Goal: Task Accomplishment & Management: Use online tool/utility

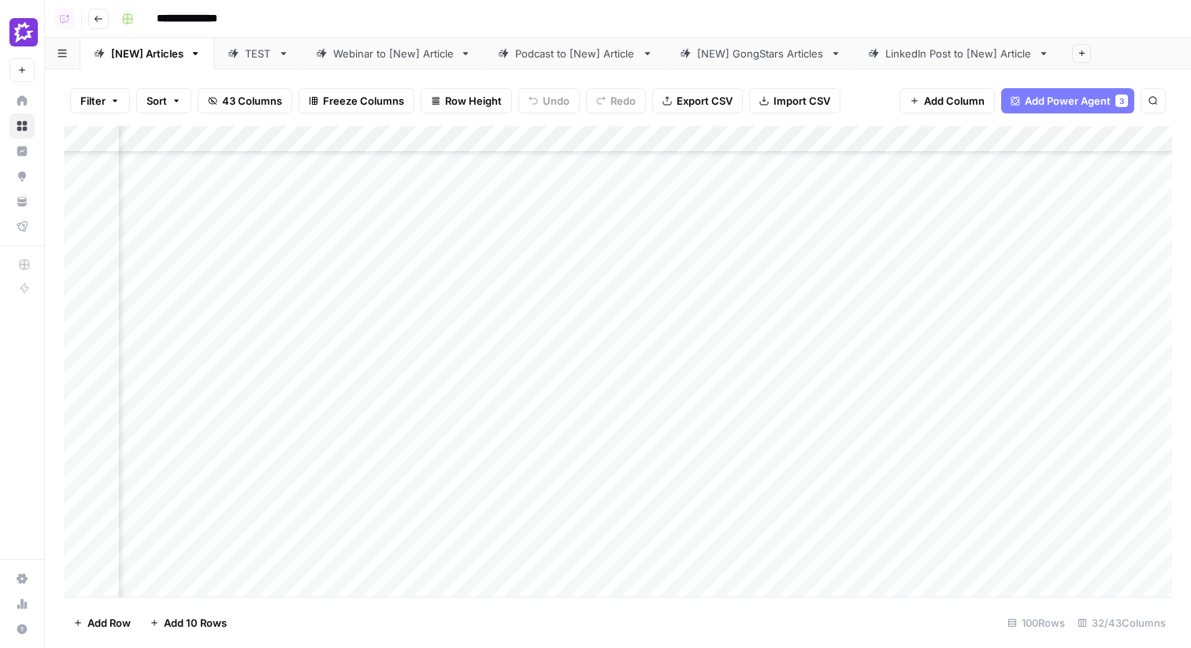
scroll to position [155, 3207]
click at [251, 143] on div "Add Column" at bounding box center [618, 361] width 1108 height 471
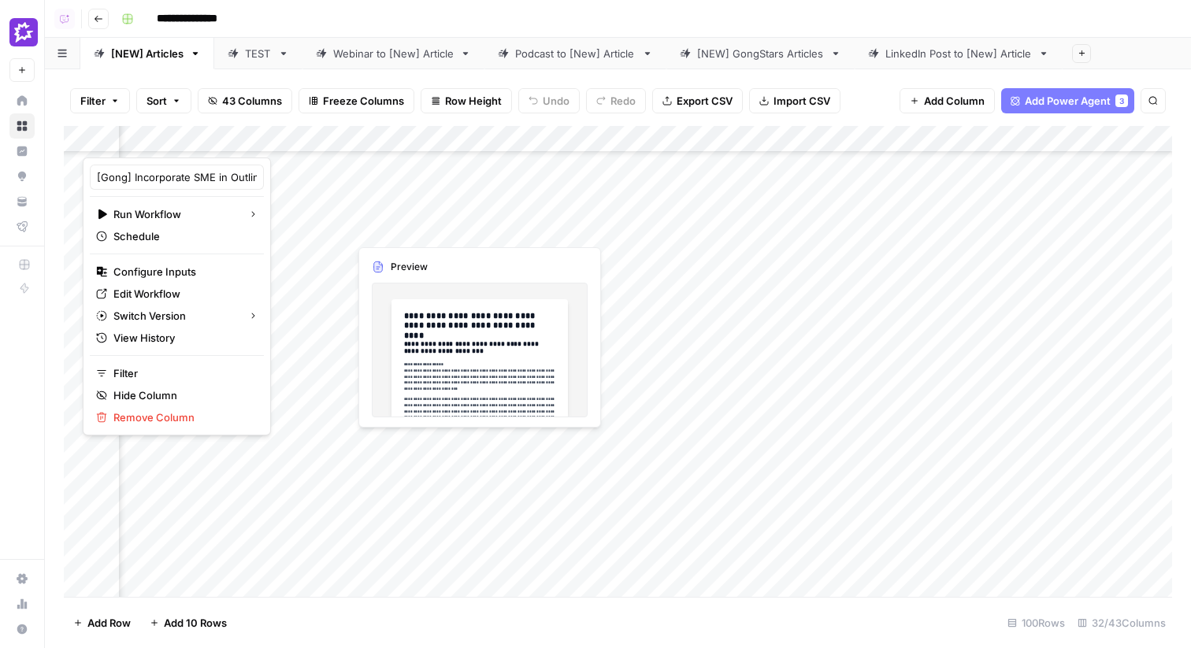
click at [428, 221] on div "Add Column" at bounding box center [618, 361] width 1108 height 471
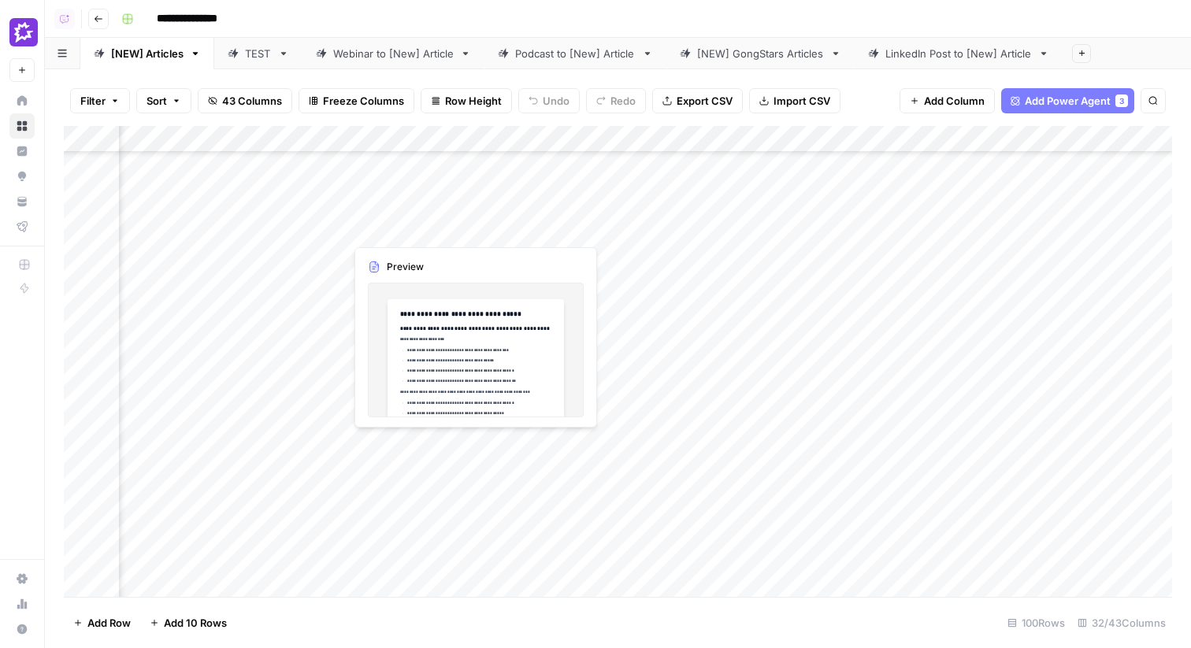
scroll to position [155, 2133]
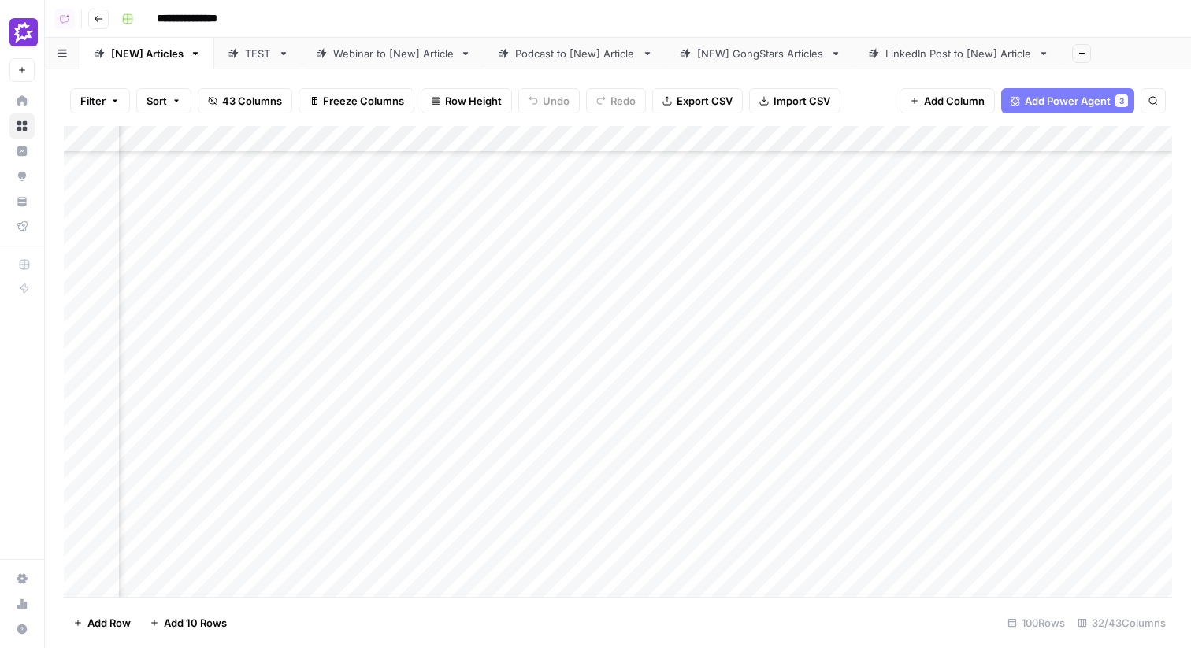
click at [389, 146] on div "Add Column" at bounding box center [618, 361] width 1108 height 471
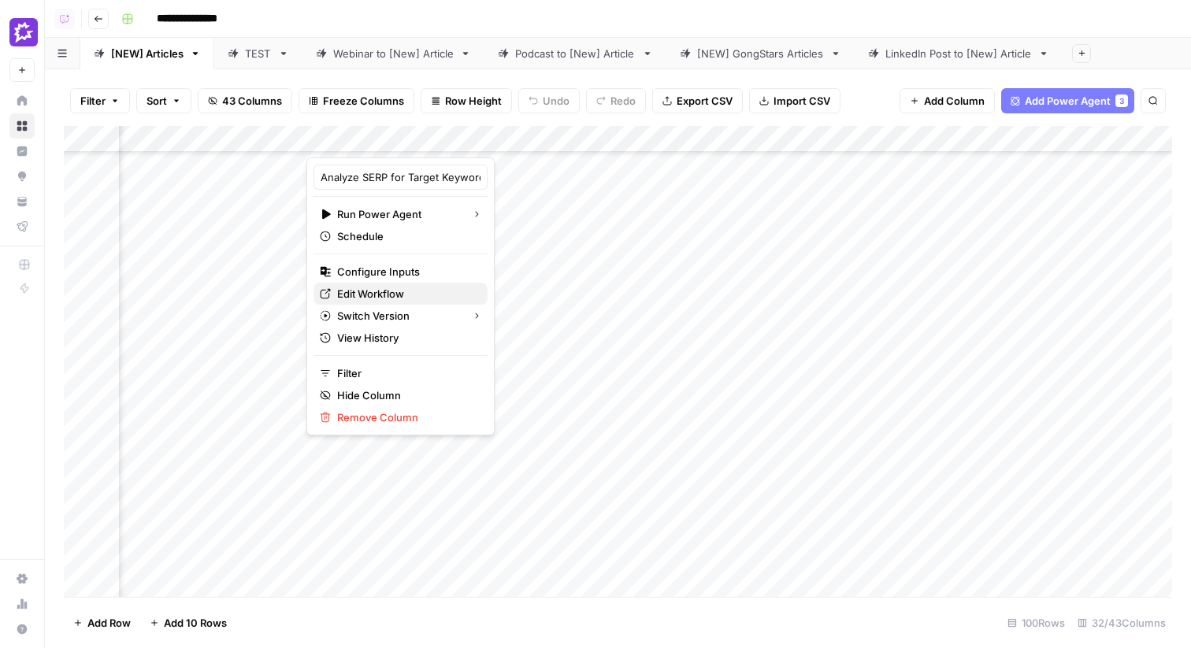
click at [378, 290] on span "Edit Workflow" at bounding box center [406, 294] width 138 height 16
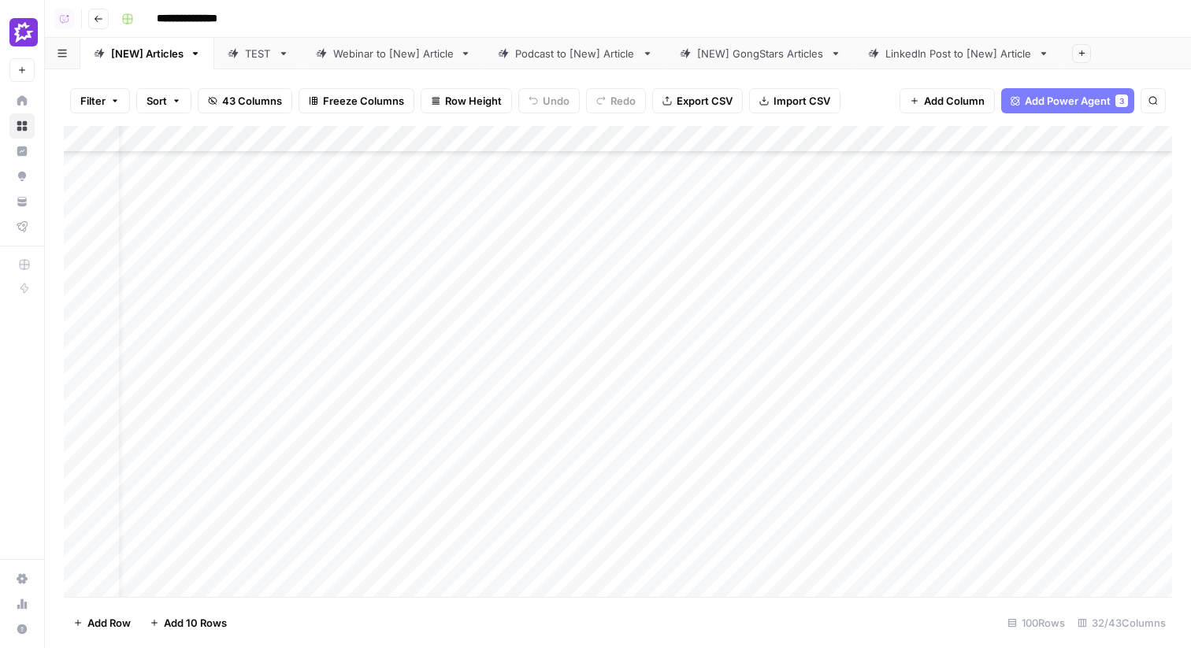
scroll to position [155, 0]
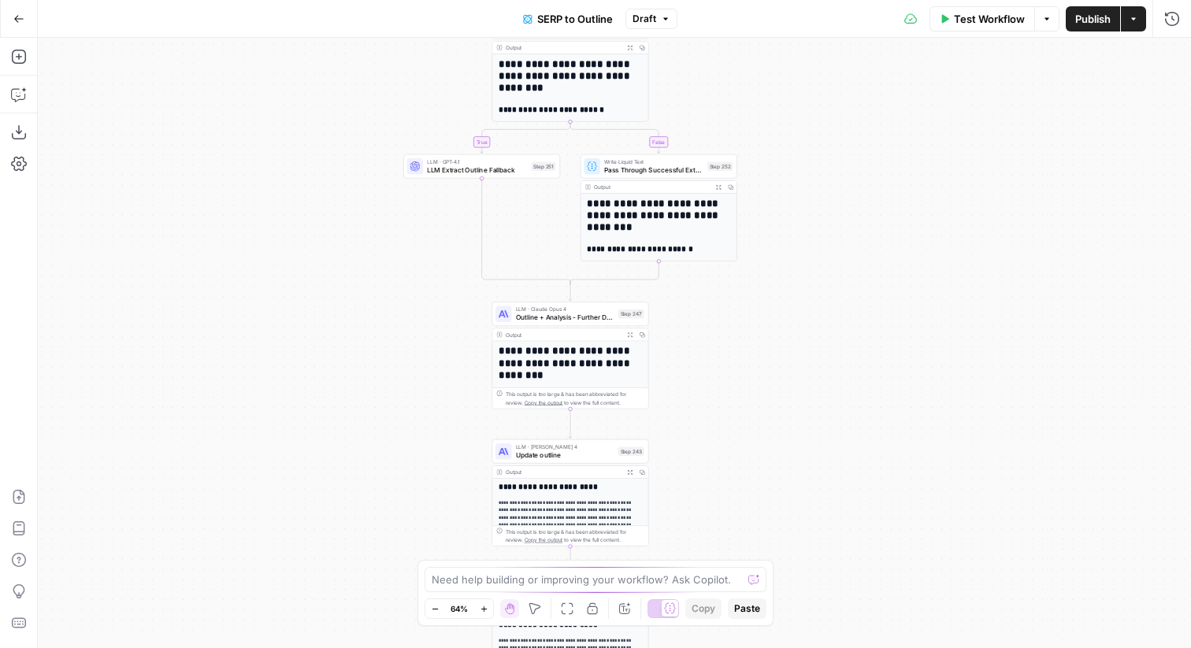
click at [618, 312] on div "Step 247" at bounding box center [631, 314] width 26 height 9
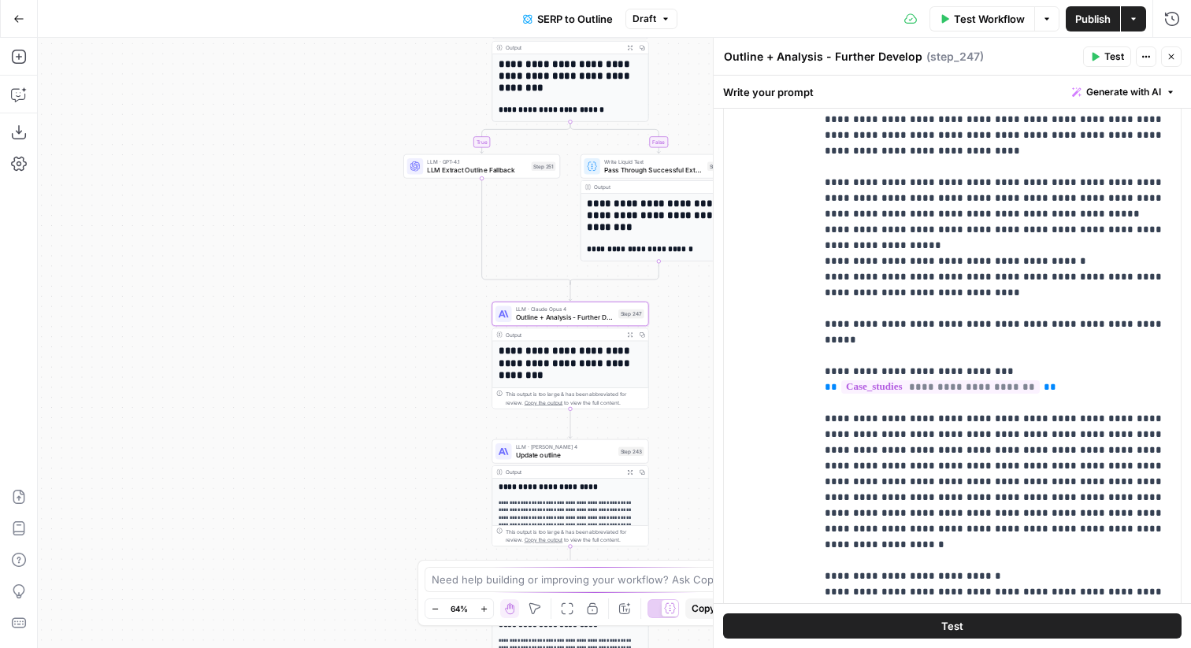
scroll to position [1223, 0]
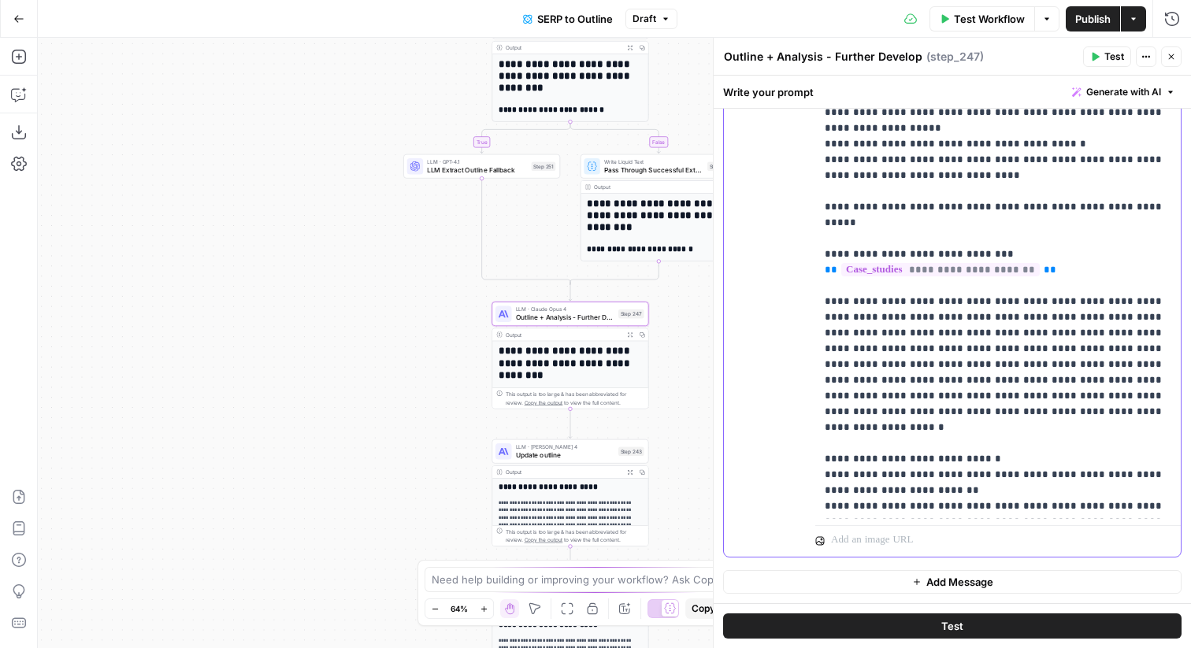
click at [898, 317] on p "**********" at bounding box center [998, 301] width 347 height 835
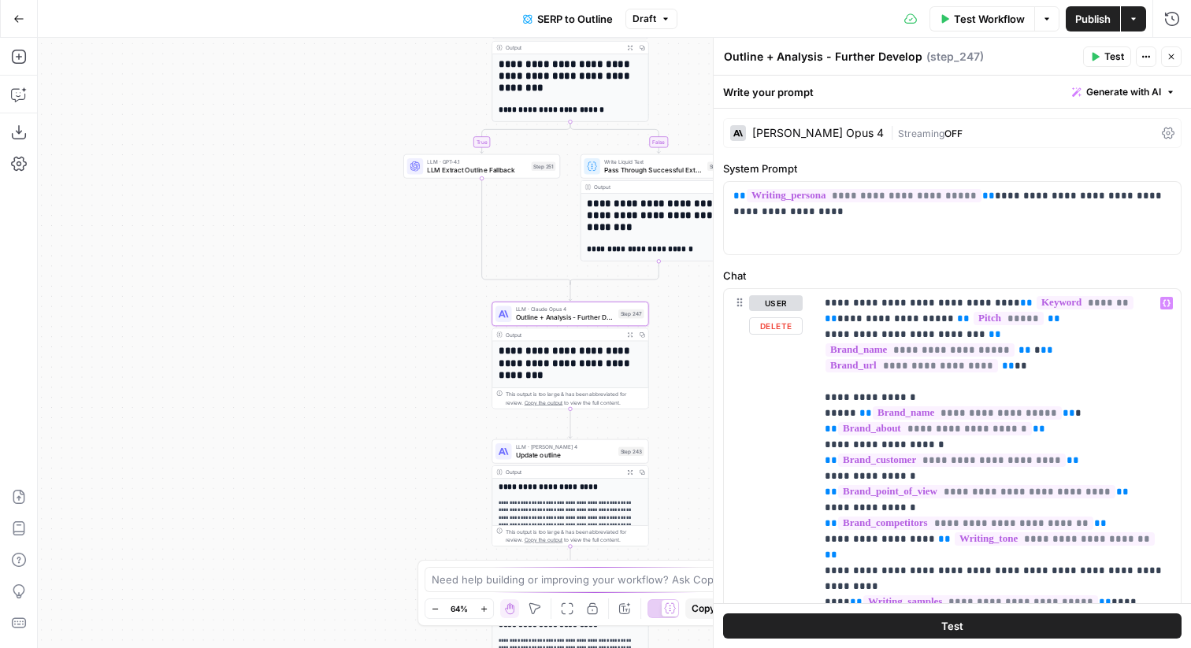
scroll to position [436, 0]
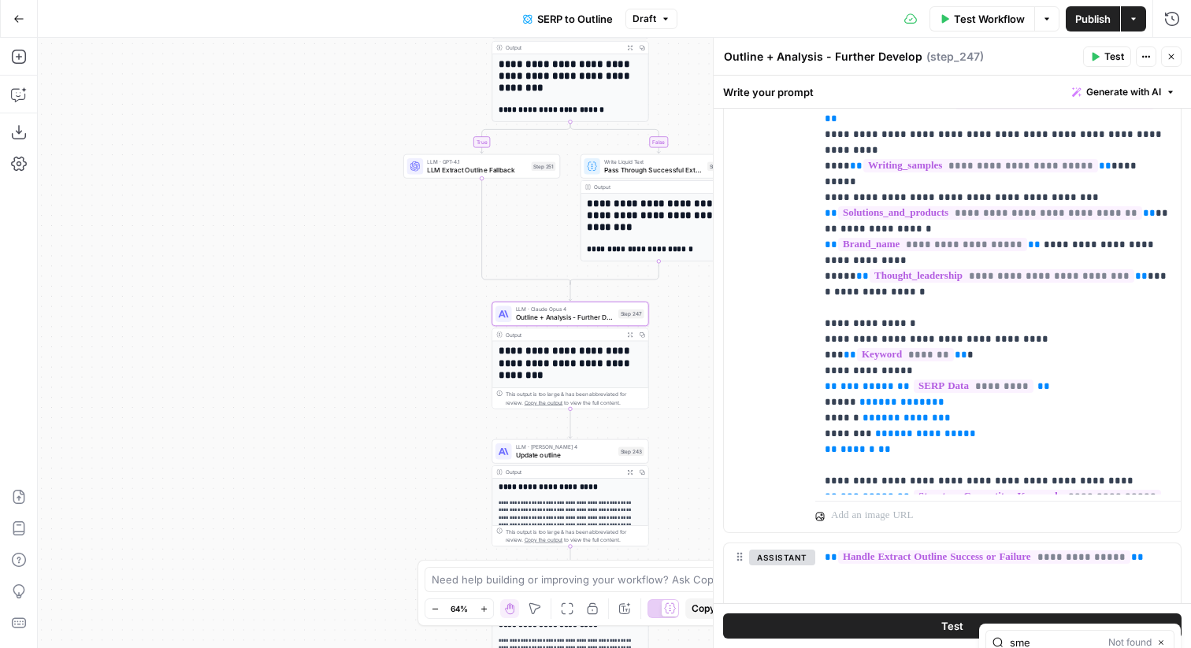
type input "sme"
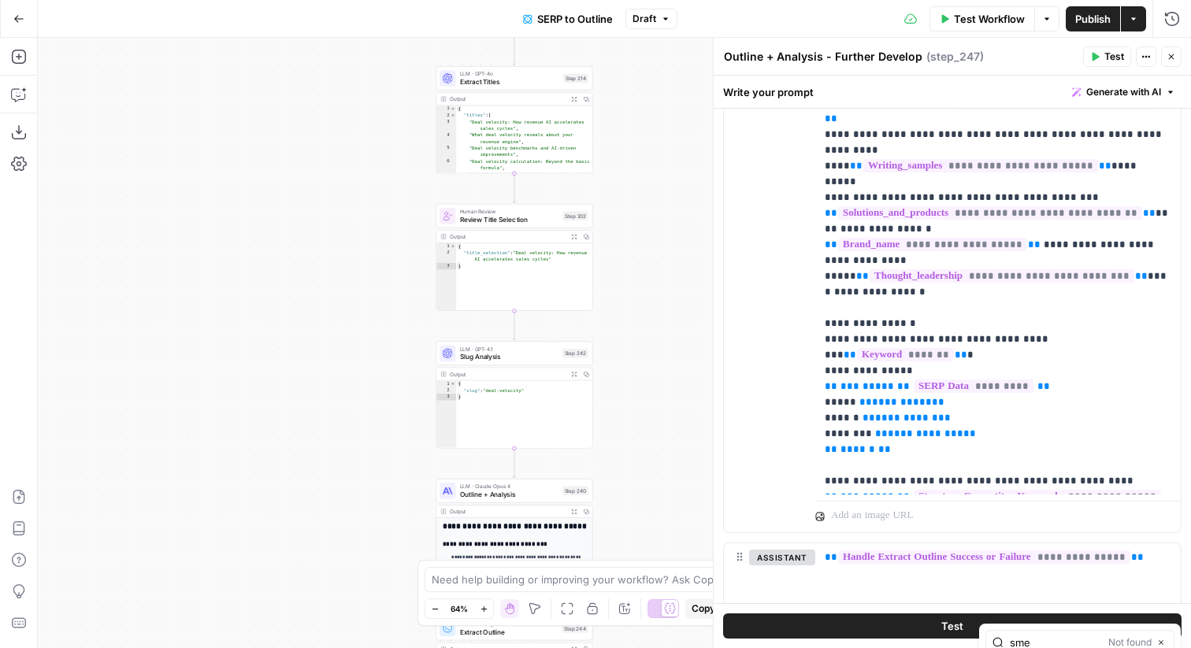
click at [545, 498] on span "Outline + Analysis" at bounding box center [509, 494] width 98 height 10
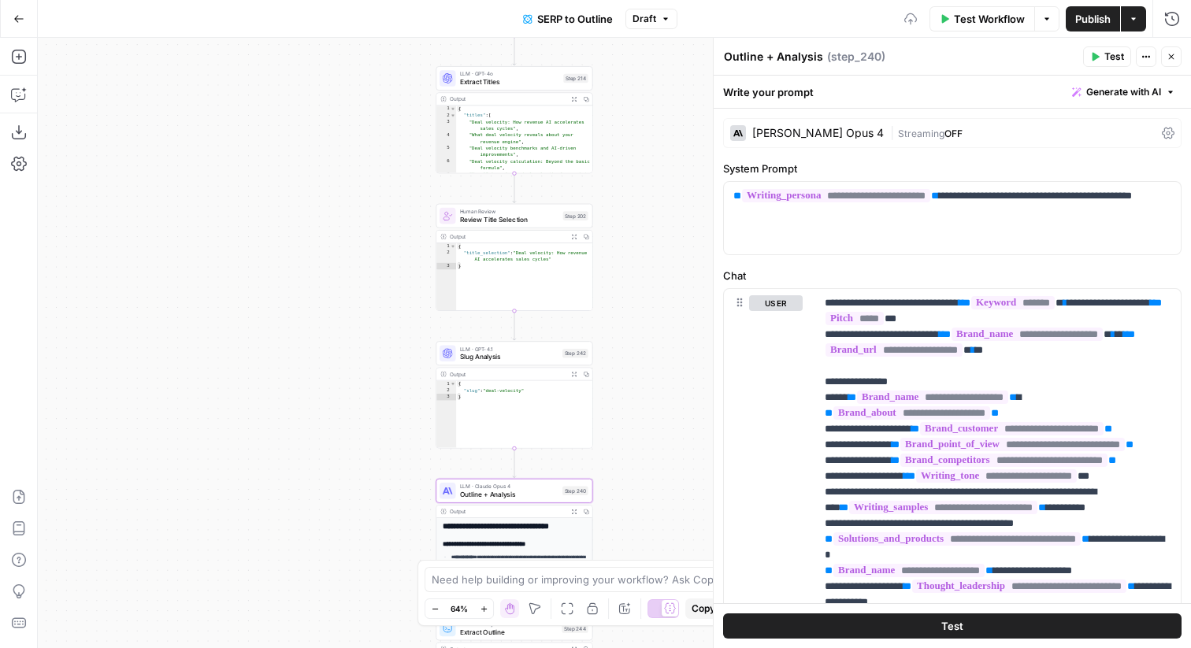
scroll to position [411, 0]
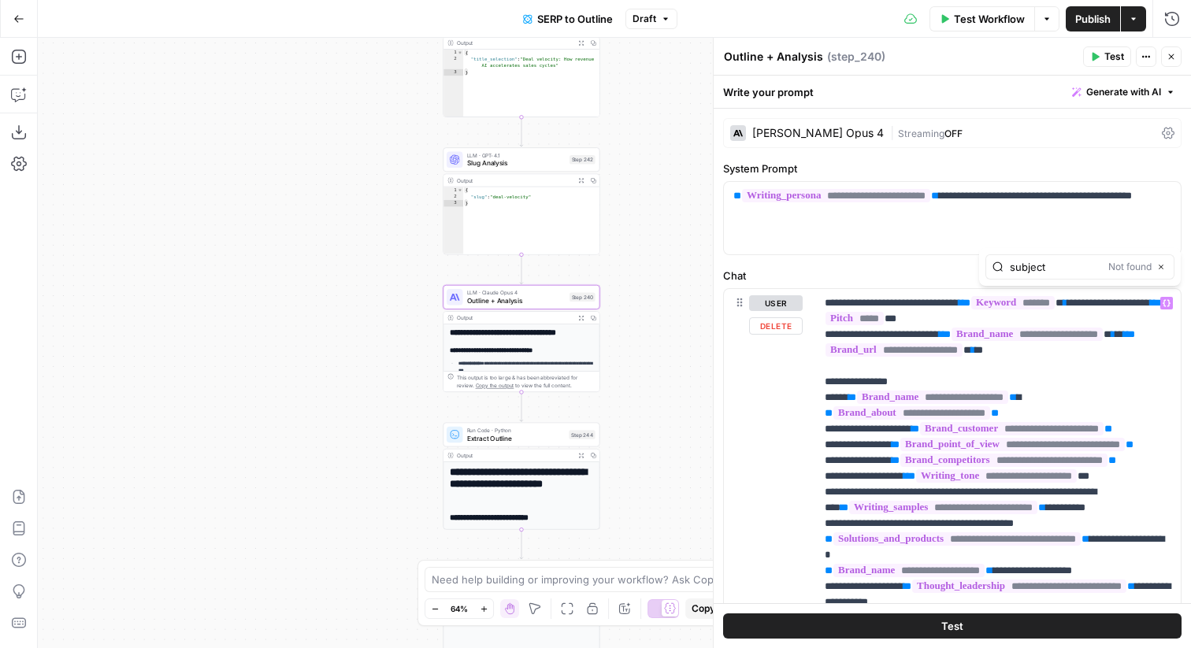
type input "subject"
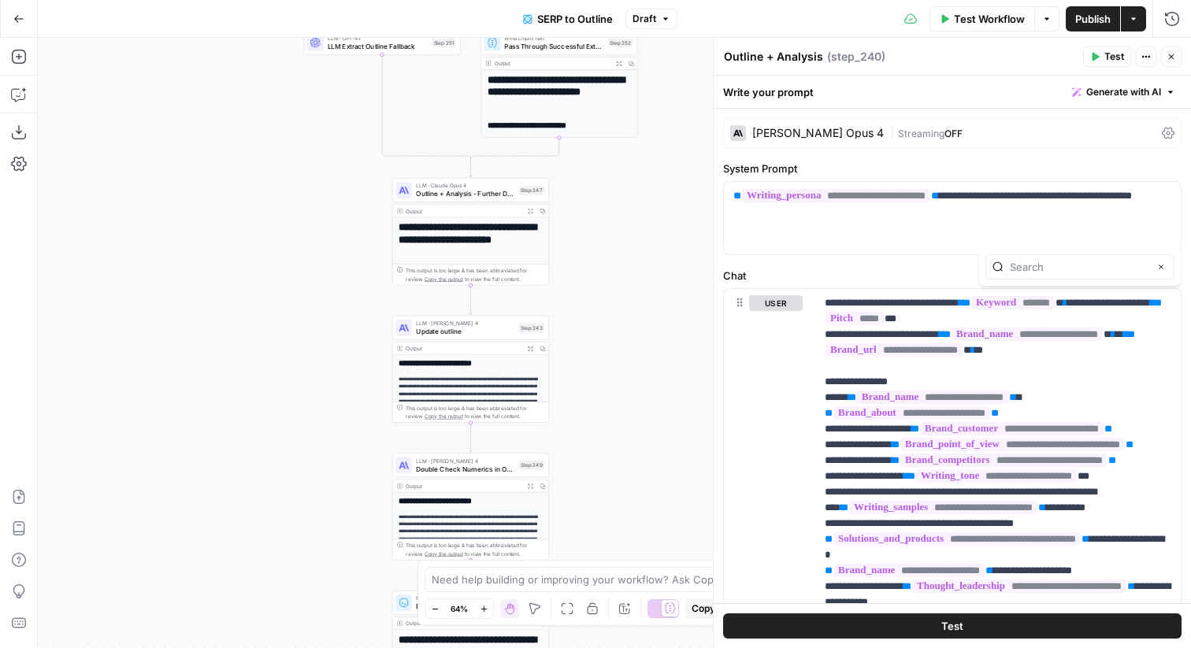
click at [487, 196] on span "Outline + Analysis - Further Develop" at bounding box center [465, 194] width 98 height 10
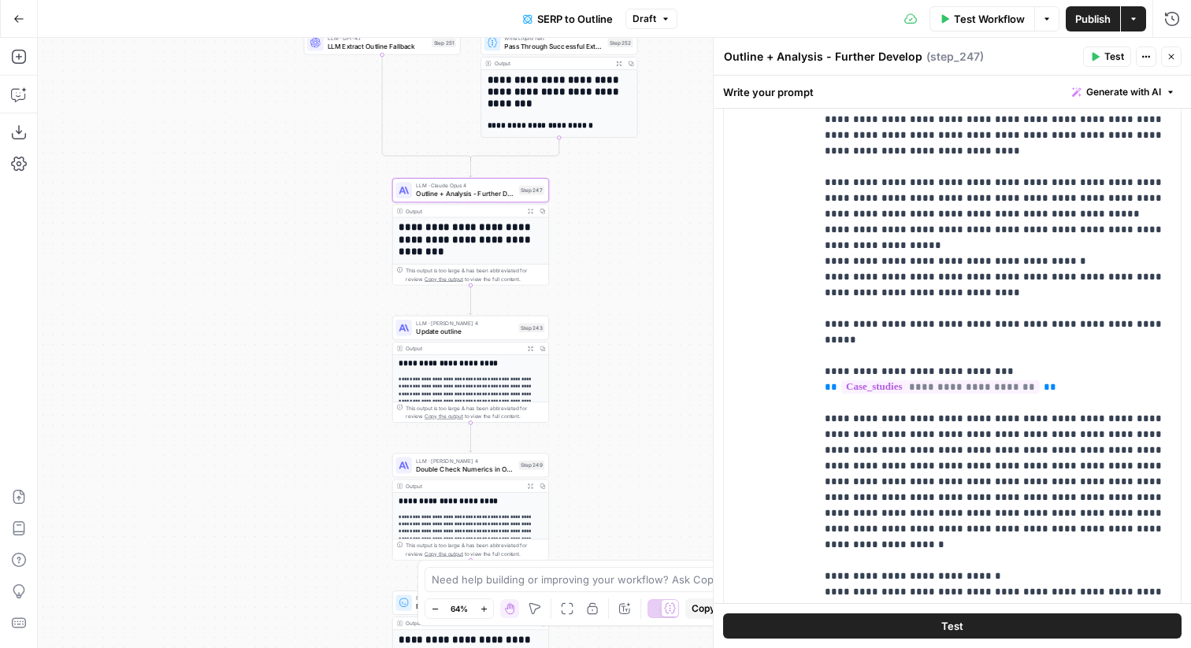
scroll to position [1223, 0]
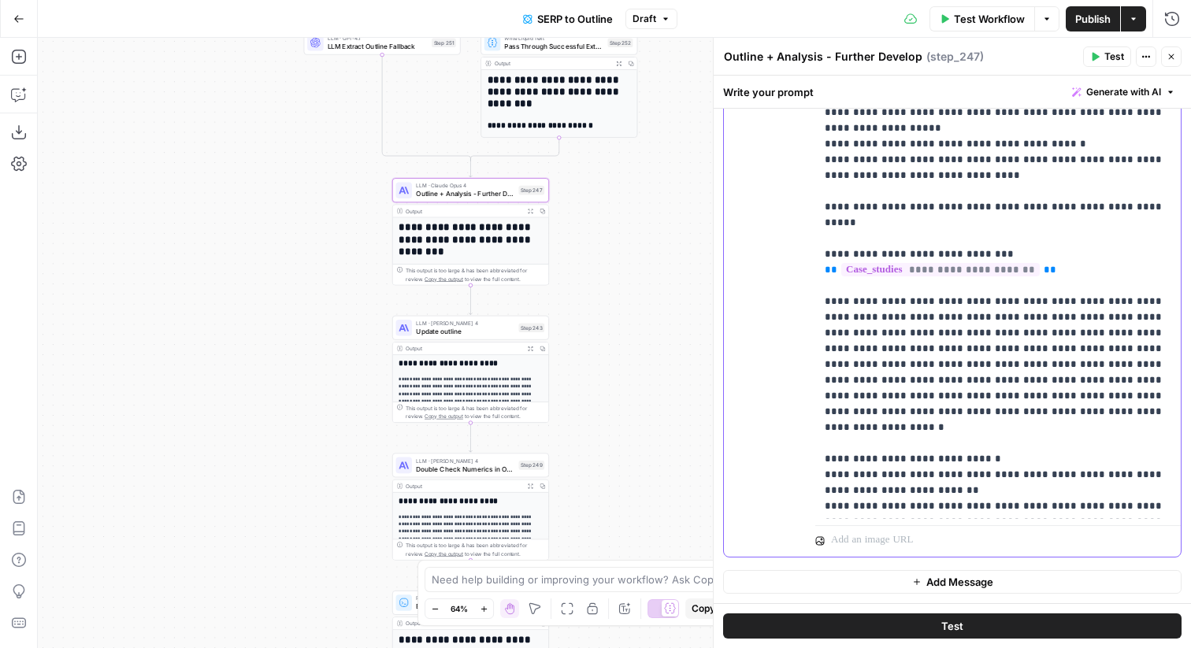
click at [921, 344] on p "**********" at bounding box center [998, 301] width 347 height 835
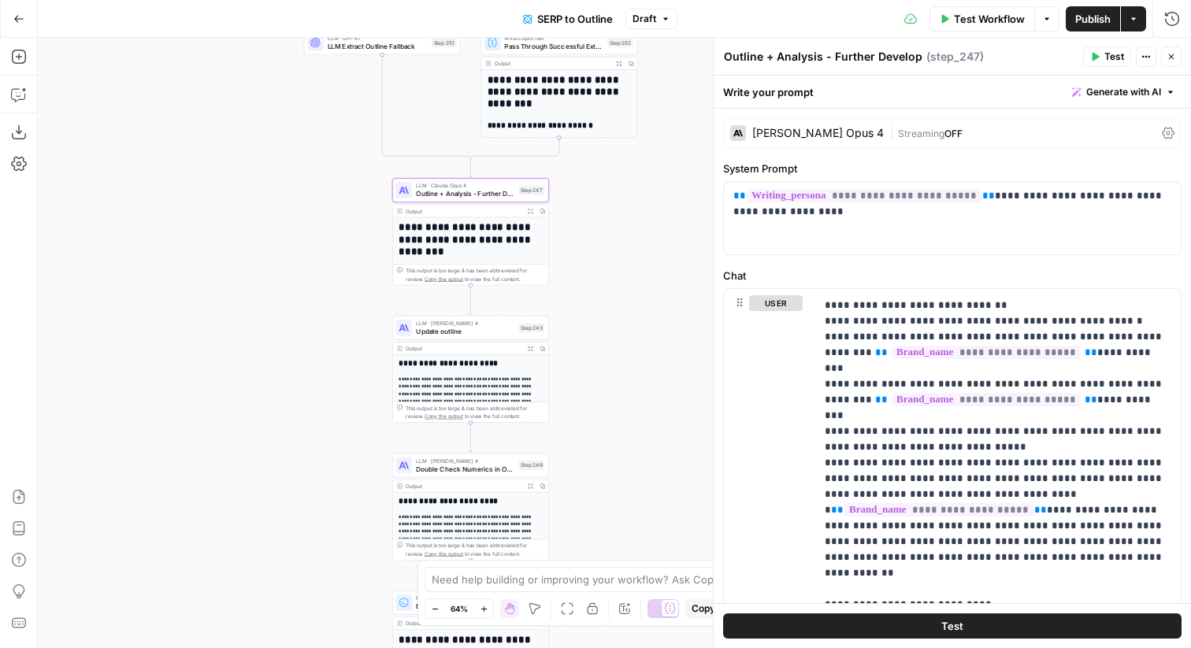
scroll to position [436, 0]
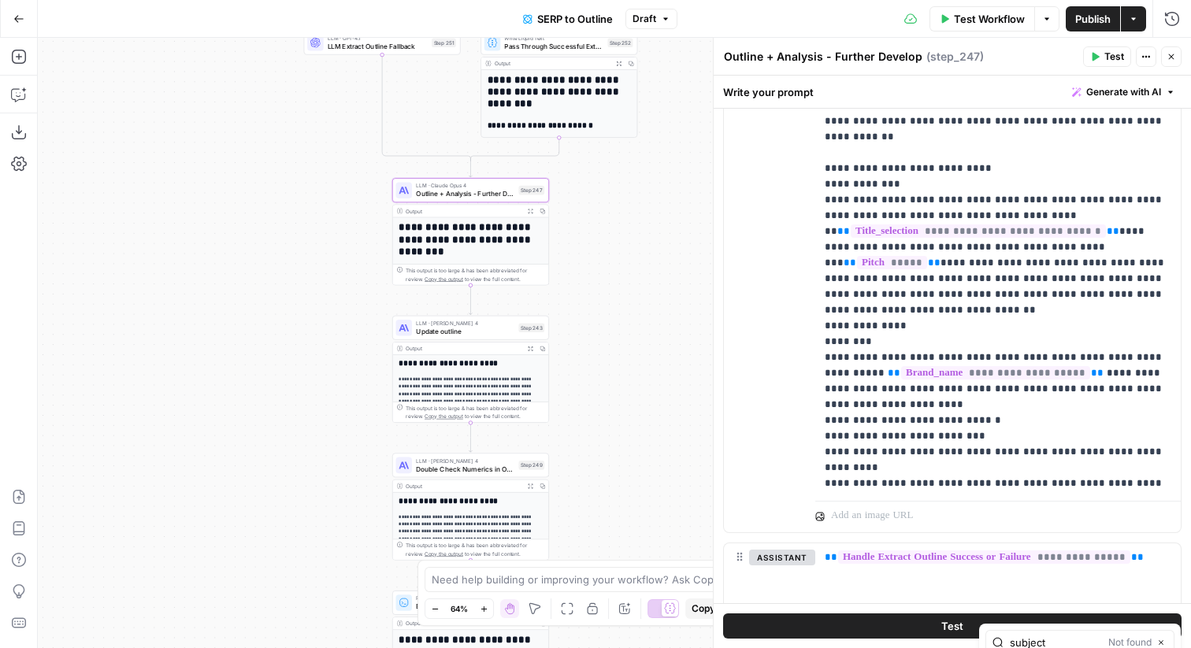
type input "subject"
click at [510, 332] on span "Update outline" at bounding box center [465, 331] width 98 height 10
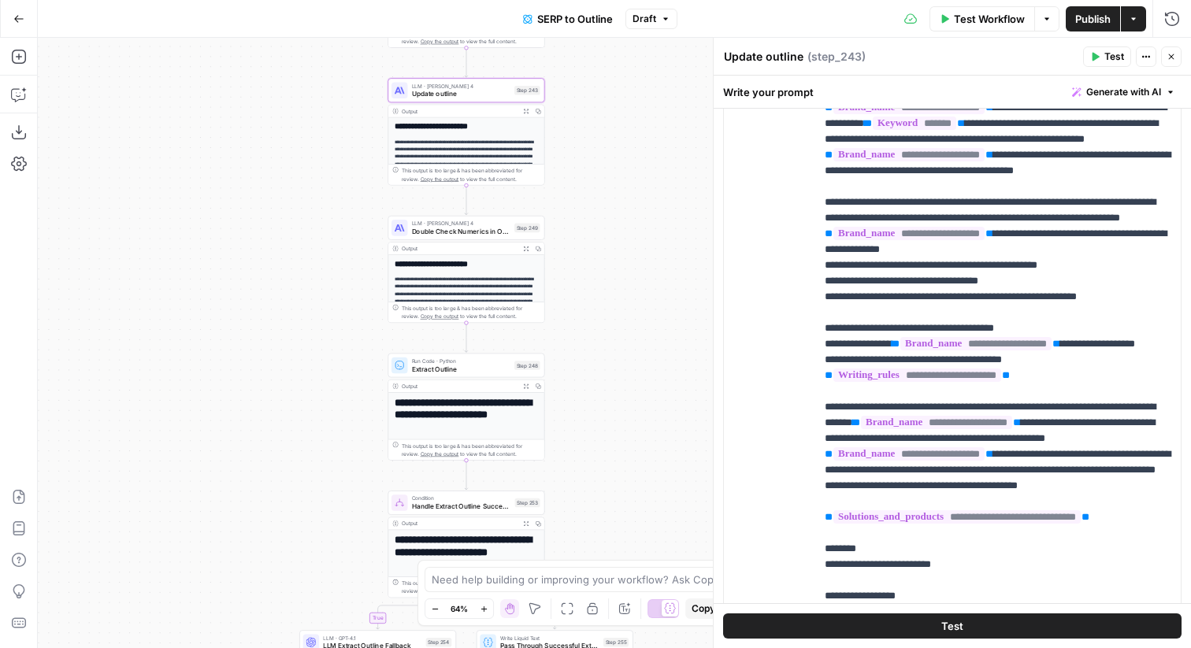
scroll to position [1177, 0]
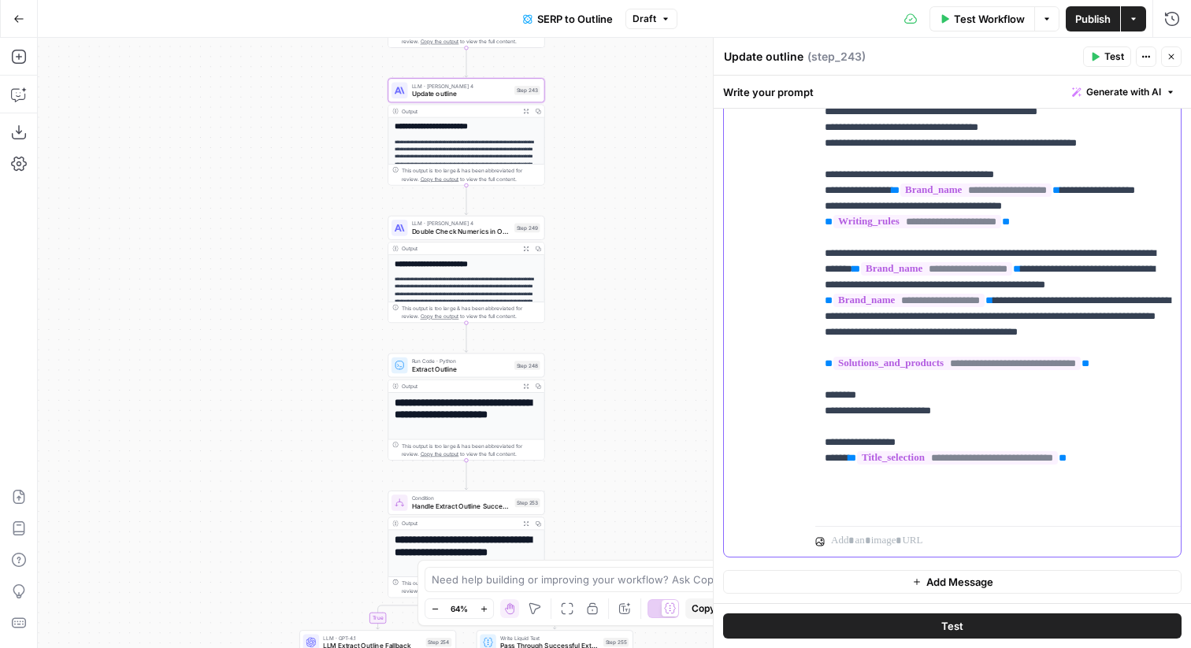
click at [934, 368] on p "**********" at bounding box center [998, 222] width 347 height 583
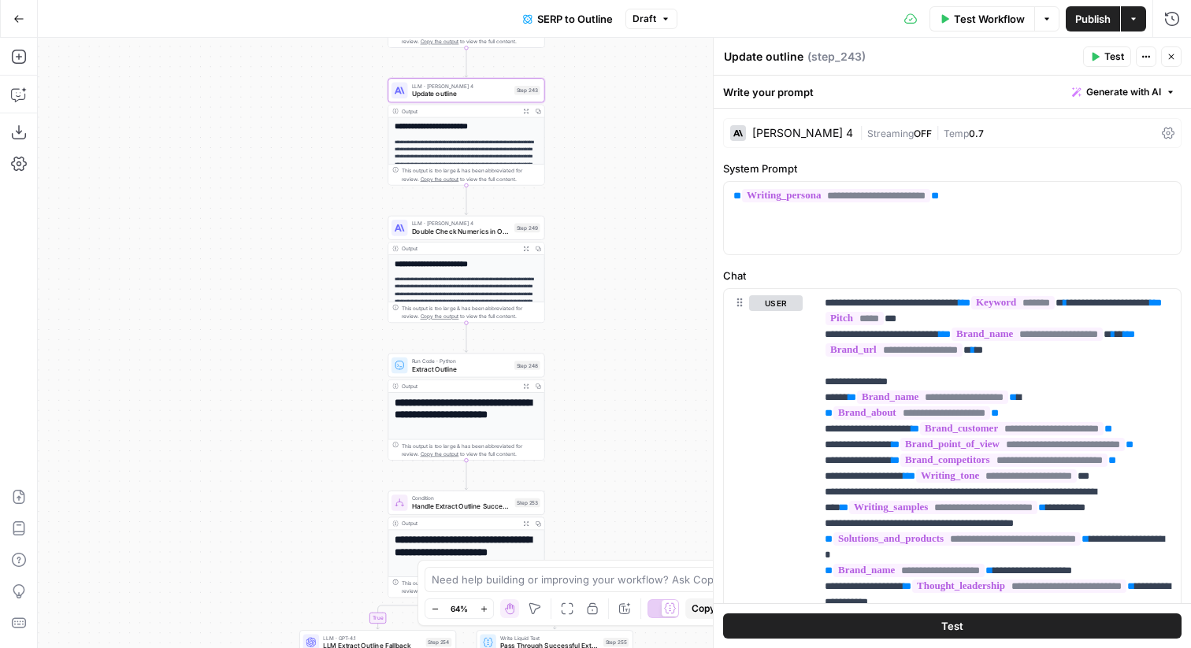
scroll to position [436, 0]
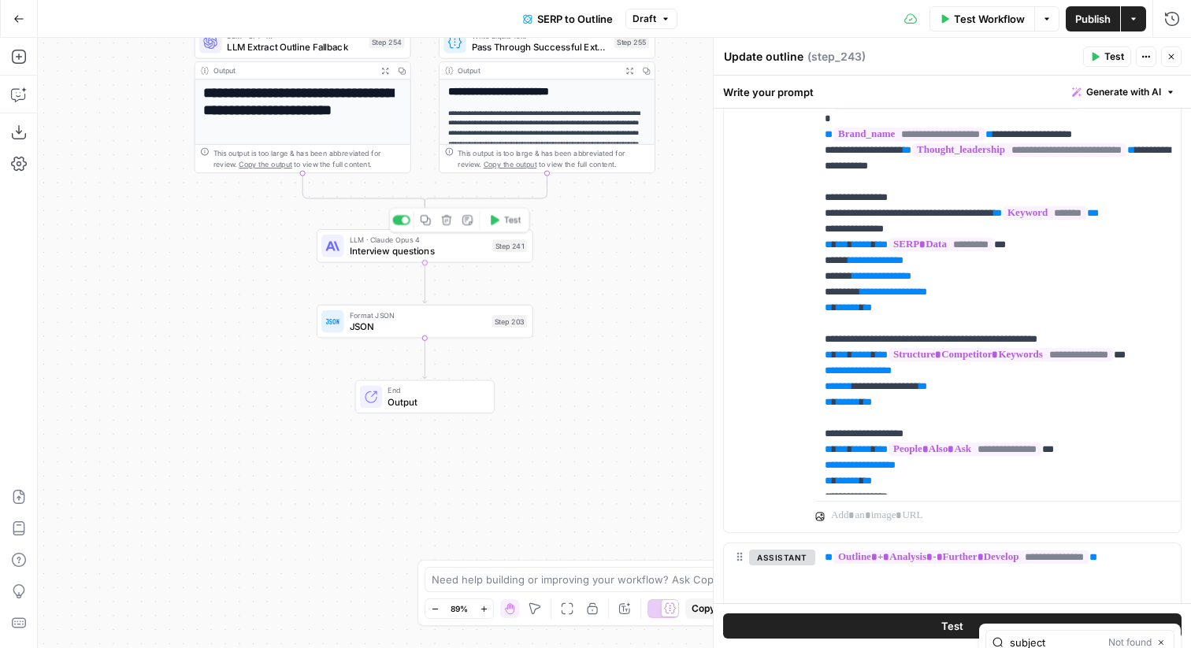
type input "subject"
click at [502, 252] on div "LLM · [PERSON_NAME] Opus 4 Interview questions Step 241 Copy step Delete step E…" at bounding box center [424, 246] width 206 height 24
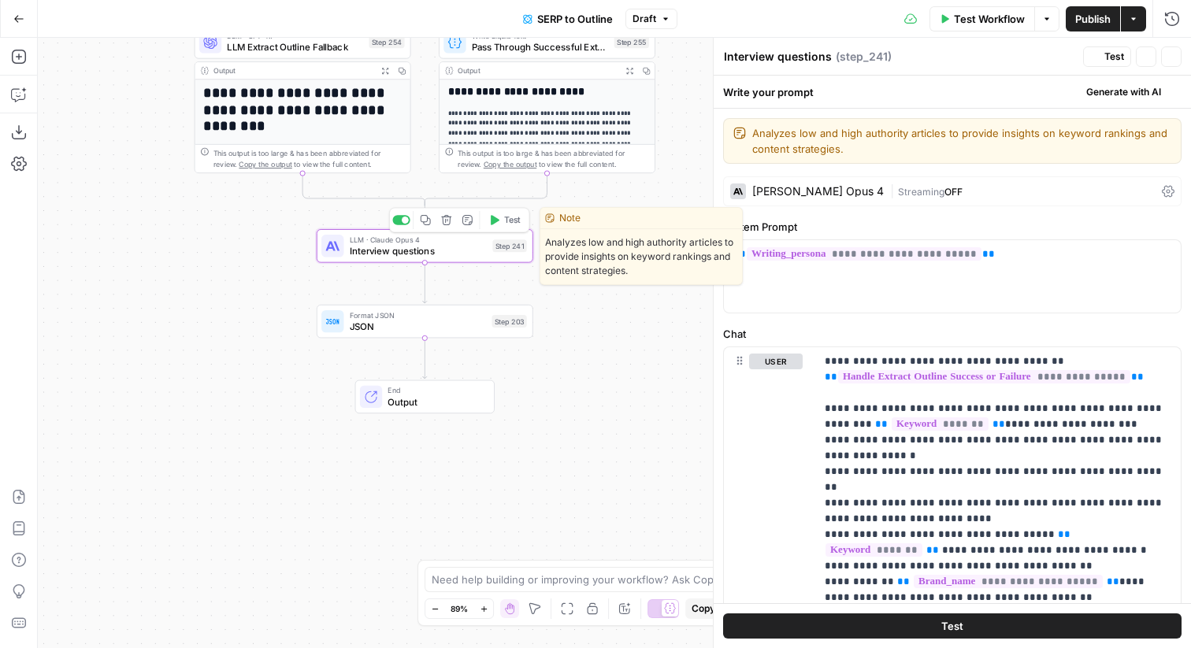
scroll to position [235, 0]
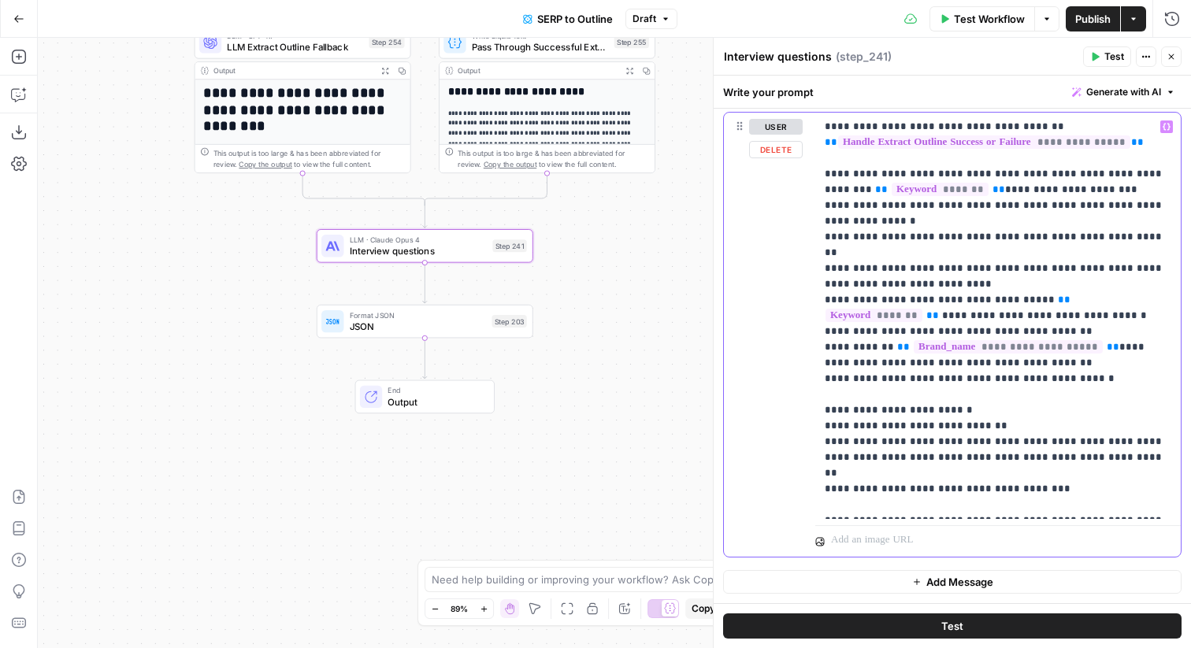
click at [851, 264] on p "**********" at bounding box center [998, 316] width 347 height 394
click at [1075, 368] on p "**********" at bounding box center [998, 316] width 347 height 394
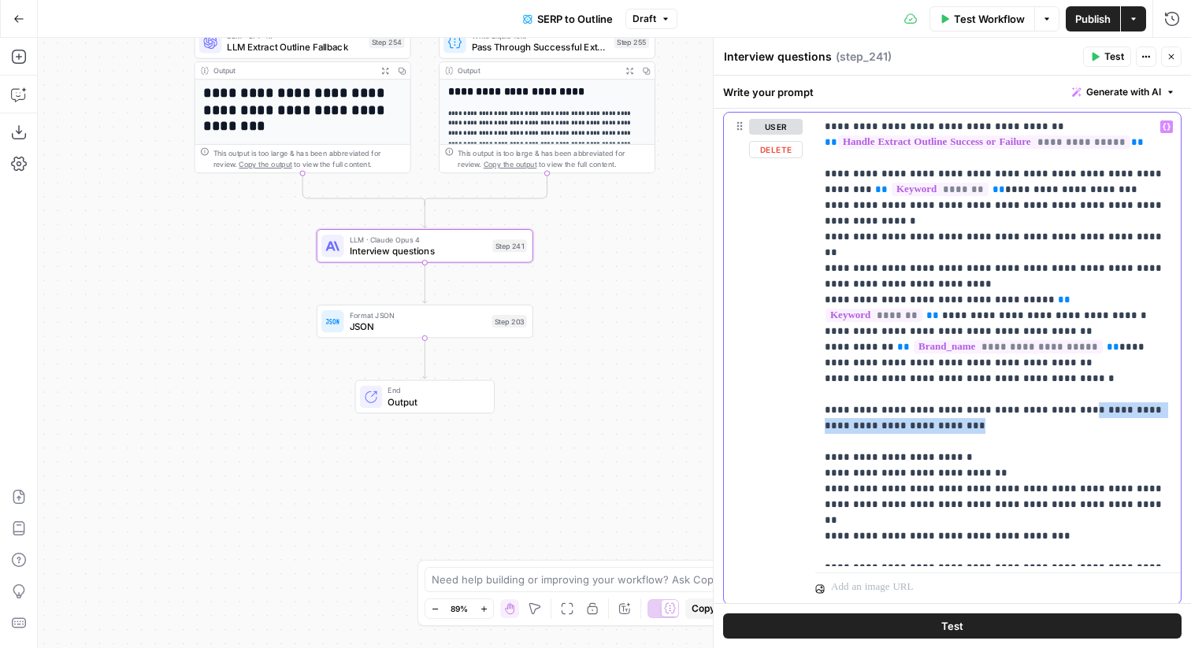
drag, startPoint x: 1061, startPoint y: 403, endPoint x: 1046, endPoint y: 397, distance: 16.2
click at [1046, 397] on p "**********" at bounding box center [998, 339] width 347 height 441
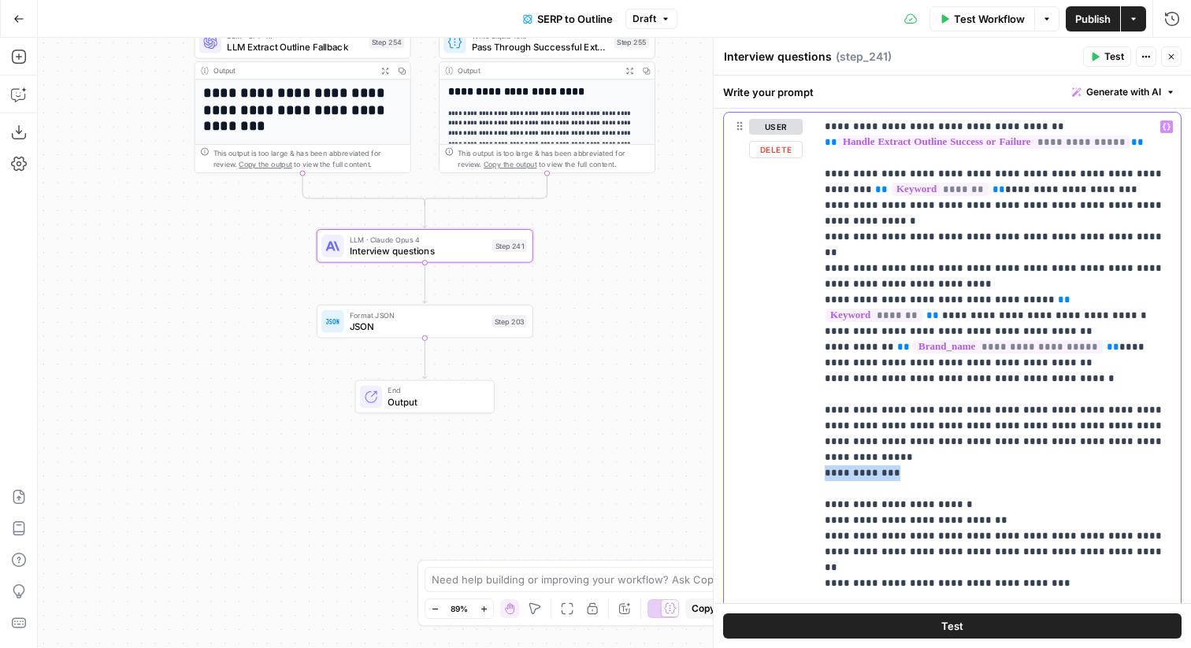
drag, startPoint x: 916, startPoint y: 442, endPoint x: 801, endPoint y: 442, distance: 115.0
click at [801, 442] on div "**********" at bounding box center [952, 374] width 457 height 523
copy p "**********"
click at [900, 443] on p "**********" at bounding box center [998, 355] width 347 height 473
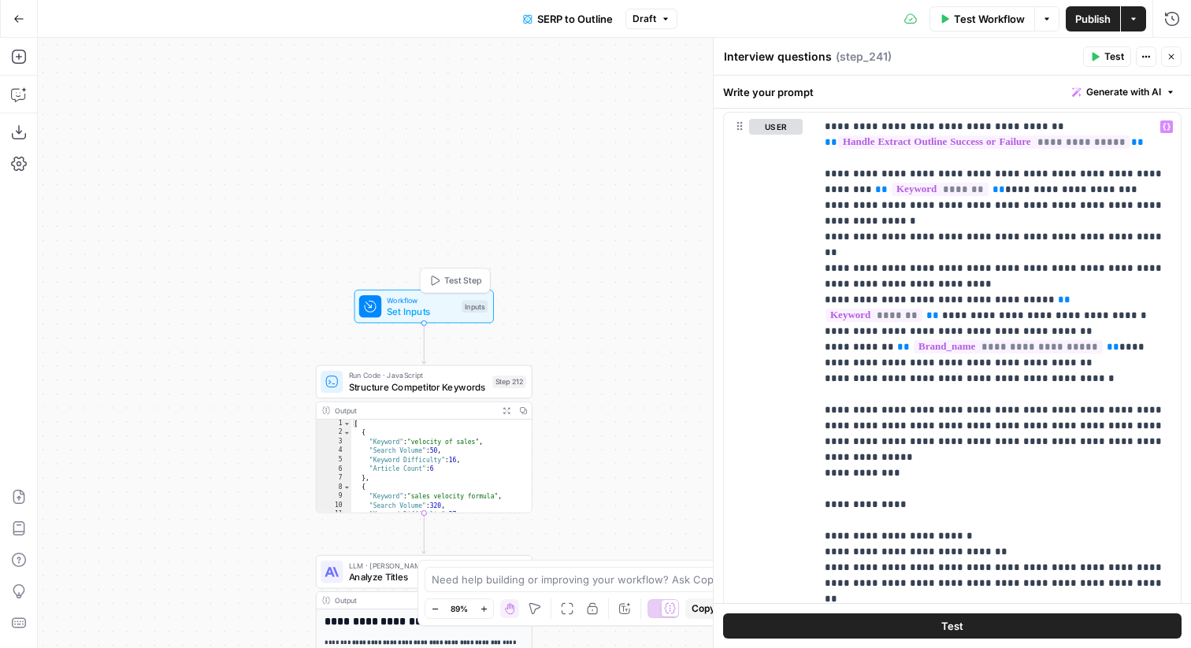
click at [469, 295] on div "Workflow Set Inputs Inputs Test Step" at bounding box center [423, 307] width 128 height 24
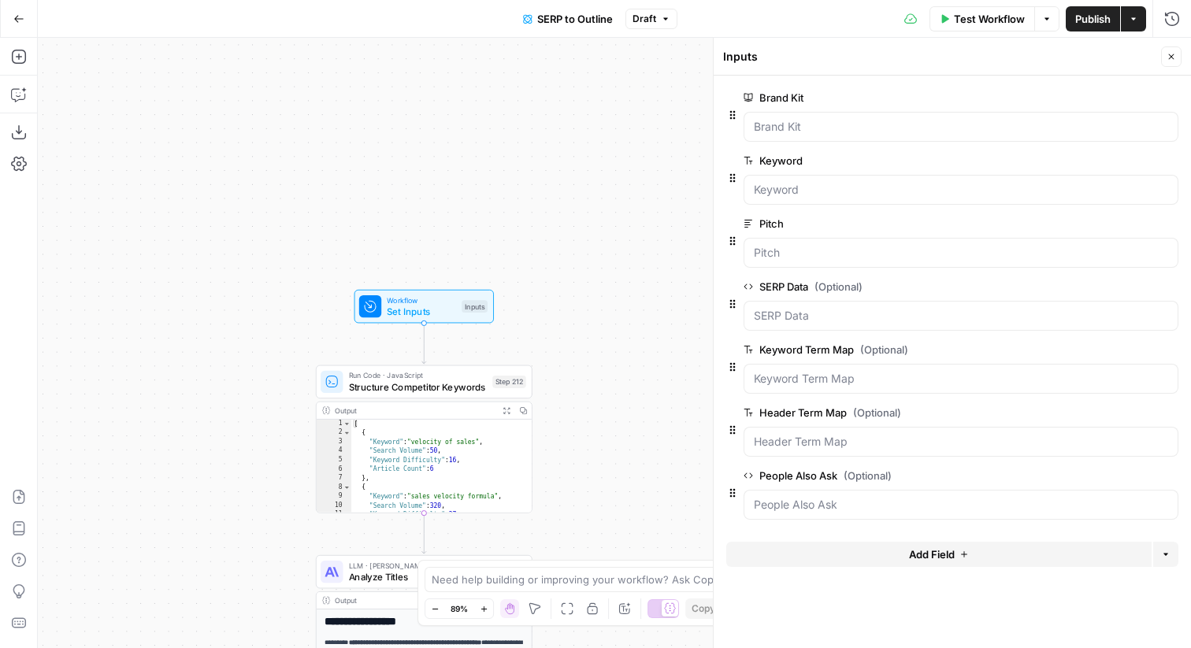
click at [922, 542] on button "Add Field" at bounding box center [938, 554] width 425 height 25
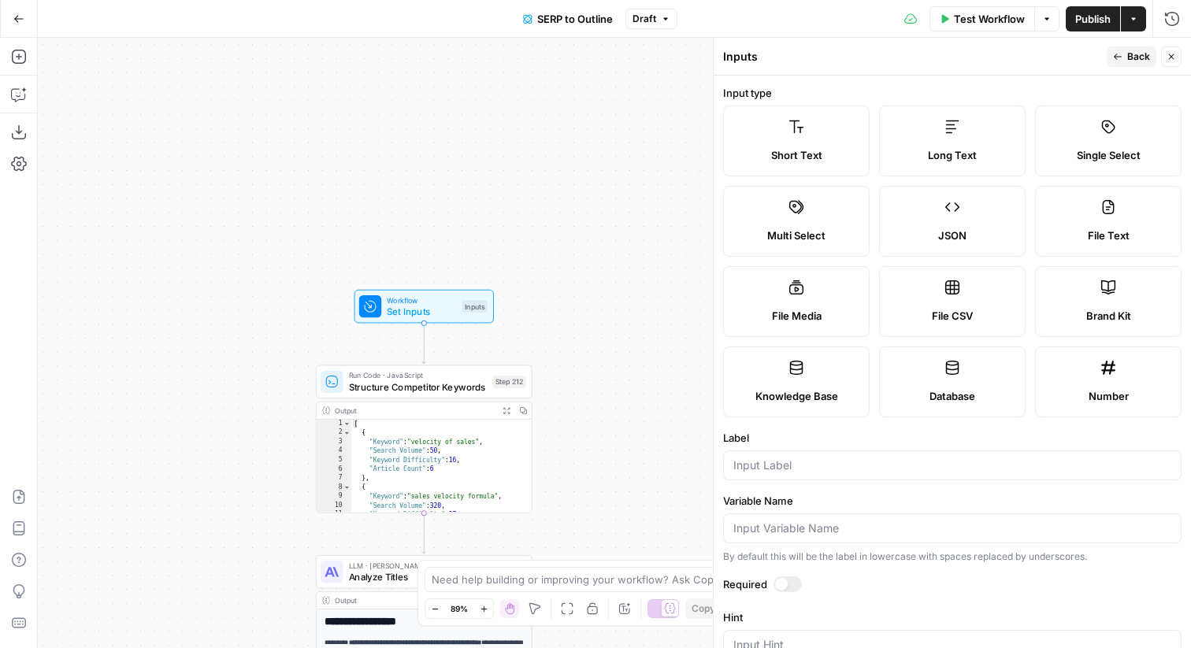
click at [815, 455] on div at bounding box center [952, 465] width 458 height 30
type input "SME Profile"
click at [1145, 60] on span "Back" at bounding box center [1138, 57] width 23 height 14
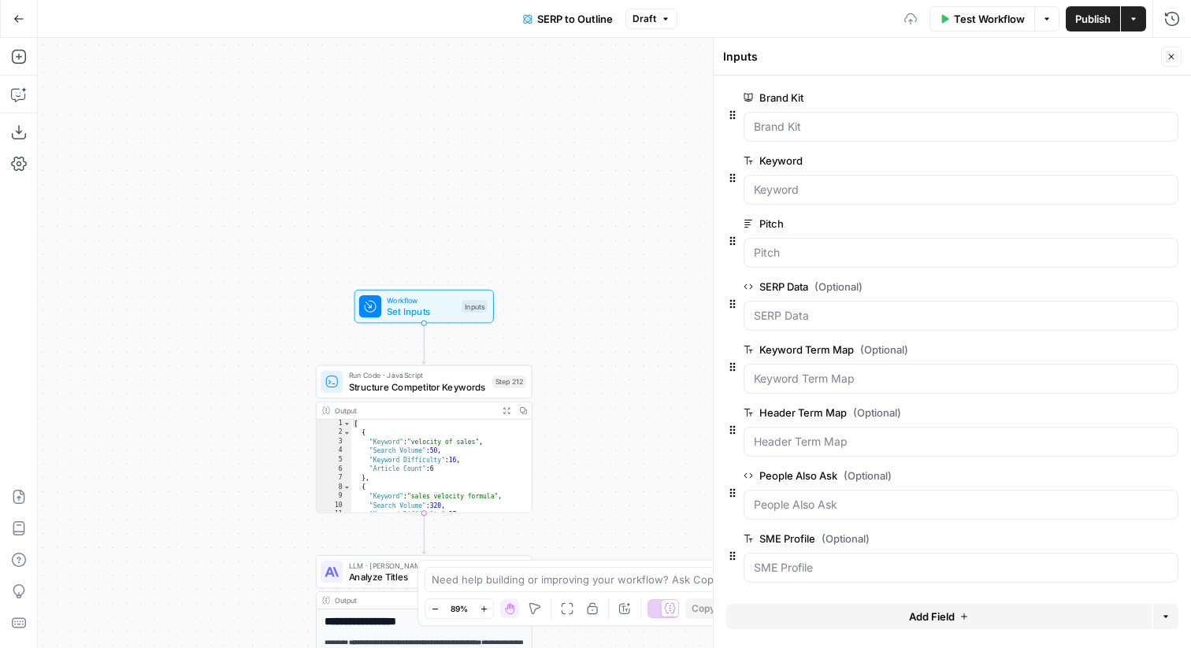
click at [1175, 54] on icon "button" at bounding box center [1170, 56] width 9 height 9
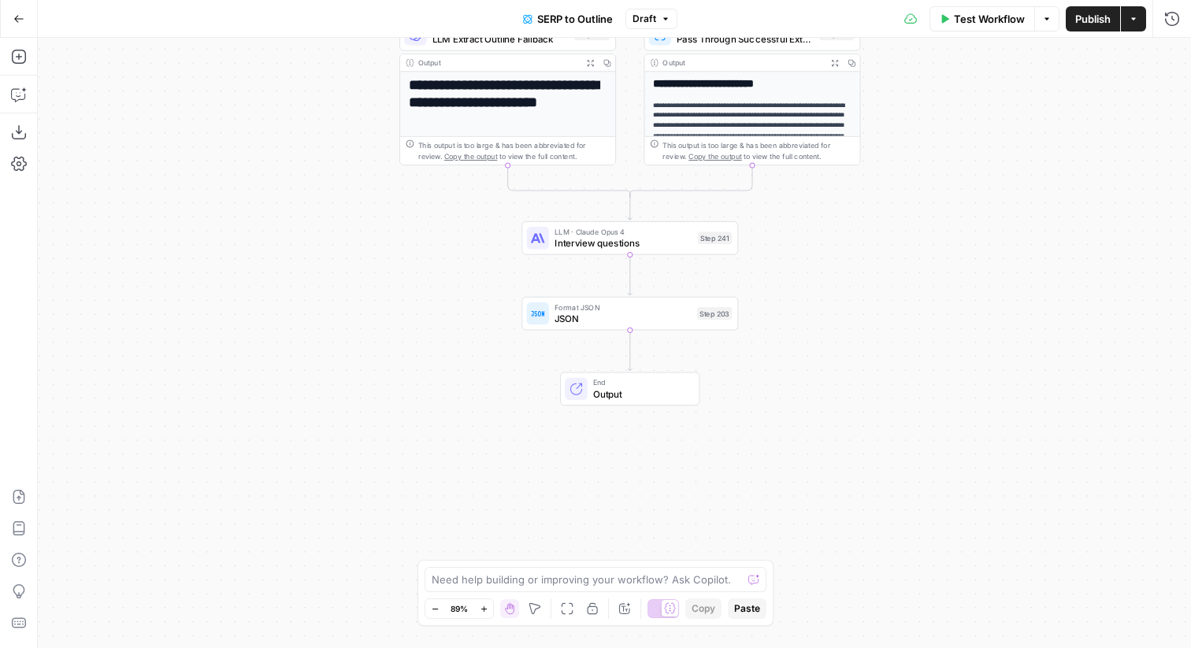
scroll to position [273, 0]
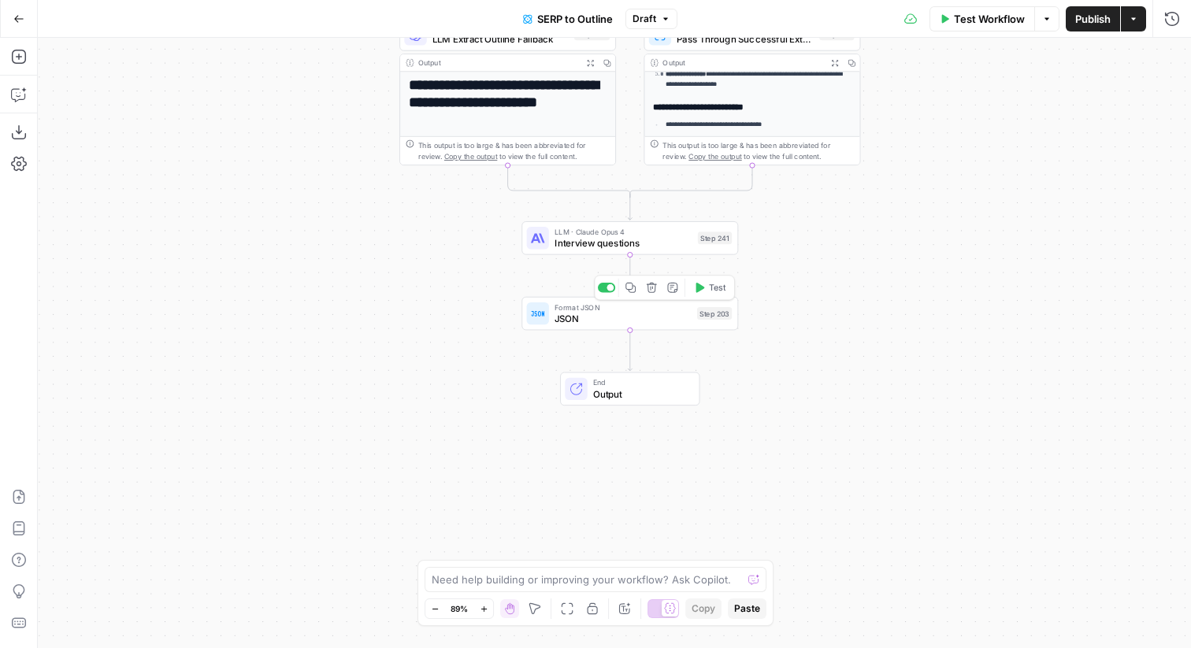
click at [646, 233] on span "LLM · Claude Opus 4" at bounding box center [623, 231] width 138 height 11
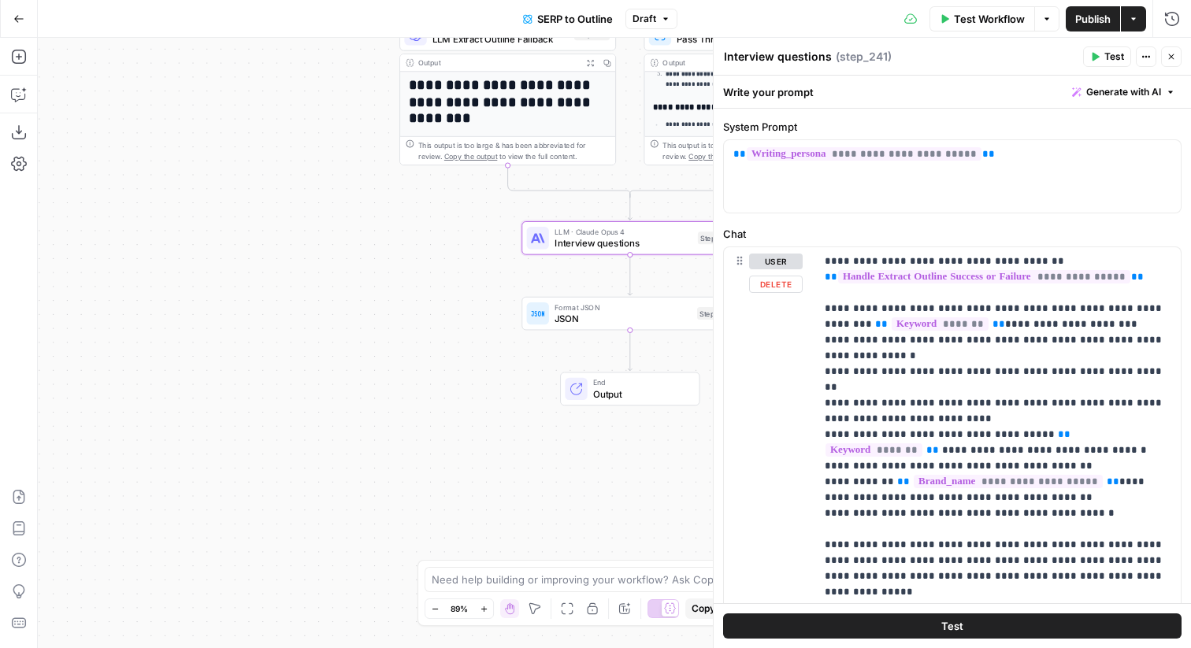
scroll to position [345, 0]
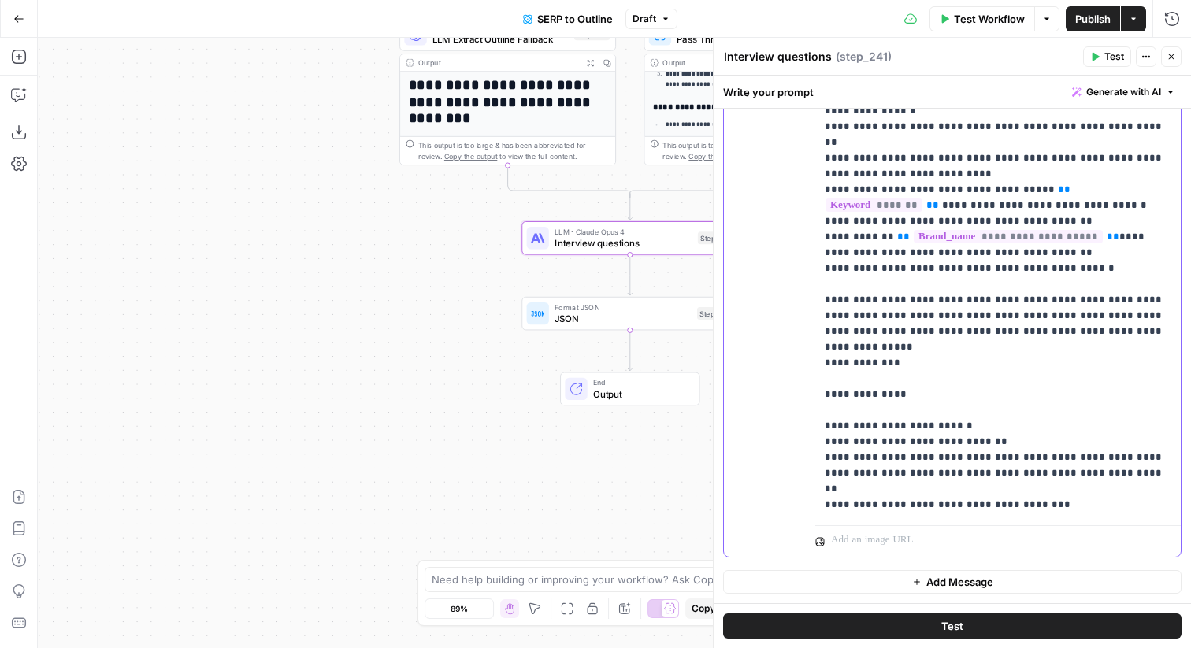
click at [872, 349] on p "**********" at bounding box center [998, 261] width 347 height 504
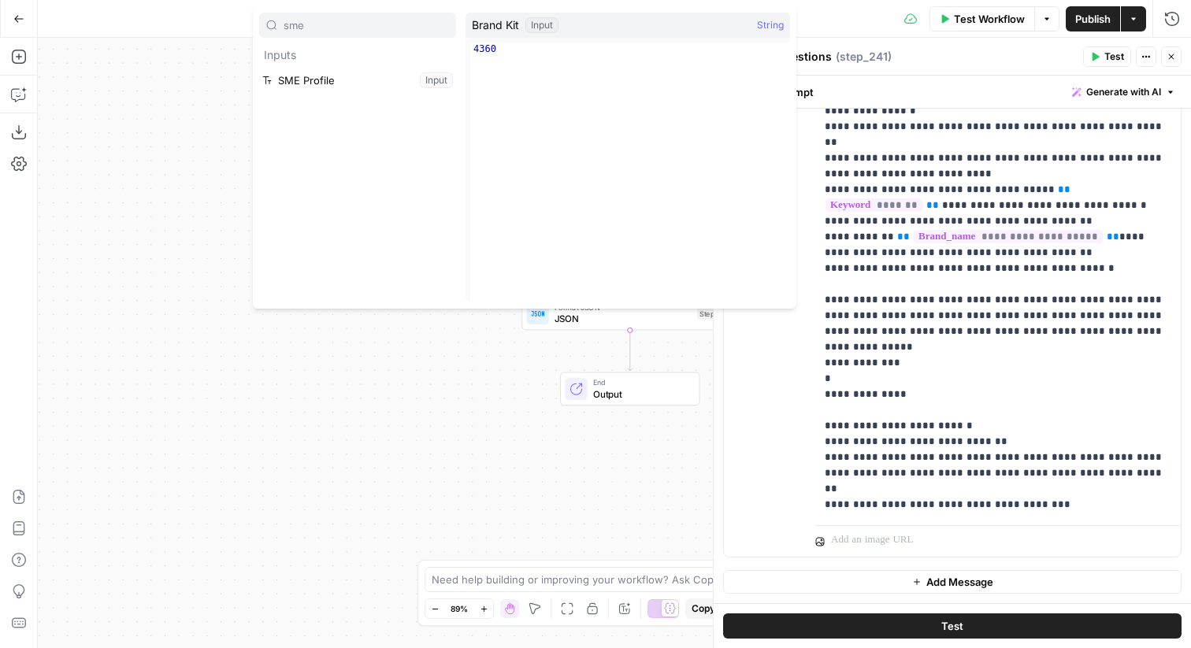
type input "sme"
click at [323, 80] on button "Select variable SME Profile" at bounding box center [357, 80] width 197 height 25
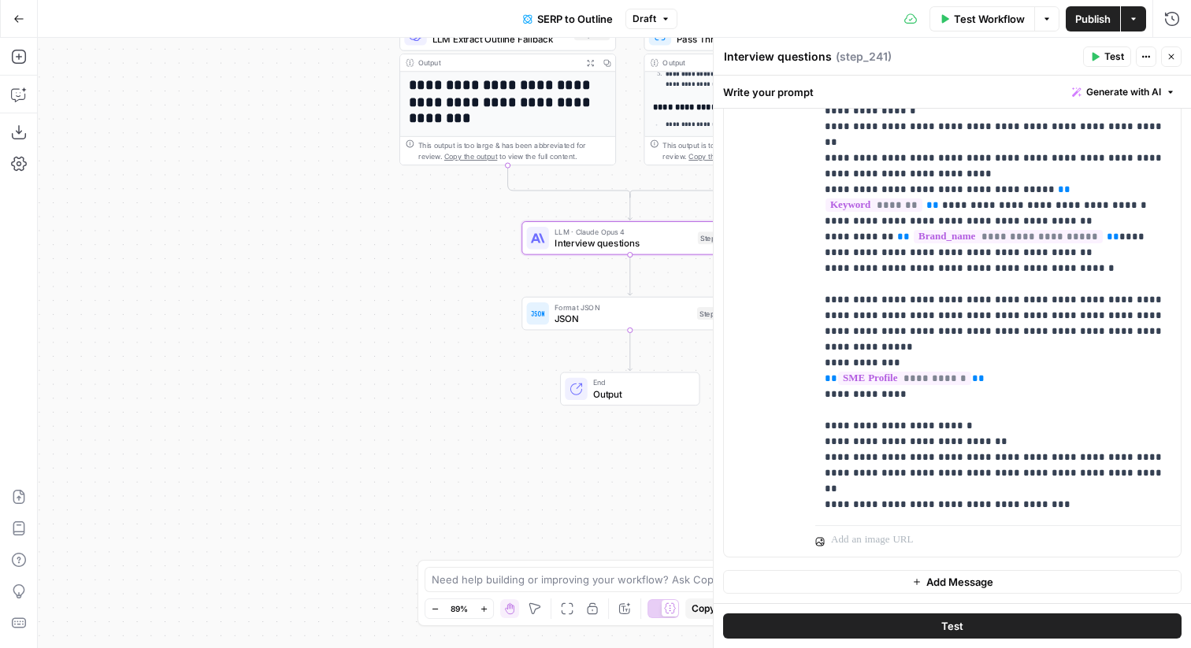
click at [1170, 56] on icon "button" at bounding box center [1170, 56] width 9 height 9
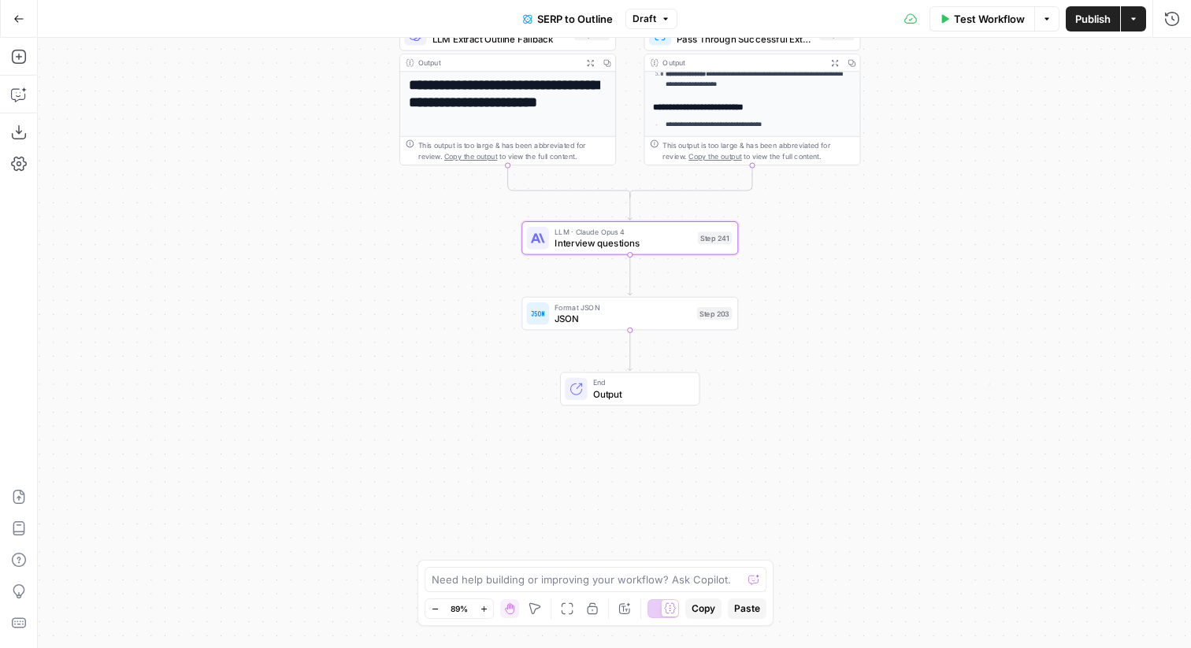
click at [702, 223] on div "Copy step Delete step Edit Note Test" at bounding box center [664, 212] width 140 height 25
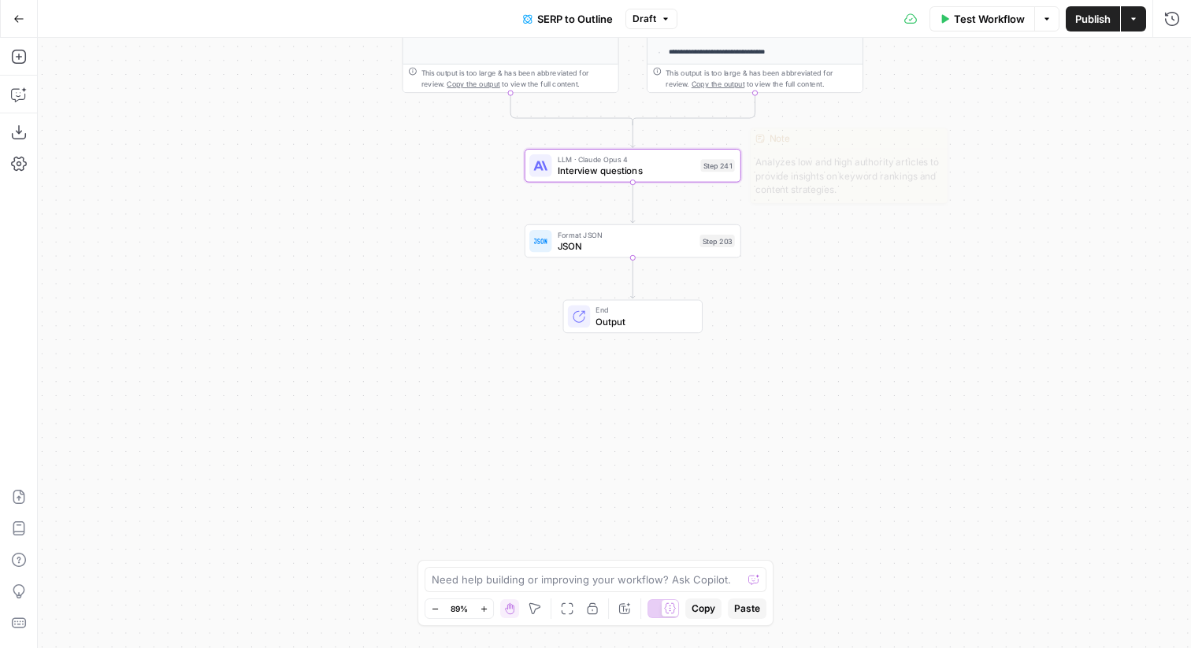
click at [697, 171] on div "LLM · [PERSON_NAME] Opus 4 Interview questions Step 241 Copy step Delete step E…" at bounding box center [632, 166] width 206 height 24
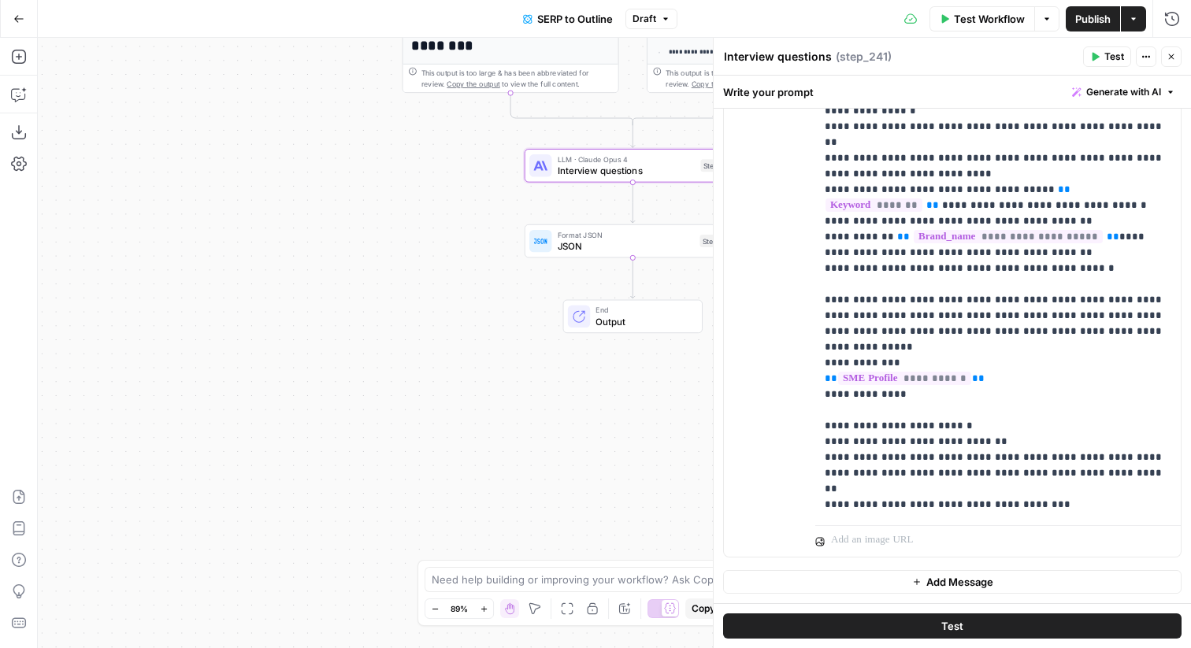
click at [1166, 65] on button "Close" at bounding box center [1171, 56] width 20 height 20
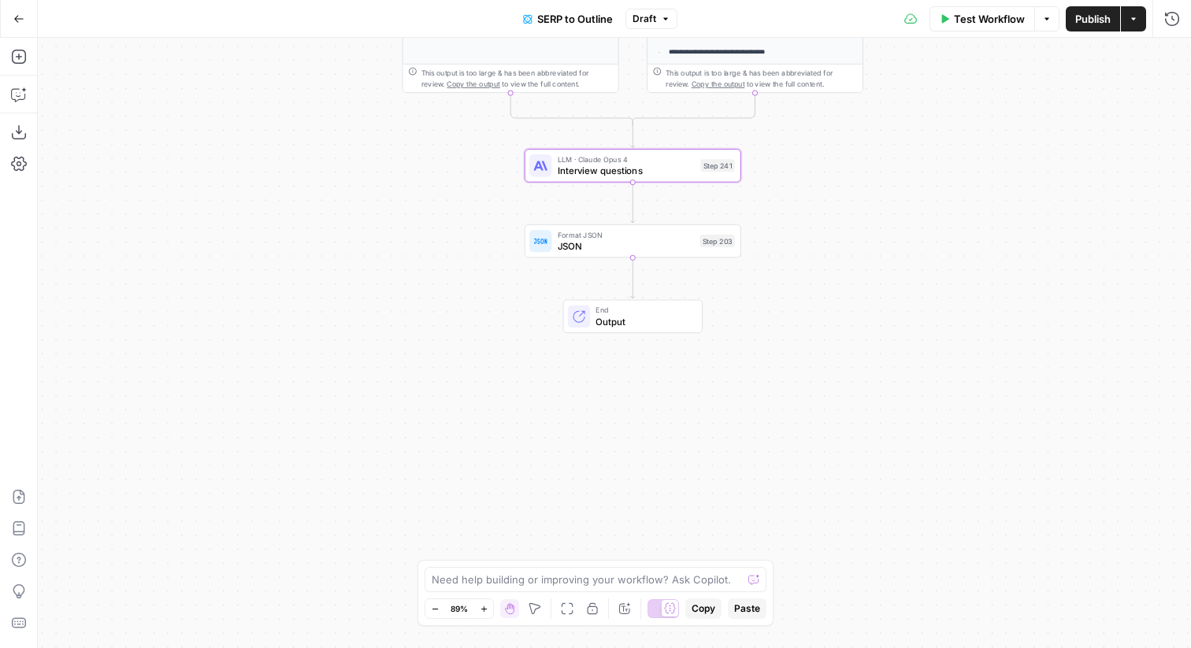
click at [1095, 15] on span "Publish" at bounding box center [1092, 19] width 35 height 16
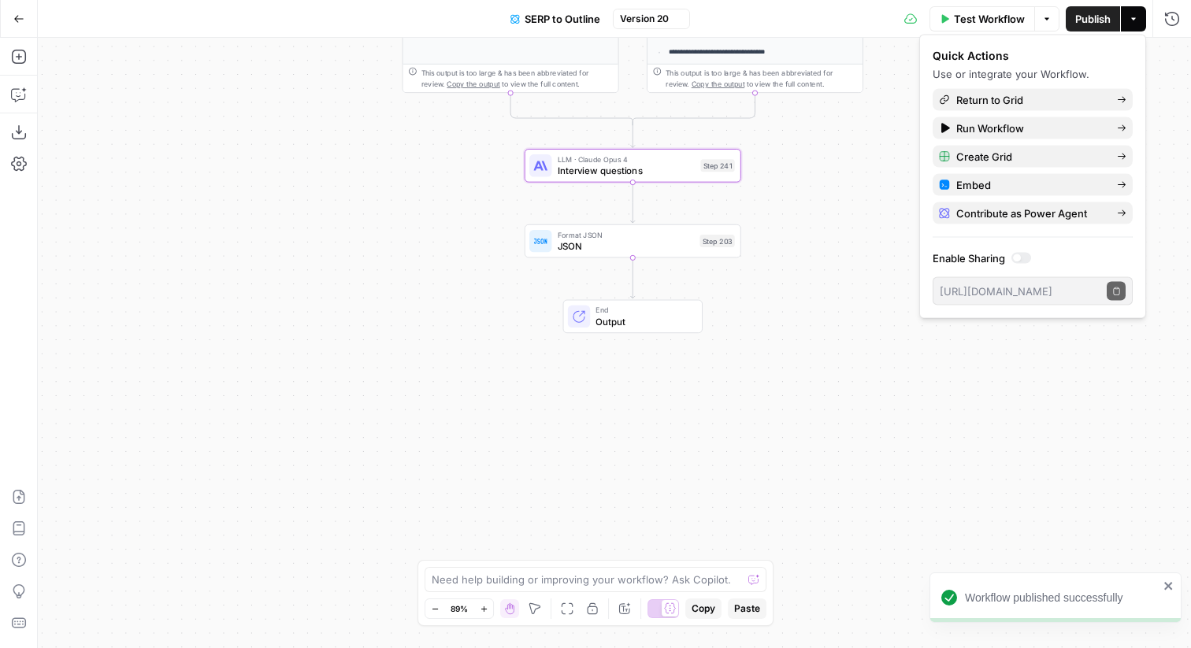
click at [736, 226] on div "Format JSON JSON Step 203 Copy step Delete step Edit Note Test" at bounding box center [633, 241] width 217 height 34
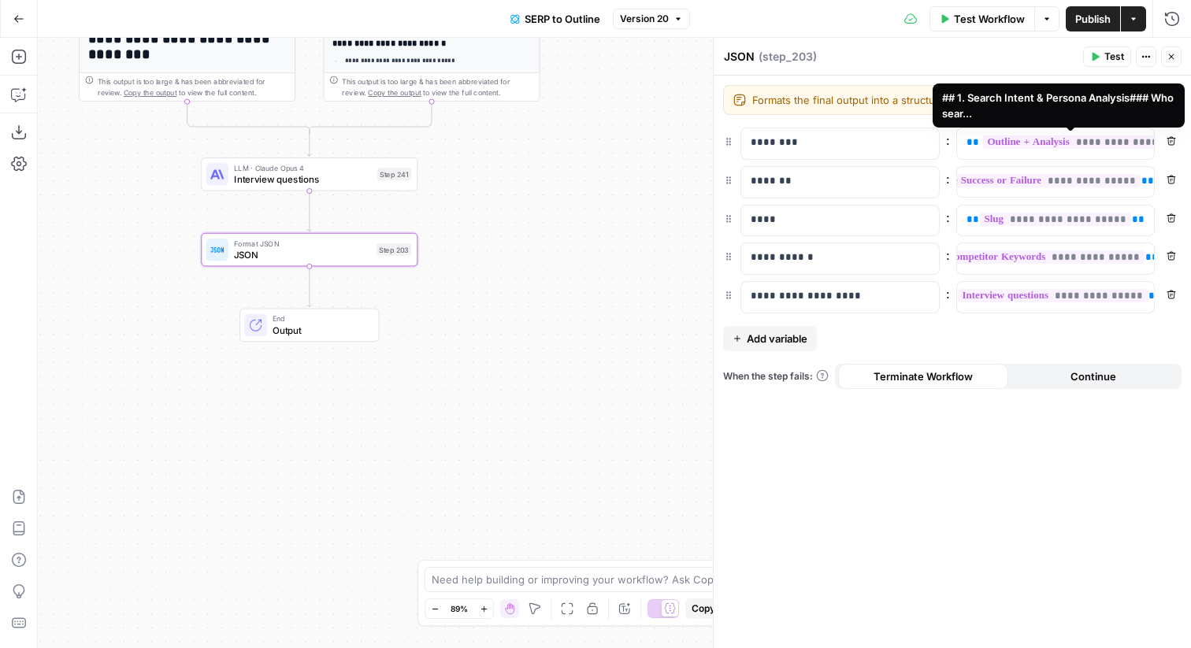
scroll to position [0, 21]
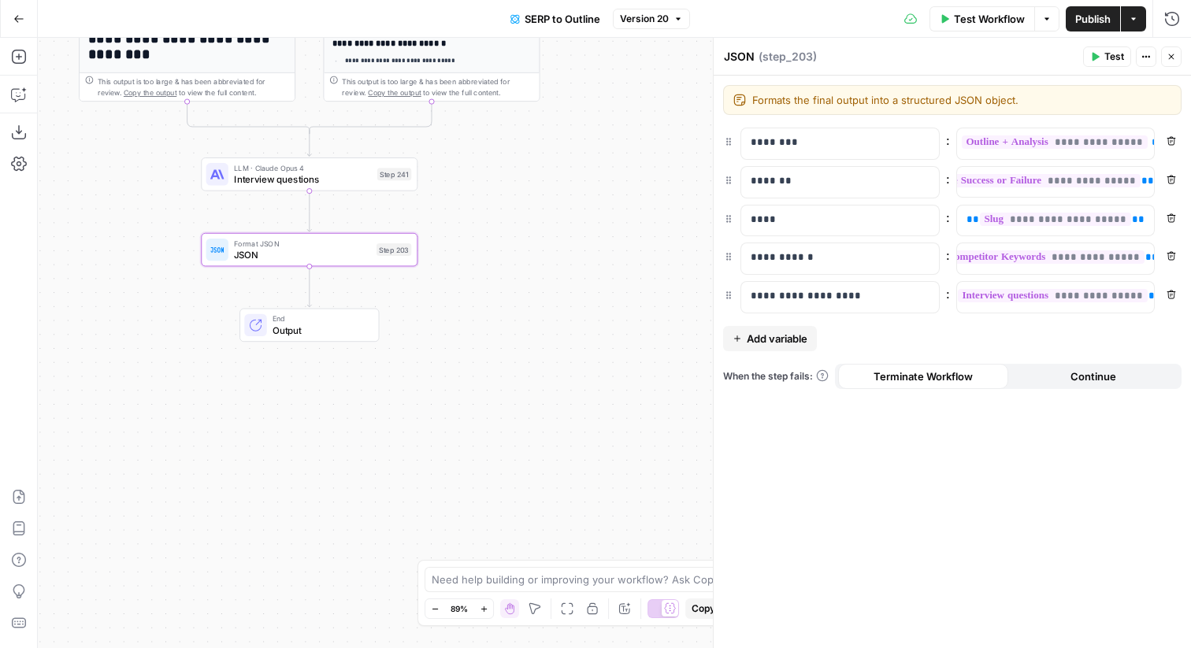
click at [1174, 57] on icon "button" at bounding box center [1170, 56] width 9 height 9
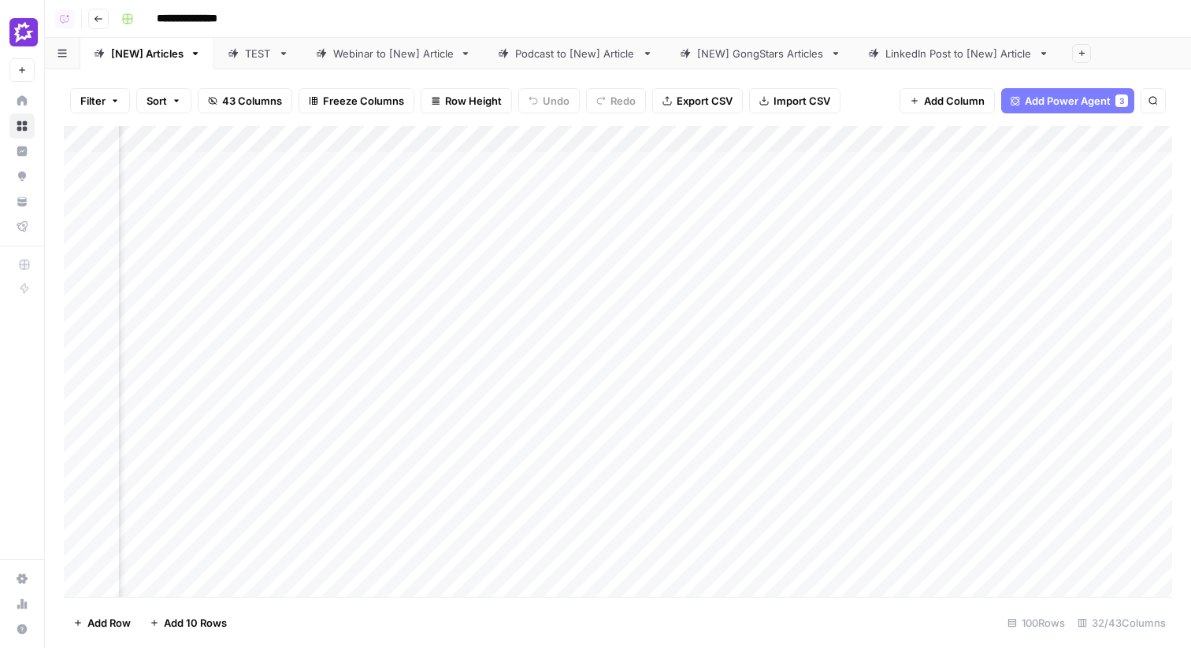
scroll to position [0, 1963]
click at [534, 147] on div "Add Column" at bounding box center [618, 361] width 1108 height 471
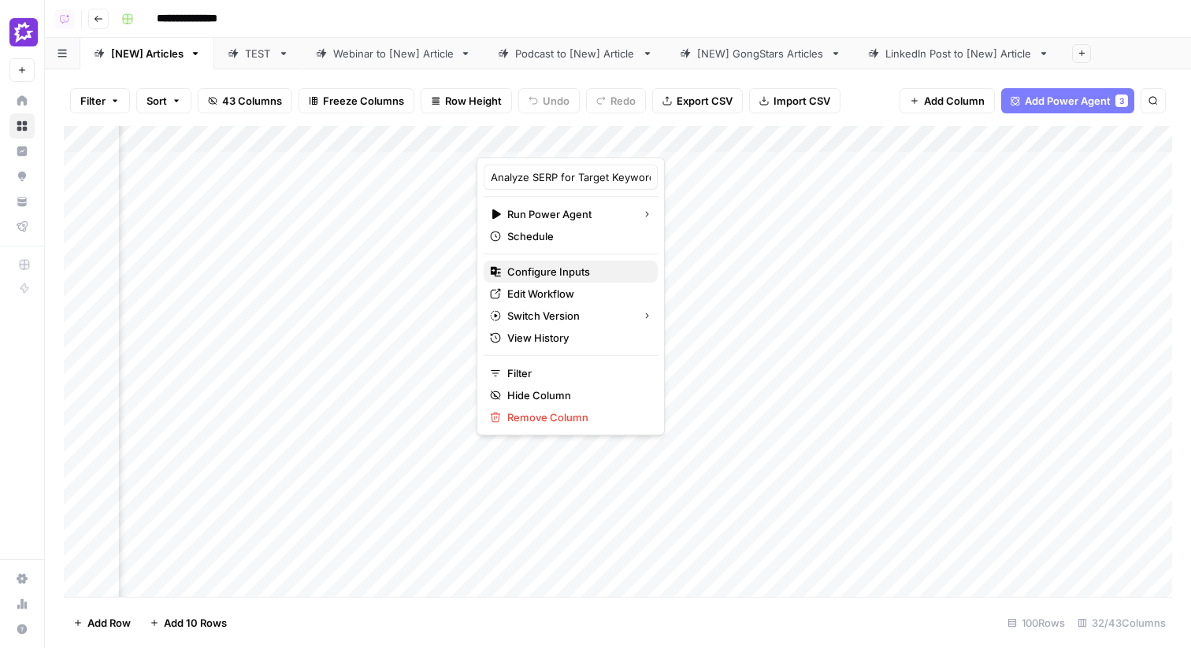
click at [547, 277] on span "Configure Inputs" at bounding box center [576, 272] width 138 height 16
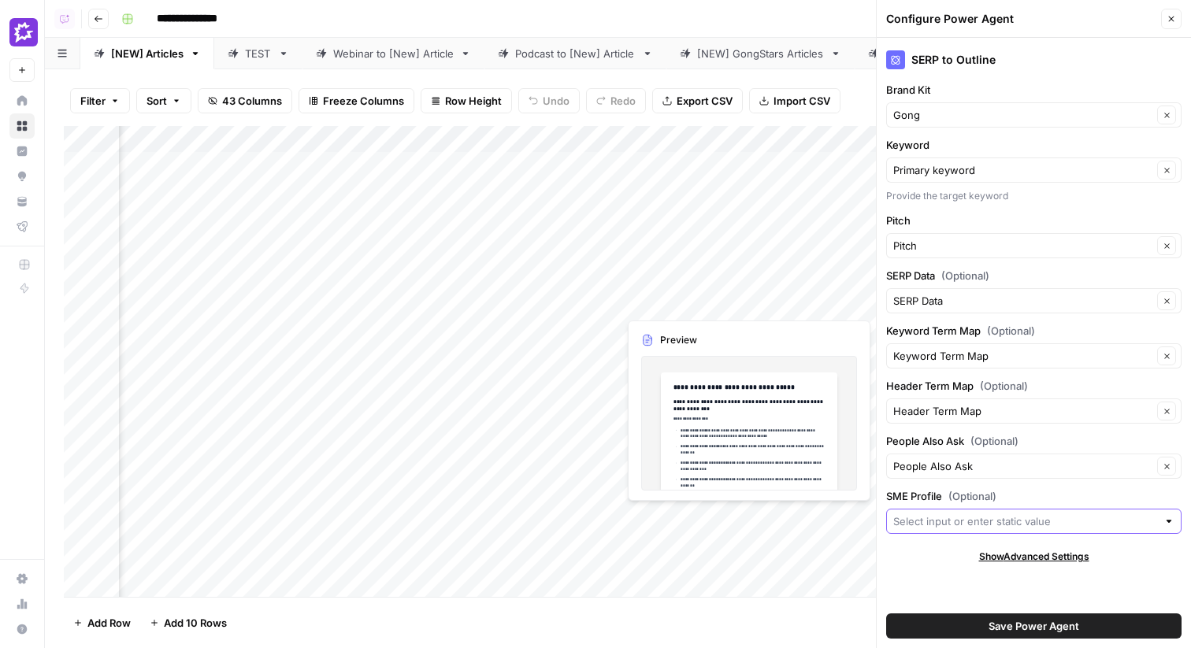
click at [991, 521] on input "SME Profile (Optional)" at bounding box center [1025, 521] width 264 height 16
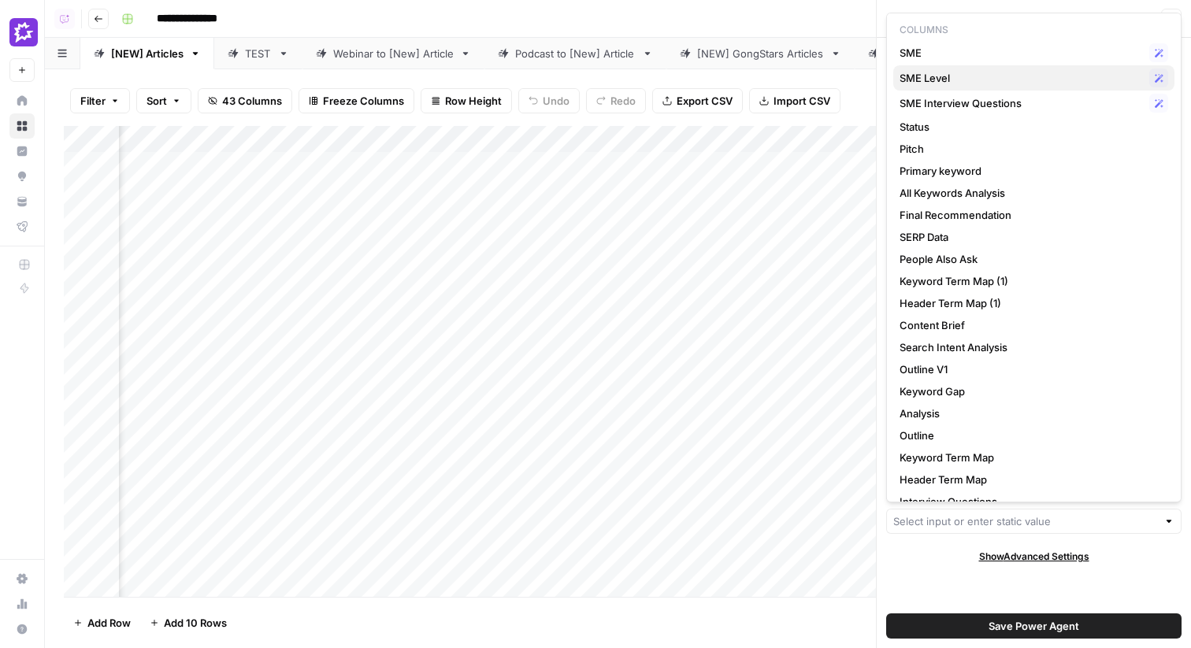
click at [983, 76] on span "SME Level" at bounding box center [1020, 78] width 243 height 16
type input "SME Level"
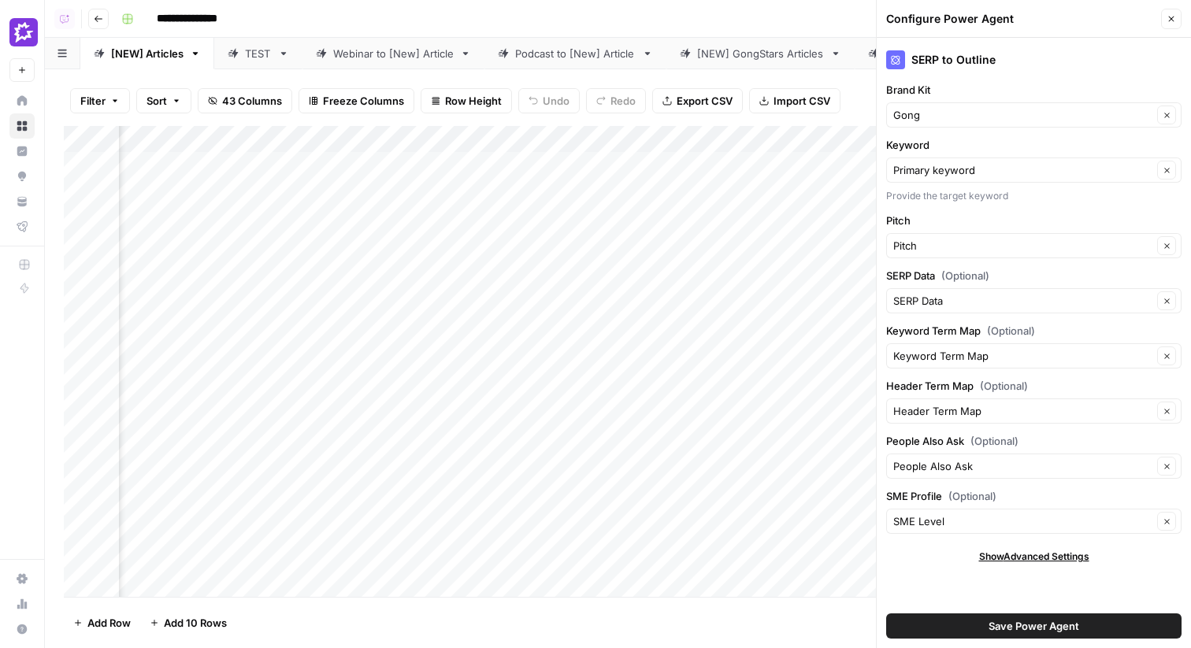
click at [999, 616] on button "Save Power Agent" at bounding box center [1033, 626] width 295 height 25
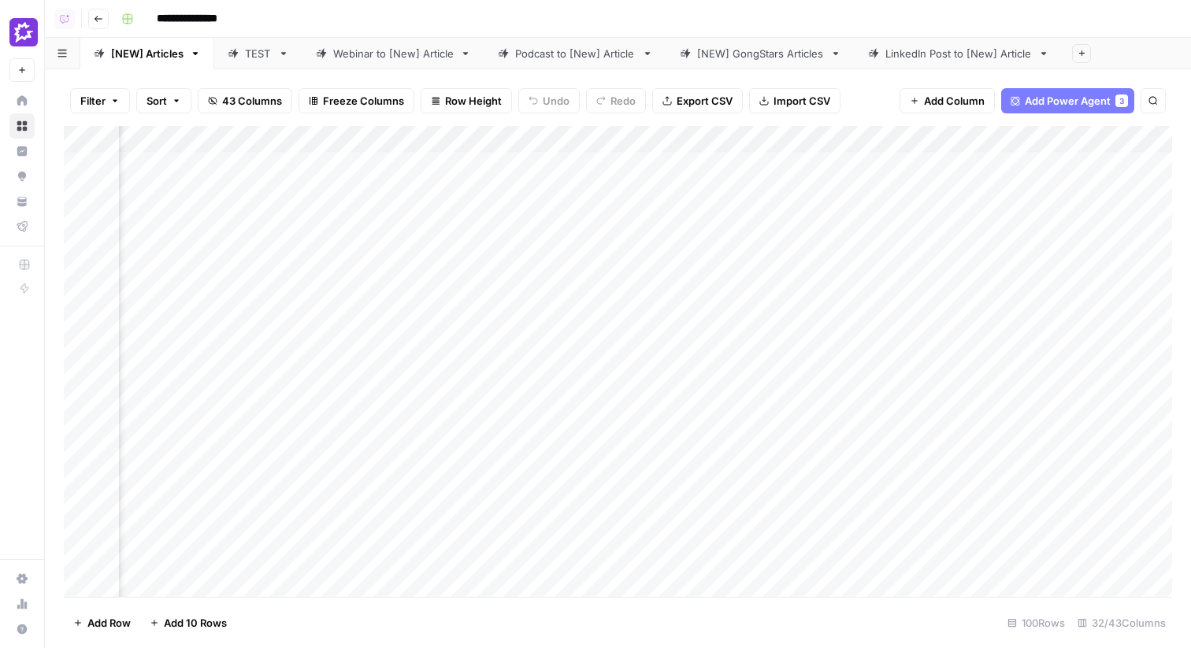
scroll to position [16, 232]
click at [700, 135] on div "Add Column" at bounding box center [618, 361] width 1108 height 471
click at [663, 179] on input "SME Level" at bounding box center [684, 177] width 160 height 16
type input "SME Profile"
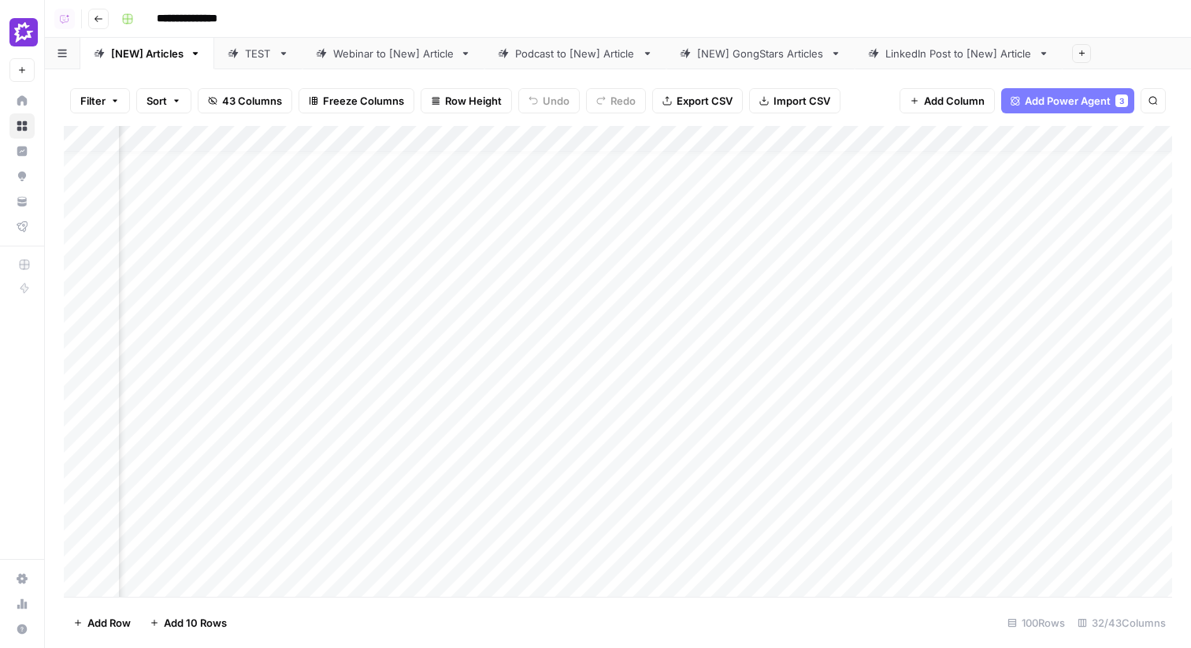
scroll to position [16, 2171]
click at [343, 138] on div "Add Column" at bounding box center [618, 361] width 1108 height 471
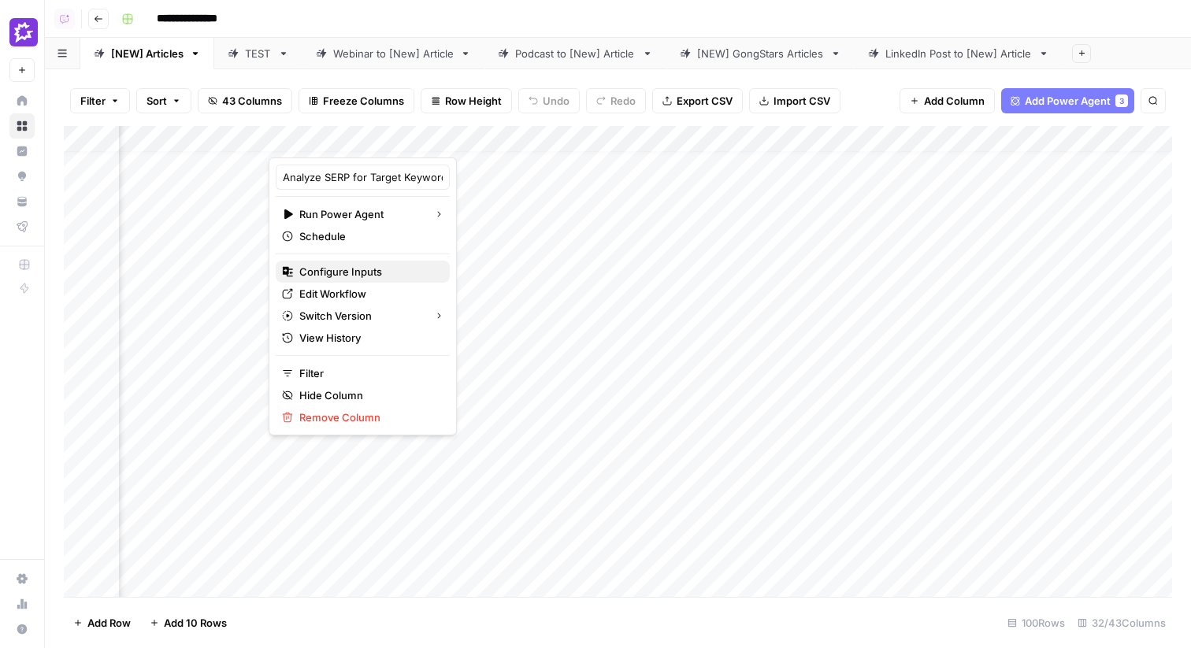
click at [359, 274] on span "Configure Inputs" at bounding box center [368, 272] width 138 height 16
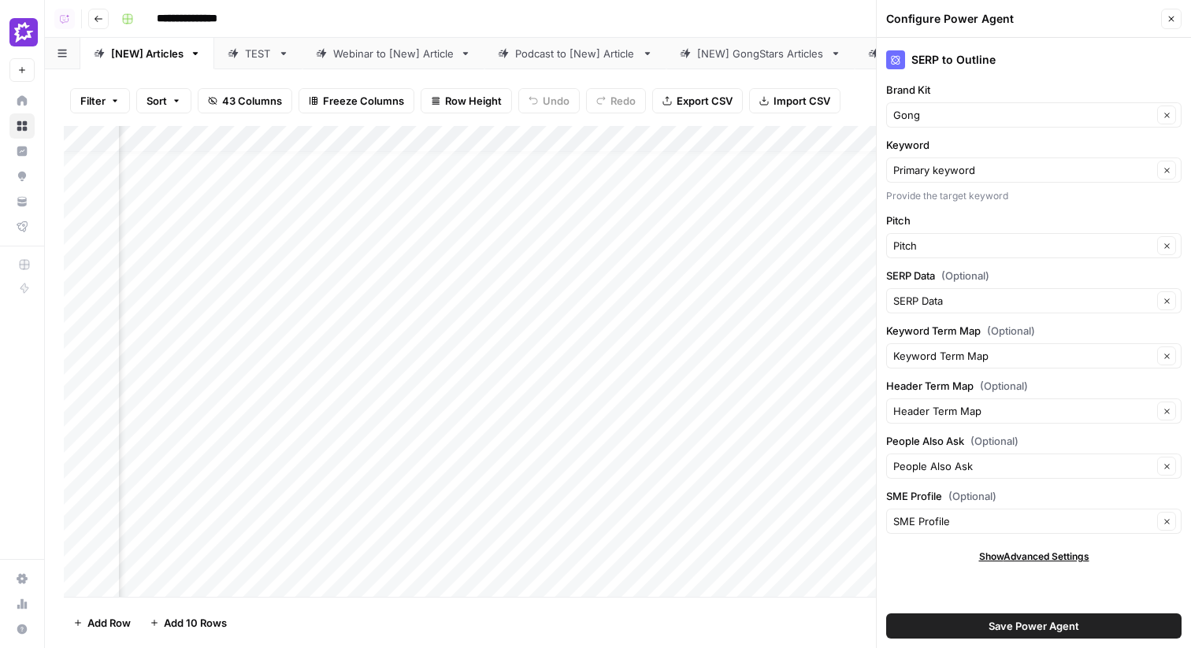
click at [1173, 19] on icon "button" at bounding box center [1170, 18] width 9 height 9
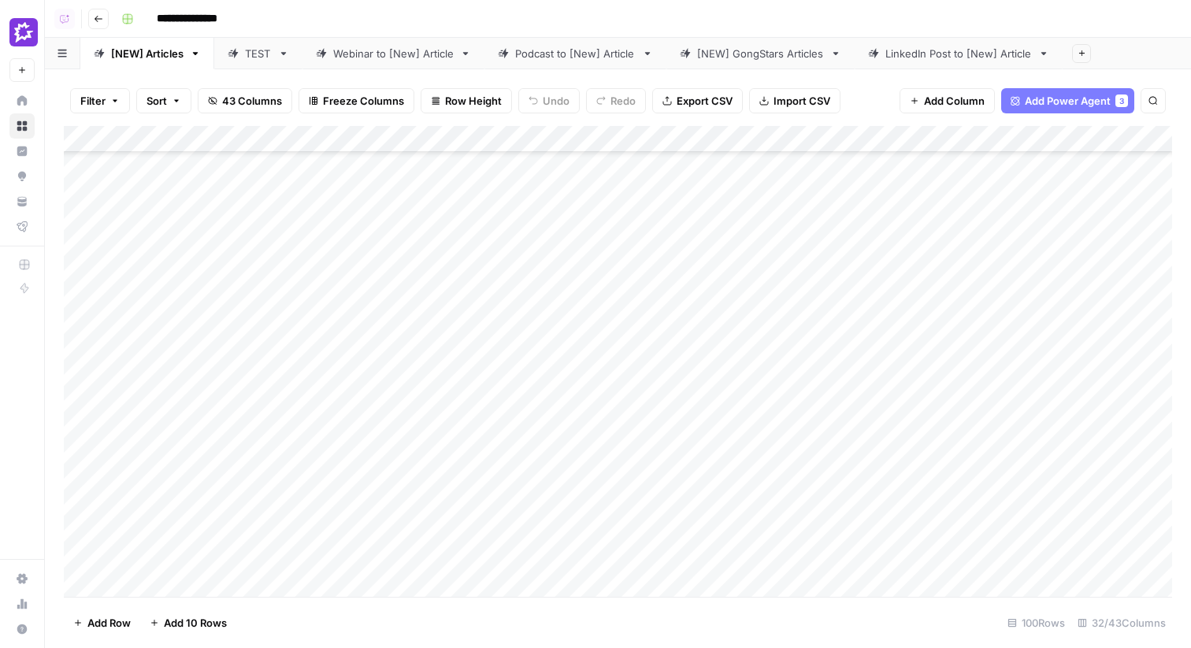
scroll to position [285, 0]
click at [217, 456] on div "Add Column" at bounding box center [618, 361] width 1108 height 471
click at [208, 491] on div "Add Column" at bounding box center [618, 361] width 1108 height 471
click at [509, 471] on div "Add Column" at bounding box center [618, 361] width 1108 height 471
click at [516, 487] on div "Add Column" at bounding box center [618, 361] width 1108 height 471
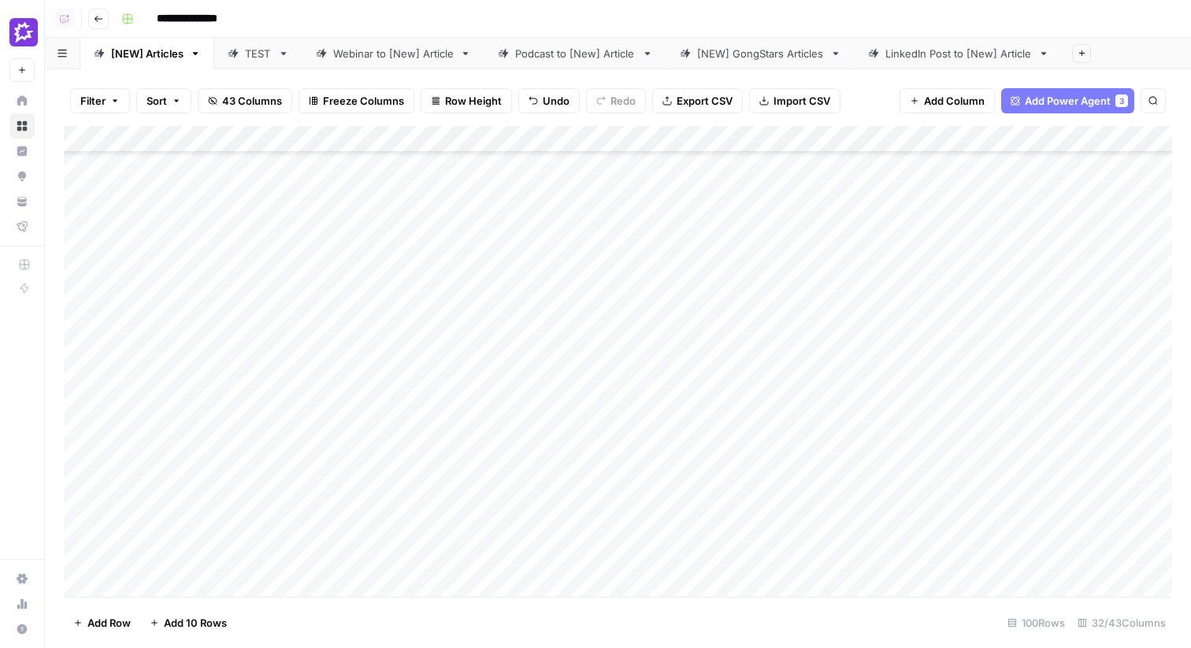
click at [224, 299] on div "Add Column" at bounding box center [618, 361] width 1108 height 471
drag, startPoint x: 224, startPoint y: 299, endPoint x: 529, endPoint y: 307, distance: 305.7
click at [529, 307] on div "Add Column" at bounding box center [618, 361] width 1108 height 471
drag, startPoint x: 195, startPoint y: 503, endPoint x: 549, endPoint y: 495, distance: 353.7
click at [549, 495] on div "Add Column" at bounding box center [618, 361] width 1108 height 471
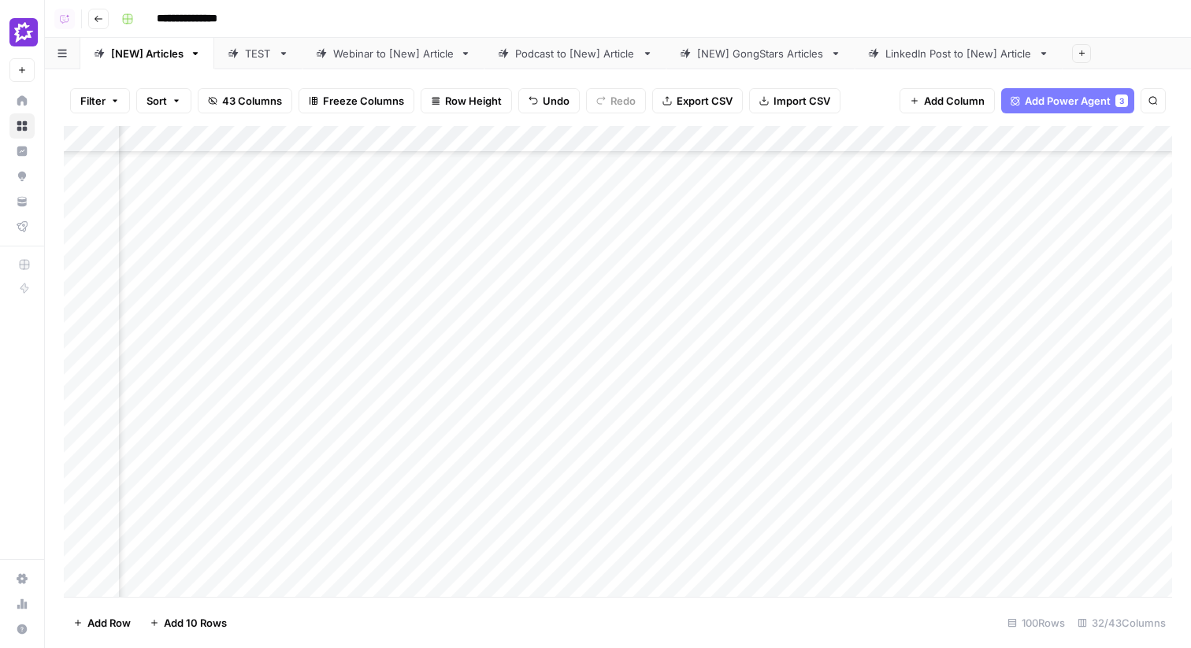
scroll to position [285, 364]
click at [513, 502] on div "Add Column" at bounding box center [618, 361] width 1108 height 471
drag, startPoint x: 499, startPoint y: 495, endPoint x: 597, endPoint y: 497, distance: 98.5
click at [597, 497] on textarea "**********" at bounding box center [584, 495] width 252 height 22
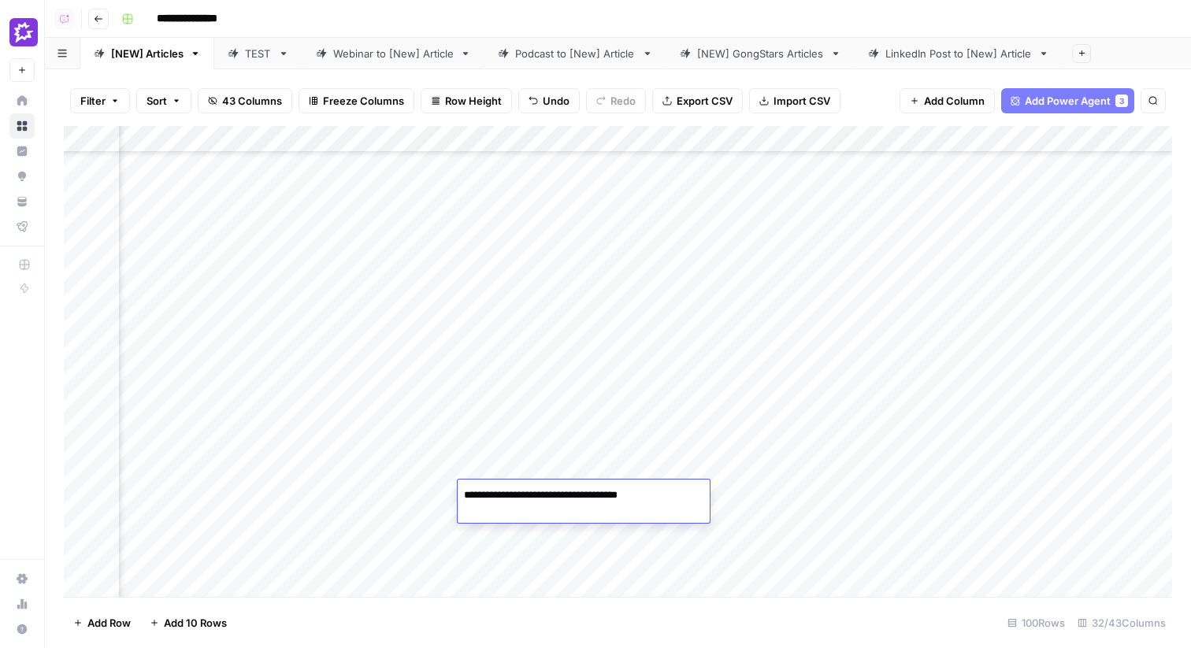
click at [503, 494] on textarea "**********" at bounding box center [584, 495] width 252 height 22
type textarea "**********"
click at [552, 425] on div "Add Column" at bounding box center [618, 361] width 1108 height 471
drag, startPoint x: 407, startPoint y: 301, endPoint x: 628, endPoint y: 289, distance: 220.8
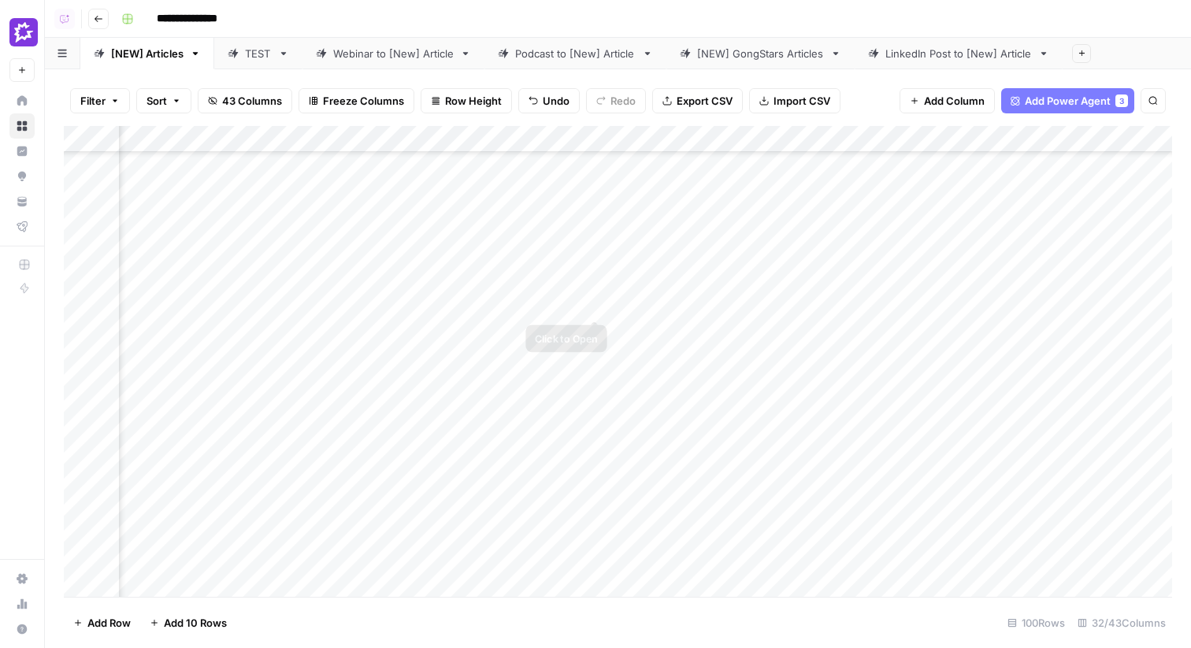
click at [628, 289] on div "Add Column" at bounding box center [618, 361] width 1108 height 471
drag, startPoint x: 391, startPoint y: 507, endPoint x: 695, endPoint y: 517, distance: 304.1
click at [695, 517] on div "Add Column" at bounding box center [618, 361] width 1108 height 471
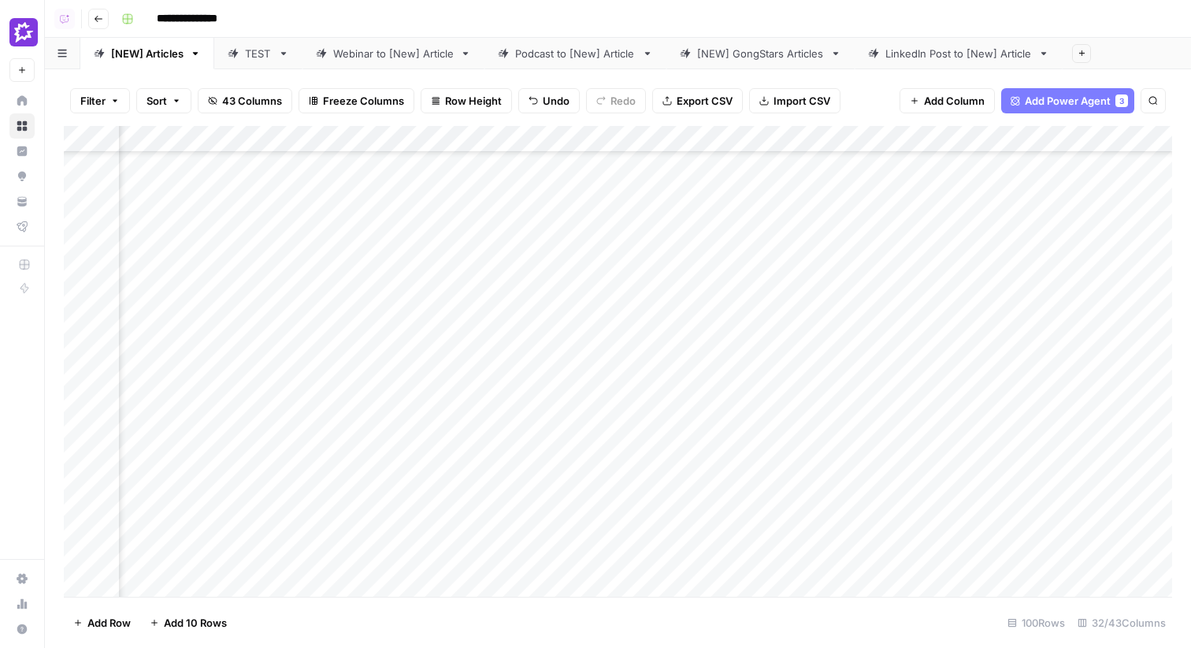
click at [455, 303] on div "Add Column" at bounding box center [618, 361] width 1108 height 471
click at [426, 500] on div "Add Column" at bounding box center [618, 361] width 1108 height 471
click at [430, 347] on div "Add Column" at bounding box center [618, 361] width 1108 height 471
click at [445, 295] on div "Add Column" at bounding box center [618, 361] width 1108 height 471
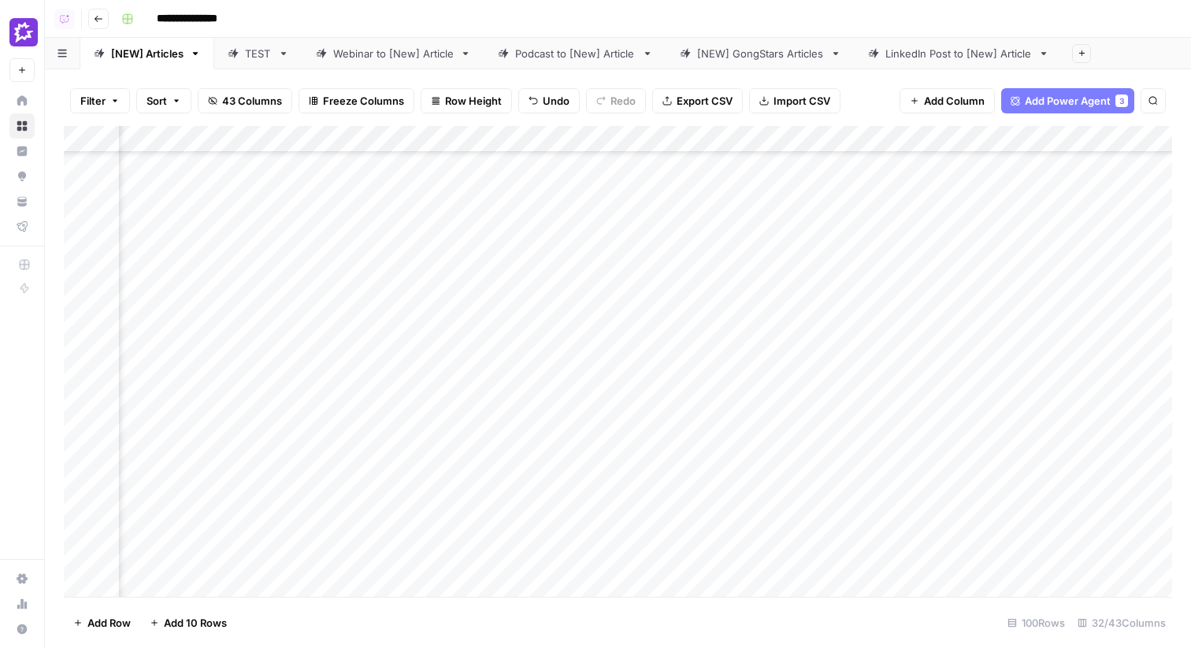
click at [428, 495] on div "Add Column" at bounding box center [618, 361] width 1108 height 471
click at [584, 307] on div "Add Column" at bounding box center [618, 361] width 1108 height 471
click at [588, 512] on div "Add Column" at bounding box center [618, 361] width 1108 height 471
click at [664, 345] on div "Add Column" at bounding box center [618, 361] width 1108 height 471
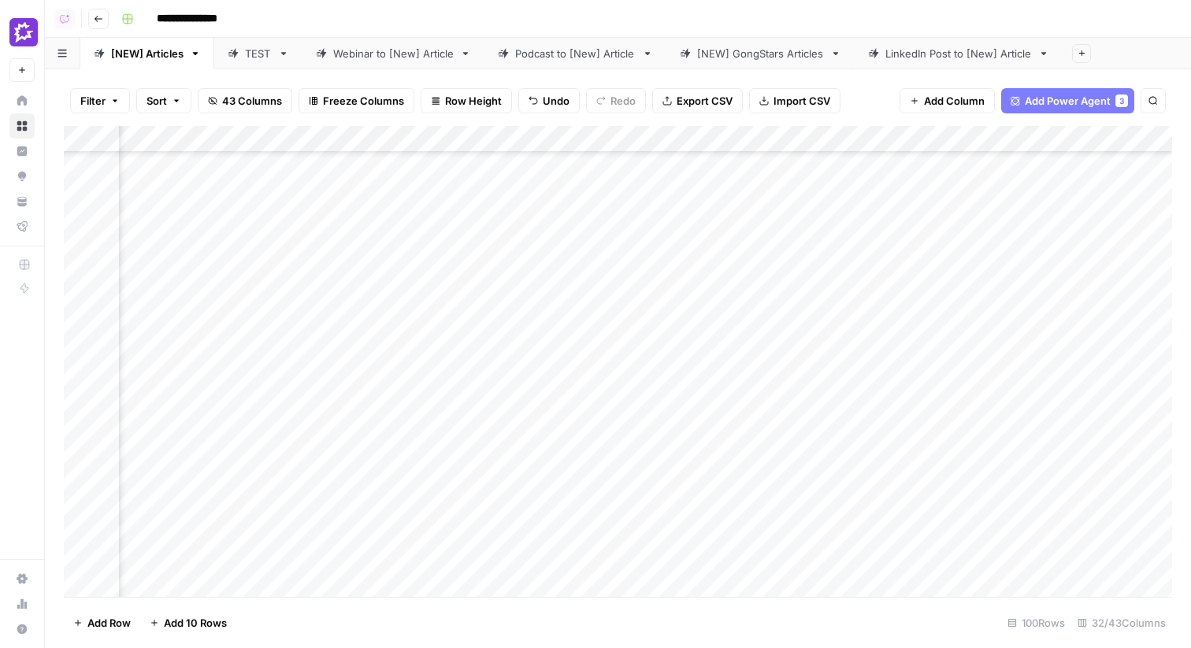
click at [657, 293] on div "Add Column" at bounding box center [618, 361] width 1108 height 471
click at [651, 473] on div "Add Column" at bounding box center [618, 361] width 1108 height 471
click at [654, 512] on div "Add Column" at bounding box center [618, 361] width 1108 height 471
click at [571, 302] on div "Add Column" at bounding box center [618, 361] width 1108 height 471
click at [538, 499] on div "Add Column" at bounding box center [618, 361] width 1108 height 471
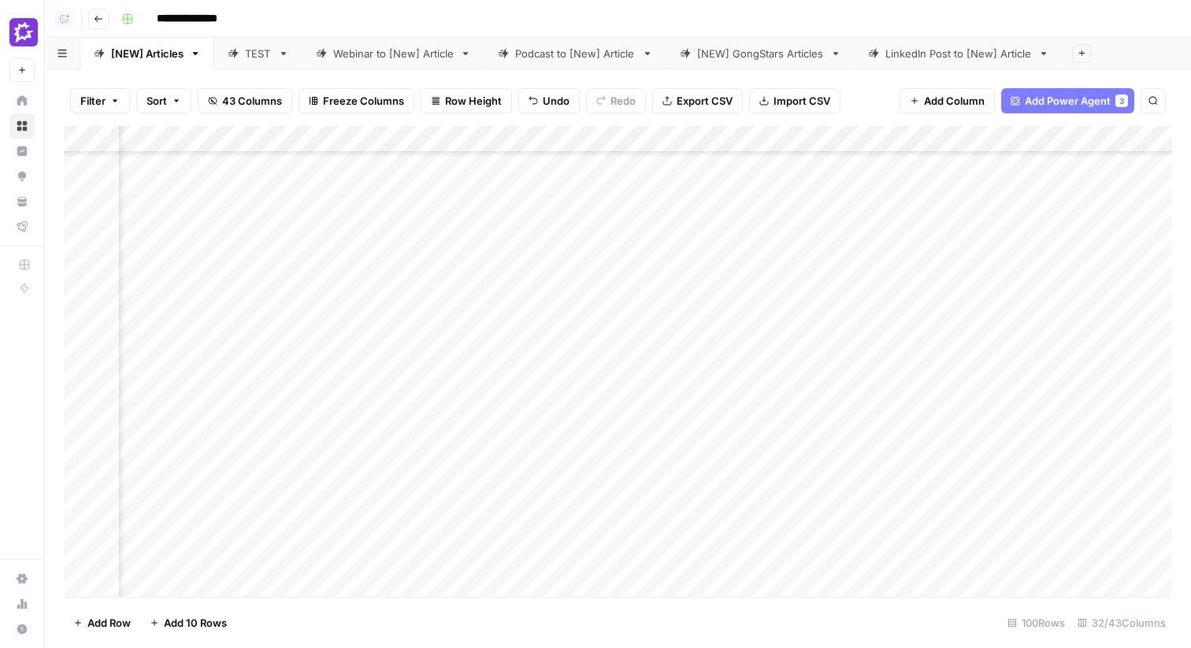
scroll to position [285, 1959]
click at [539, 498] on div "Add Column" at bounding box center [618, 361] width 1108 height 471
click at [657, 491] on div "Add Column" at bounding box center [618, 361] width 1108 height 471
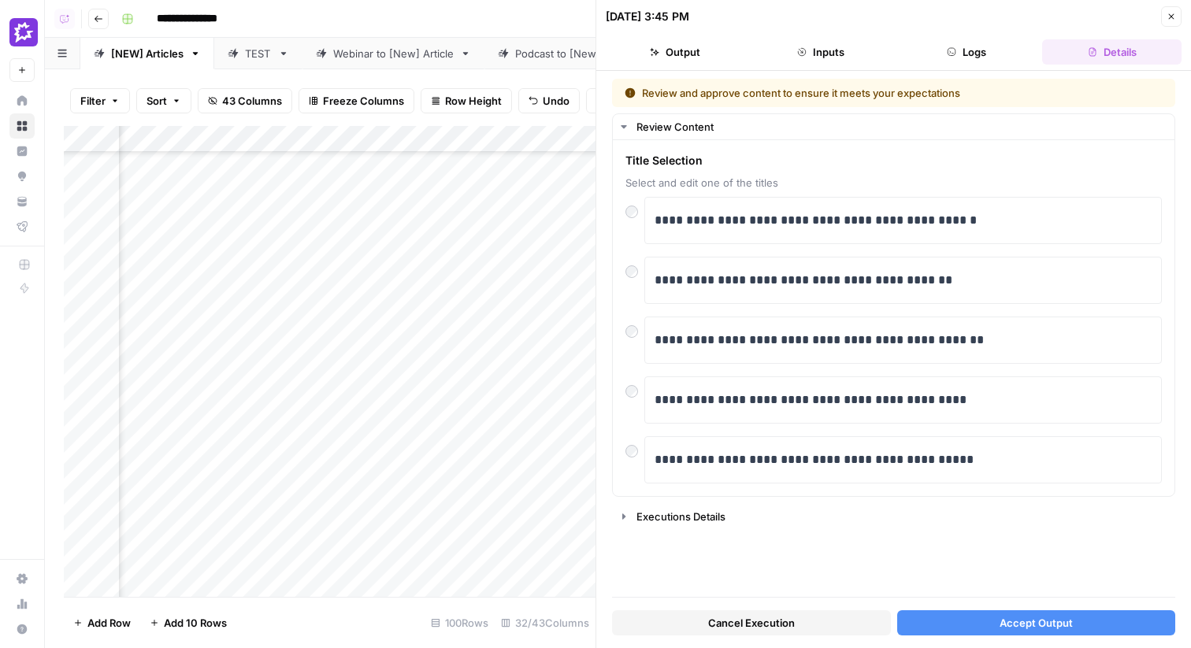
click at [933, 617] on button "Accept Output" at bounding box center [1036, 622] width 279 height 25
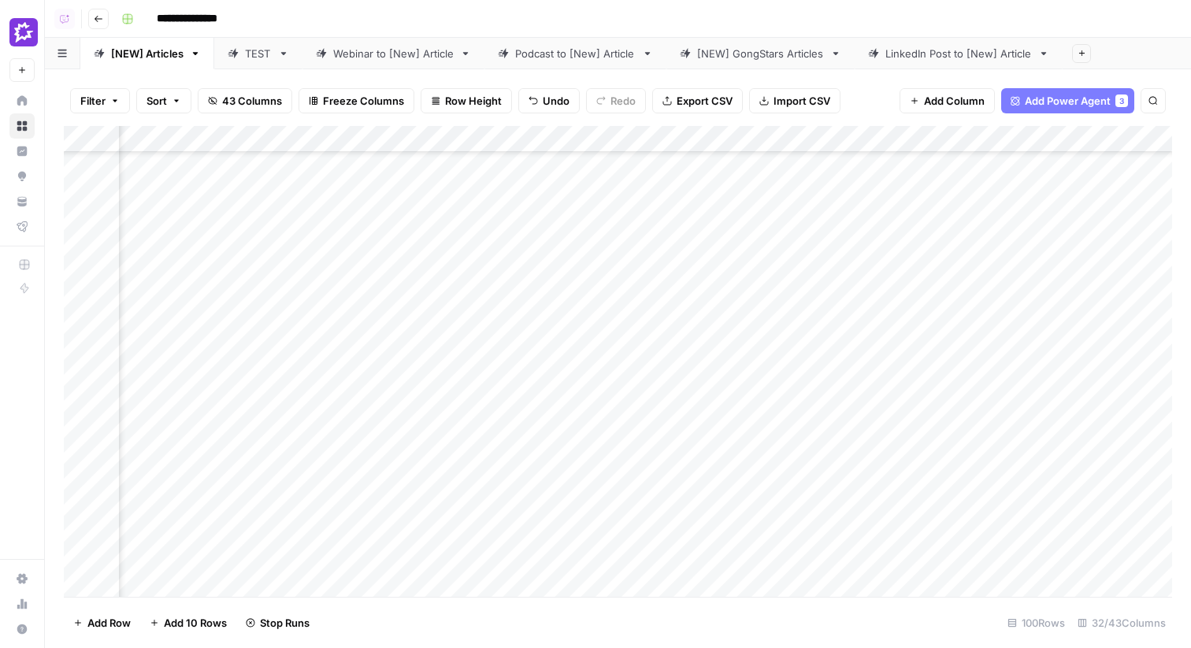
scroll to position [286, 2192]
click at [352, 492] on div "Add Column" at bounding box center [618, 361] width 1108 height 471
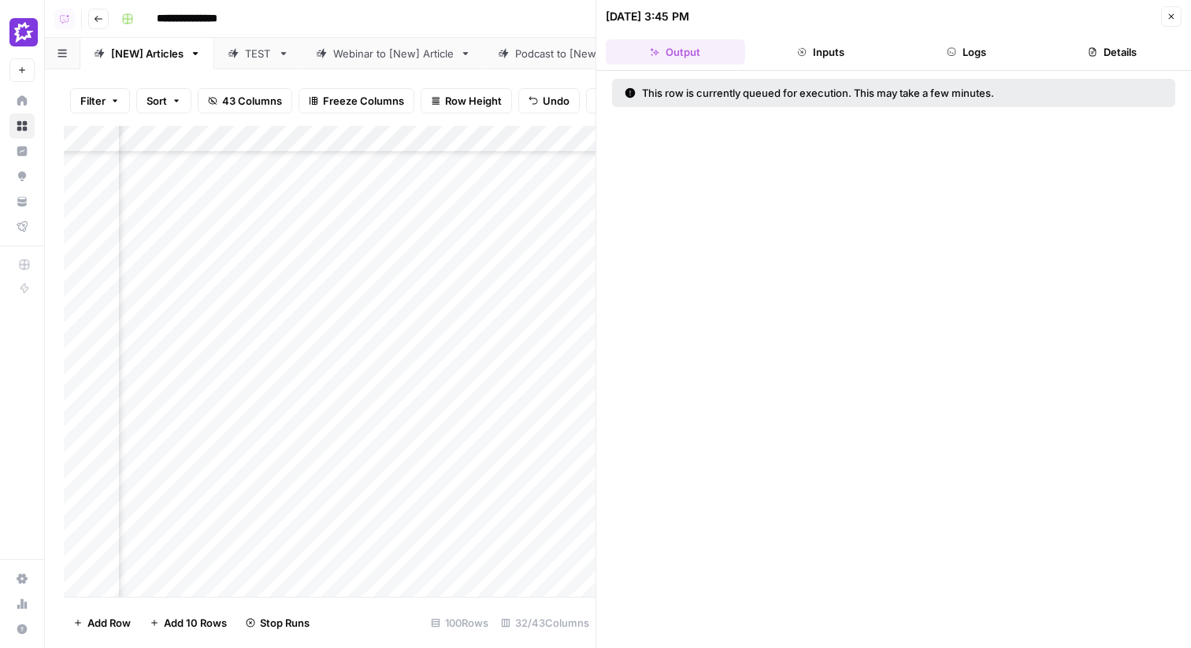
click at [982, 50] on button "Logs" at bounding box center [966, 51] width 139 height 25
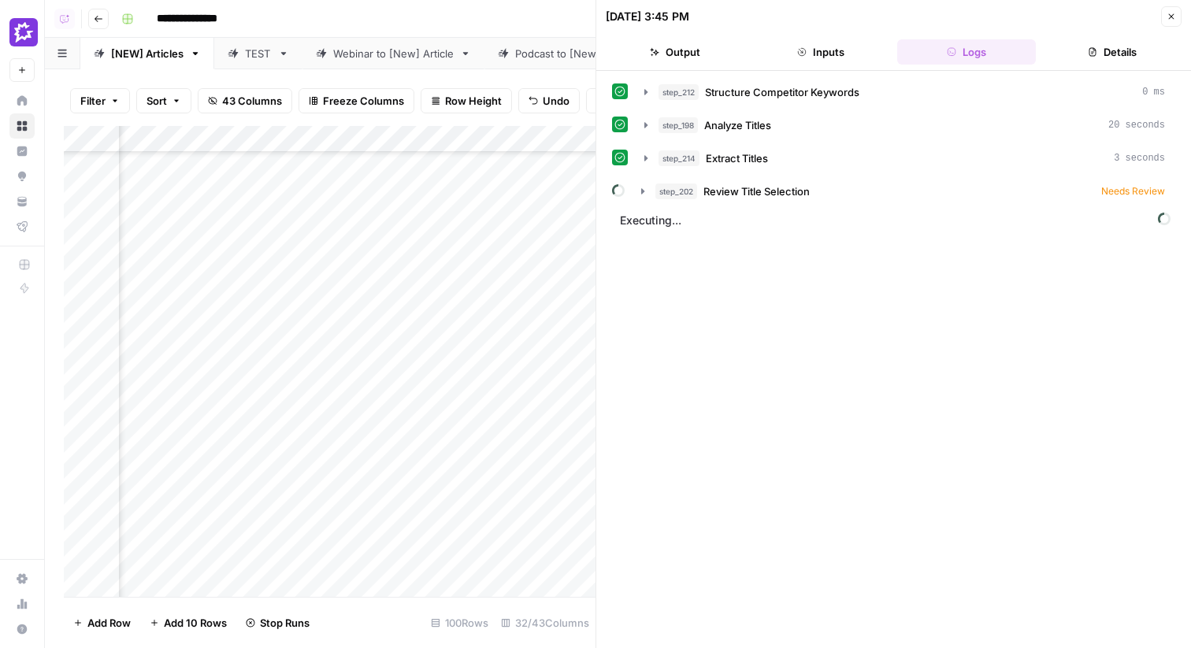
click at [1167, 13] on icon "button" at bounding box center [1170, 16] width 9 height 9
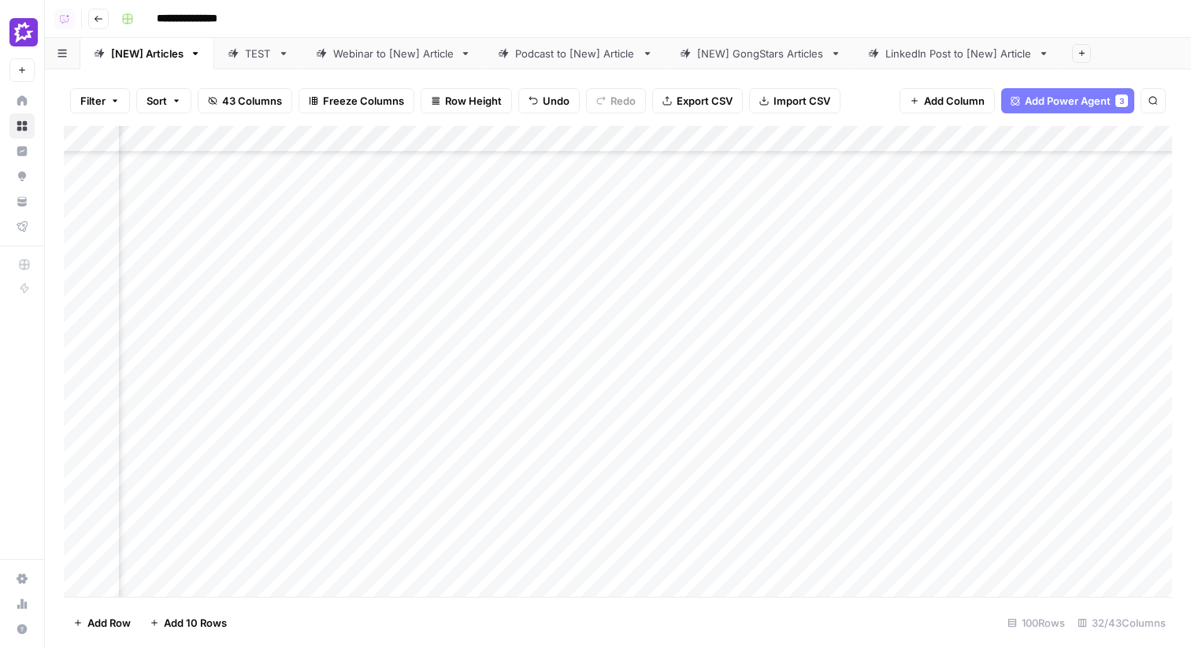
click at [355, 494] on div "Add Column" at bounding box center [618, 361] width 1108 height 471
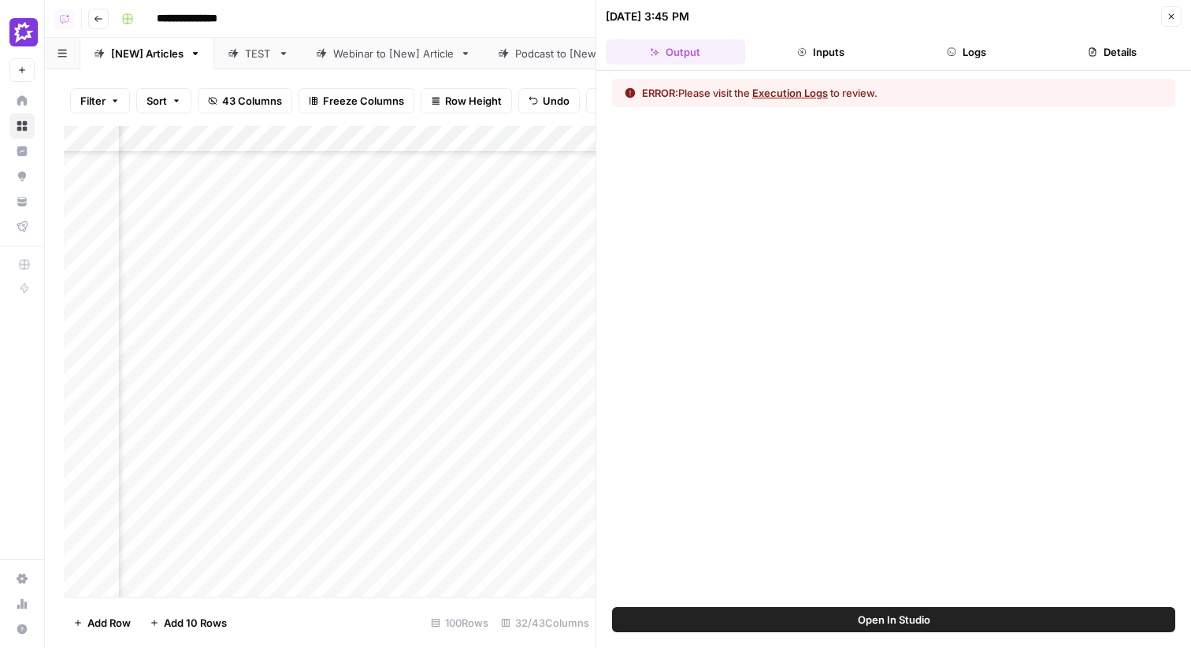
click at [984, 43] on button "Logs" at bounding box center [966, 51] width 139 height 25
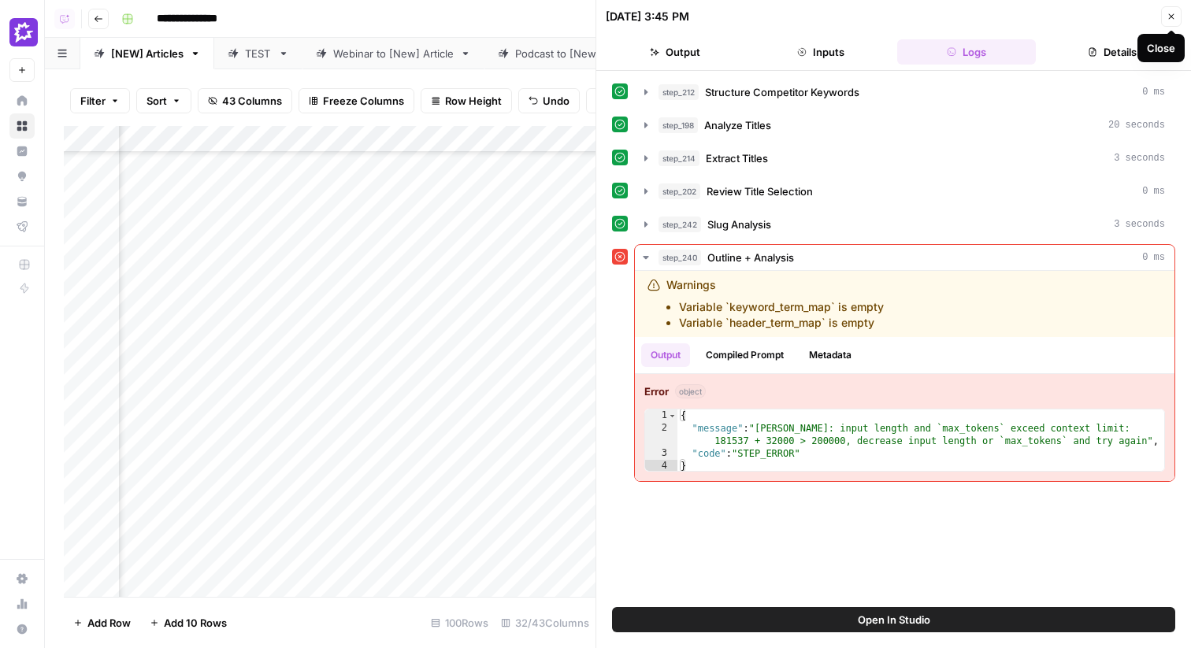
click at [1169, 16] on icon "button" at bounding box center [1170, 16] width 9 height 9
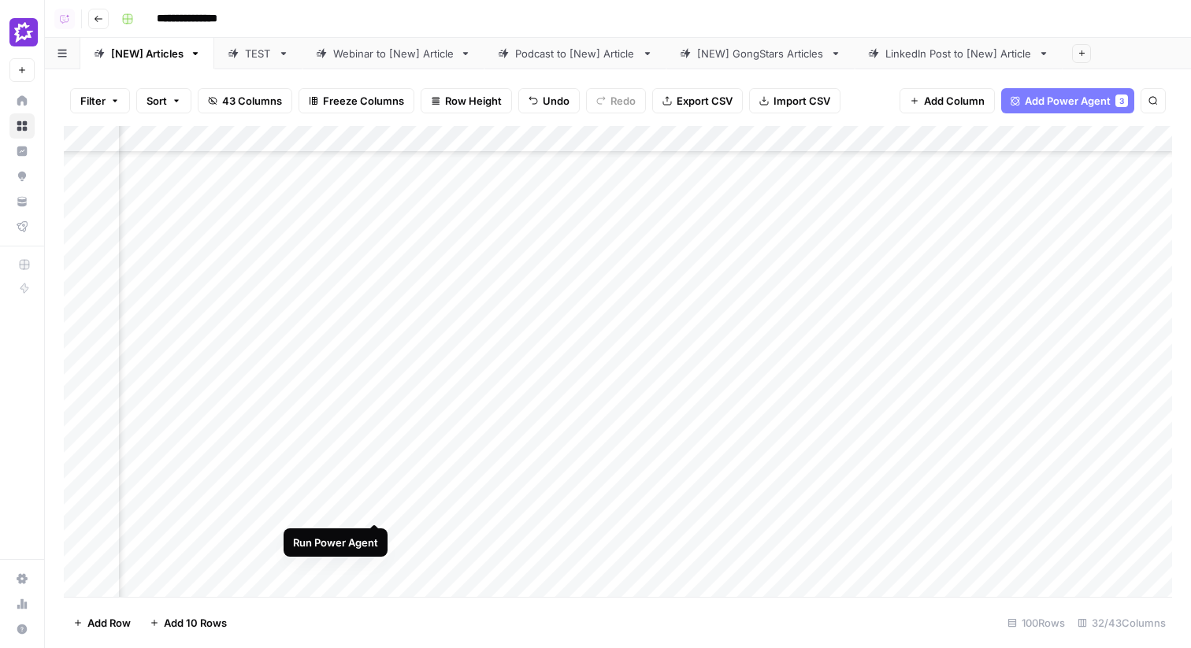
click at [375, 491] on div "Add Column" at bounding box center [618, 361] width 1108 height 471
click at [719, 358] on div "Add Column" at bounding box center [618, 361] width 1108 height 471
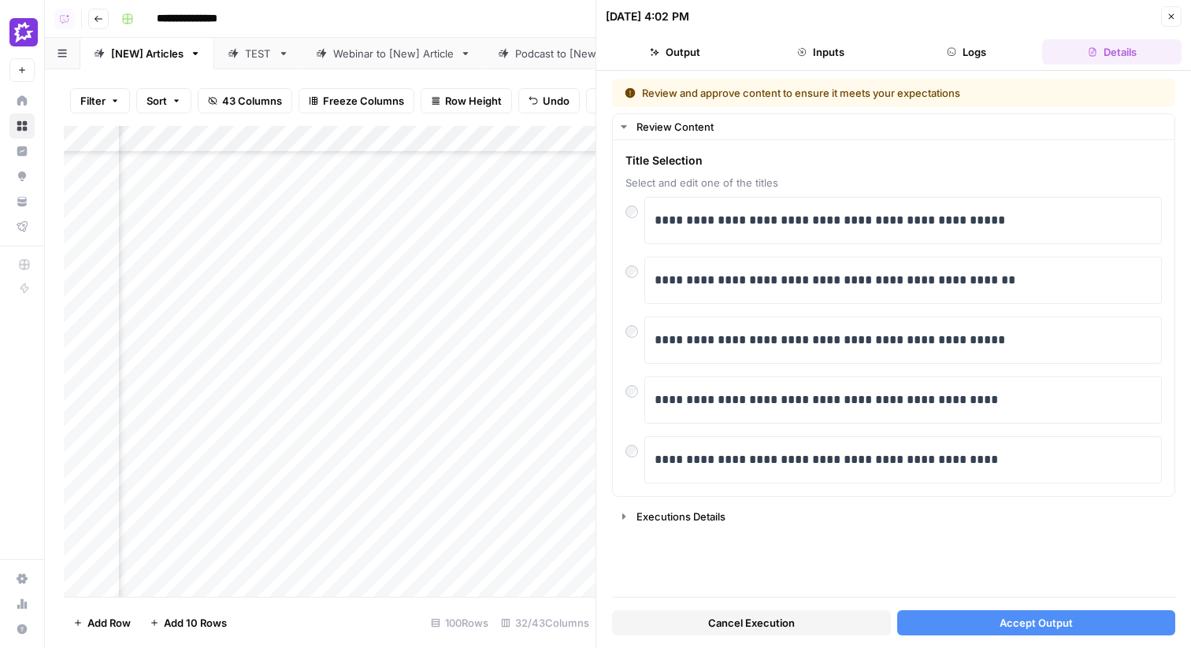
click at [956, 606] on div "Cancel Execution Accept Output" at bounding box center [893, 619] width 563 height 43
click at [972, 621] on button "Accept Output" at bounding box center [1036, 622] width 279 height 25
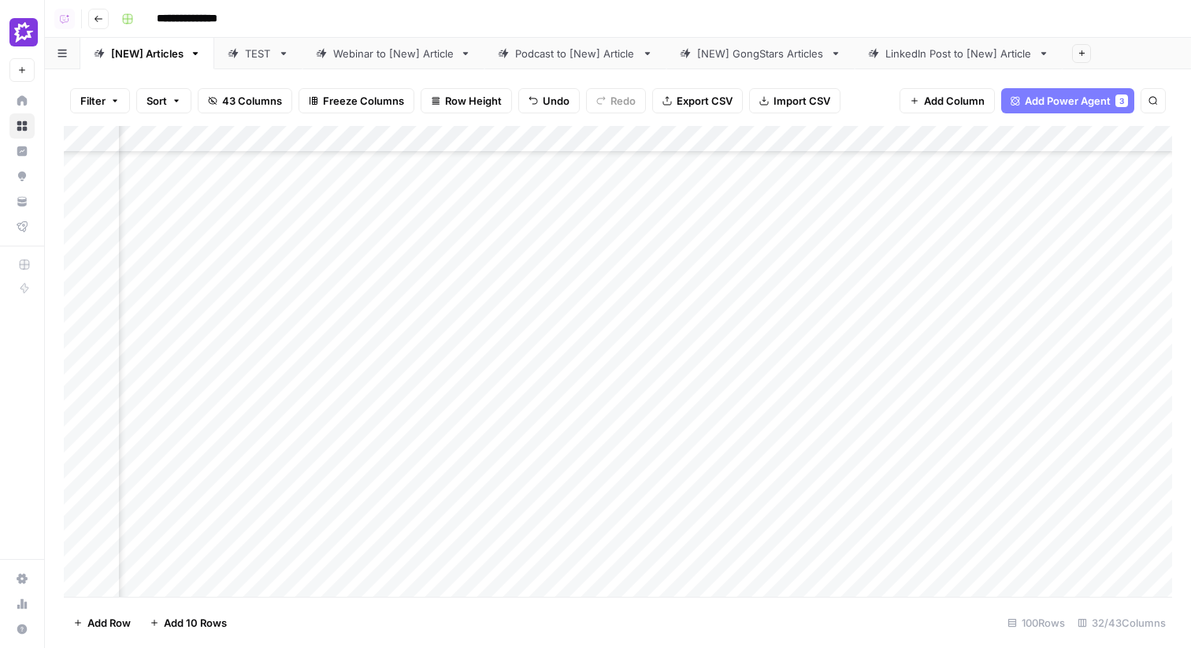
scroll to position [421, 1259]
click at [246, 100] on span "43 Columns" at bounding box center [252, 101] width 60 height 16
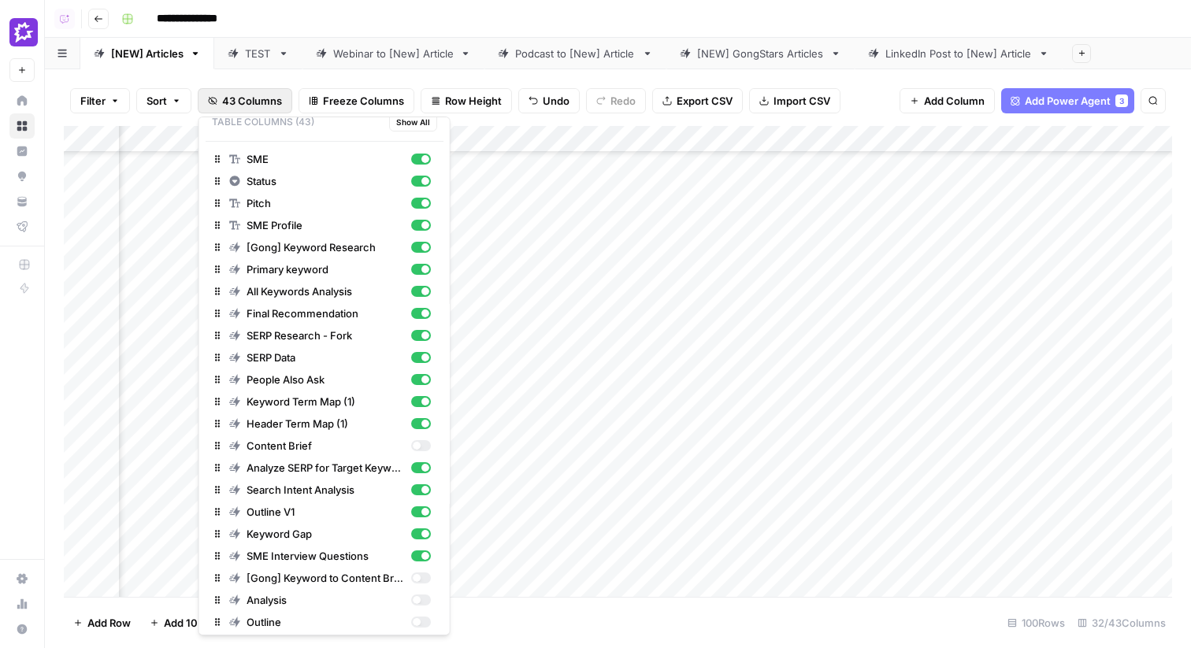
scroll to position [0, 0]
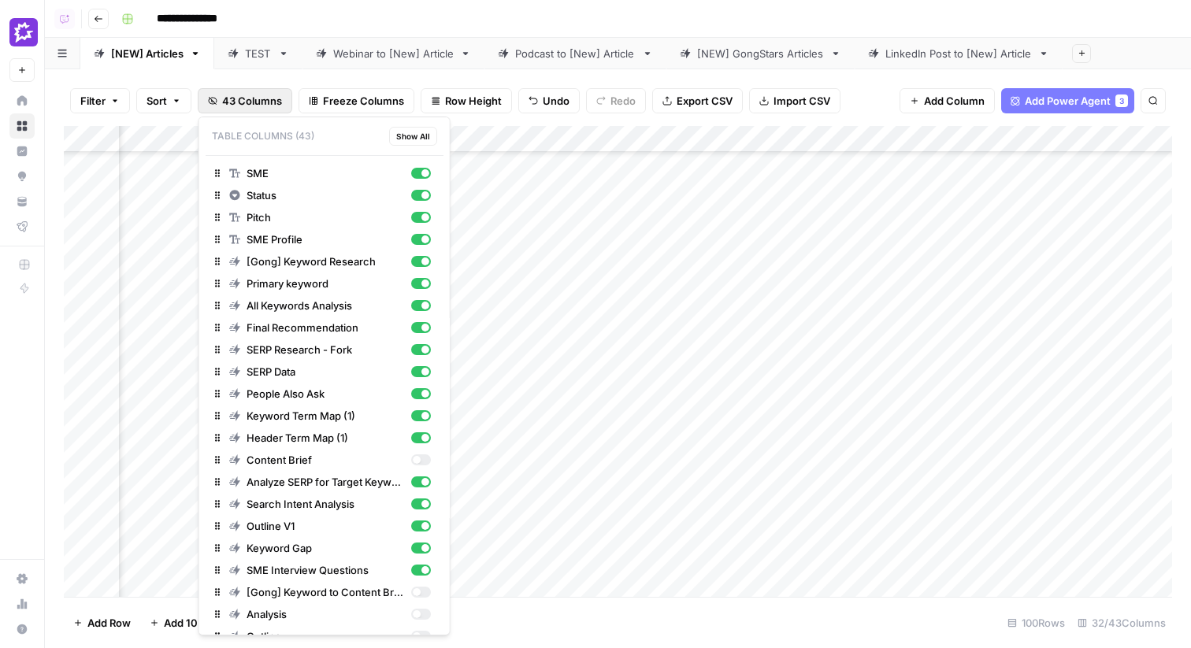
click at [870, 88] on div "Filter Sort 43 Columns Freeze Columns Row Height Undo Redo Export CSV Import CS…" at bounding box center [618, 101] width 1108 height 50
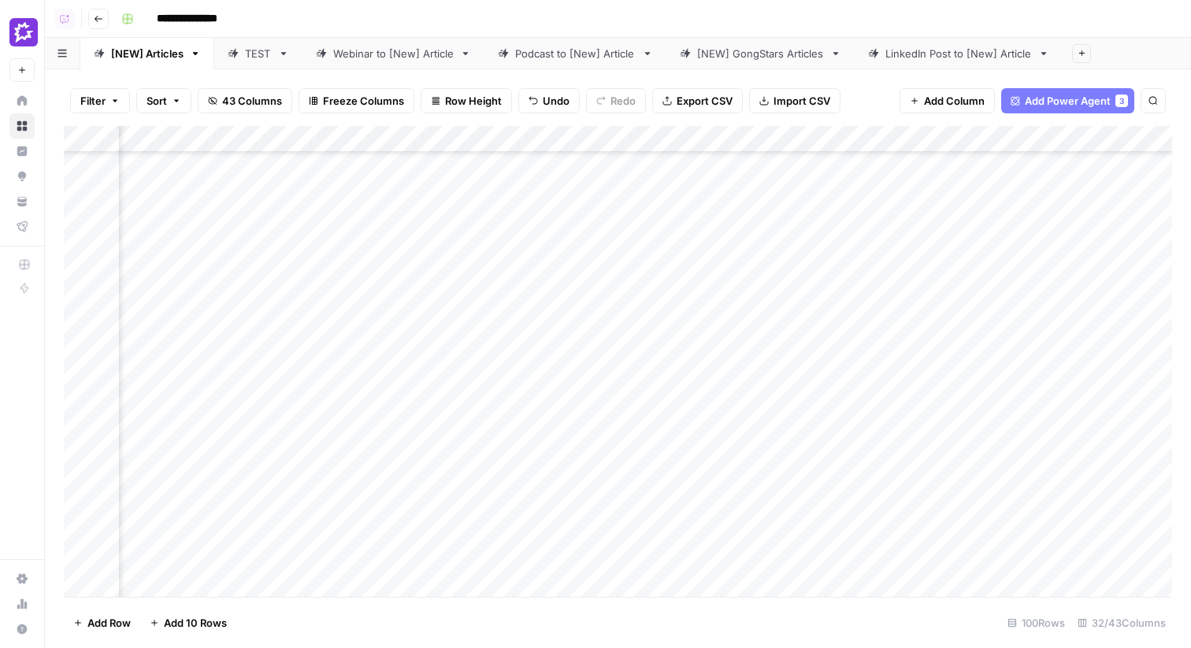
scroll to position [421, 1974]
click at [574, 354] on div "Add Column" at bounding box center [618, 361] width 1108 height 471
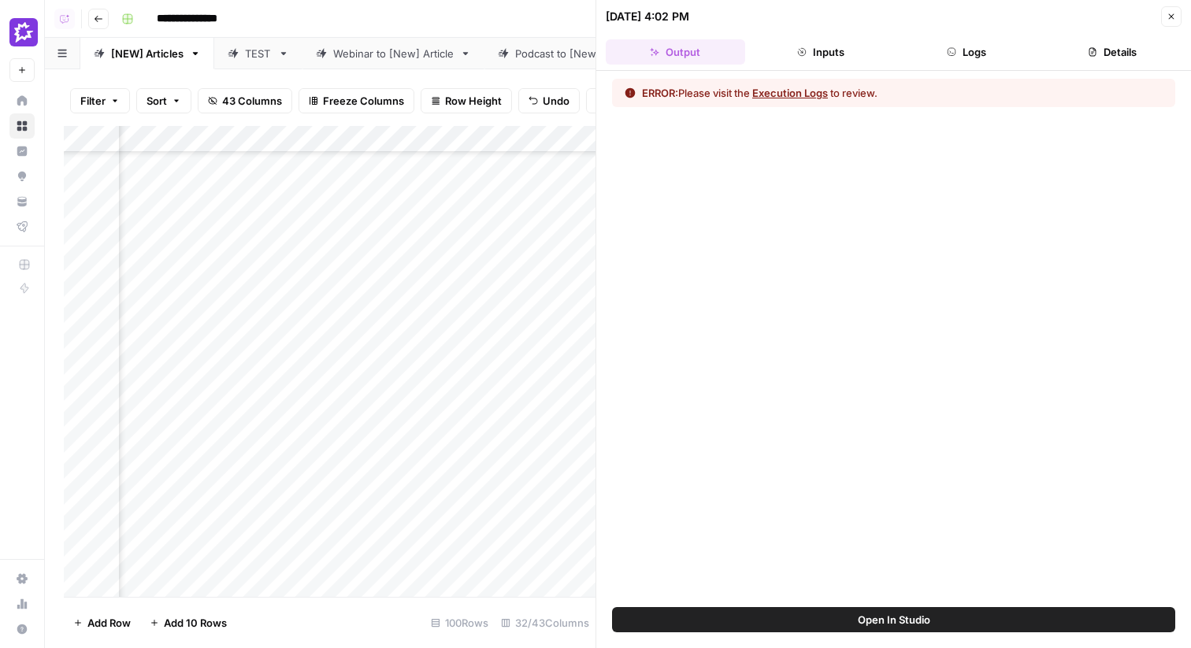
click at [875, 613] on span "Open In Studio" at bounding box center [894, 620] width 72 height 16
click at [1166, 18] on icon "button" at bounding box center [1170, 16] width 9 height 9
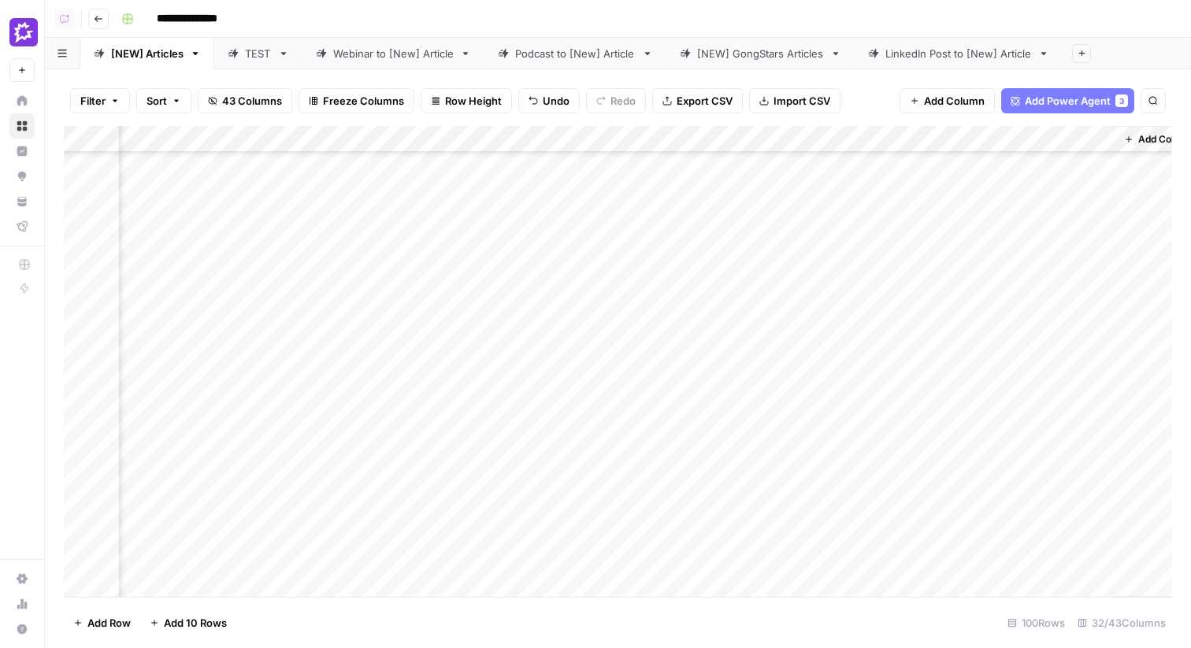
scroll to position [421, 4542]
click at [34, 103] on span "Home" at bounding box center [34, 101] width 0 height 14
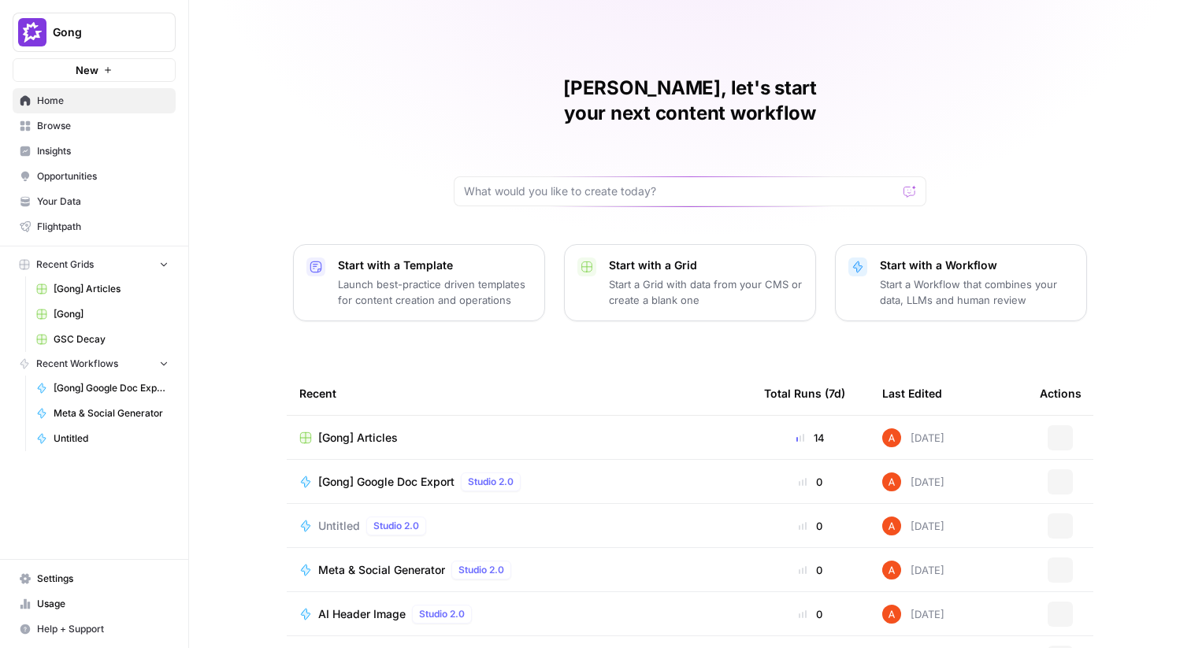
scroll to position [76, 0]
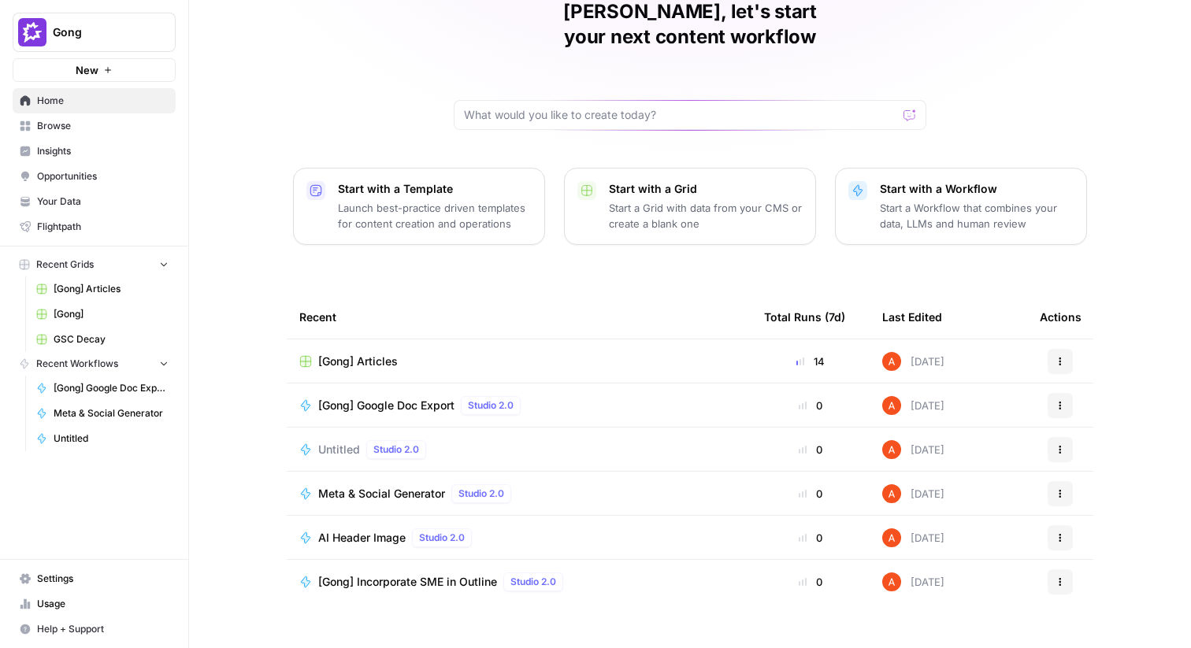
click at [67, 129] on span "Browse" at bounding box center [103, 126] width 132 height 14
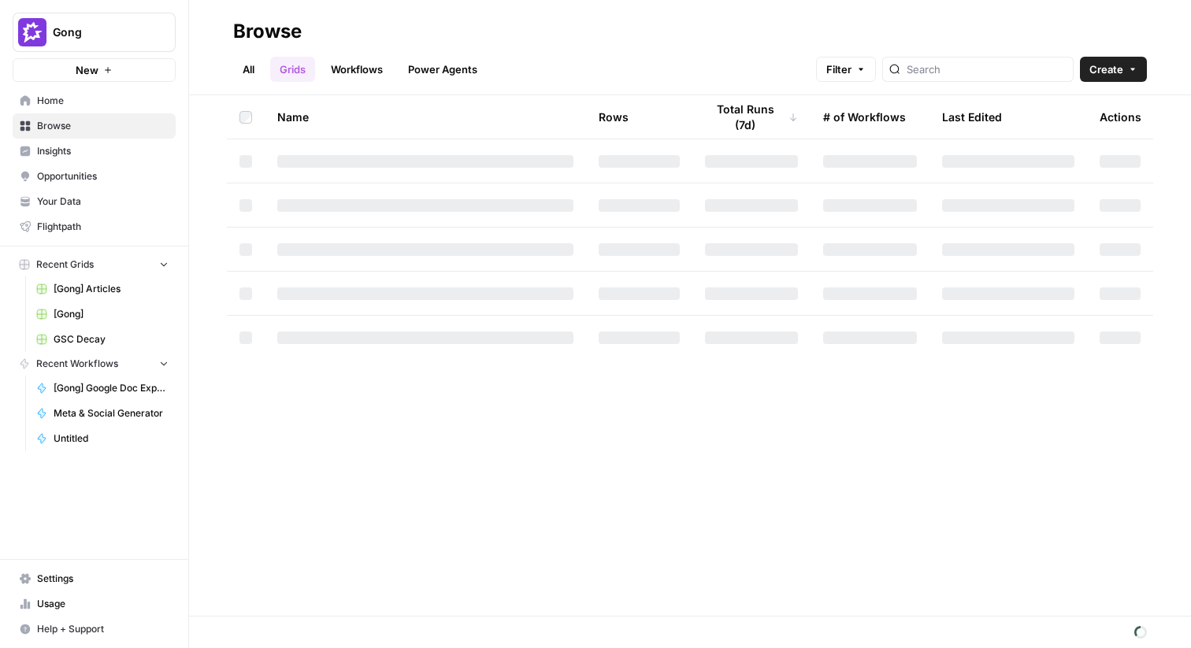
click at [345, 69] on link "Workflows" at bounding box center [356, 69] width 71 height 25
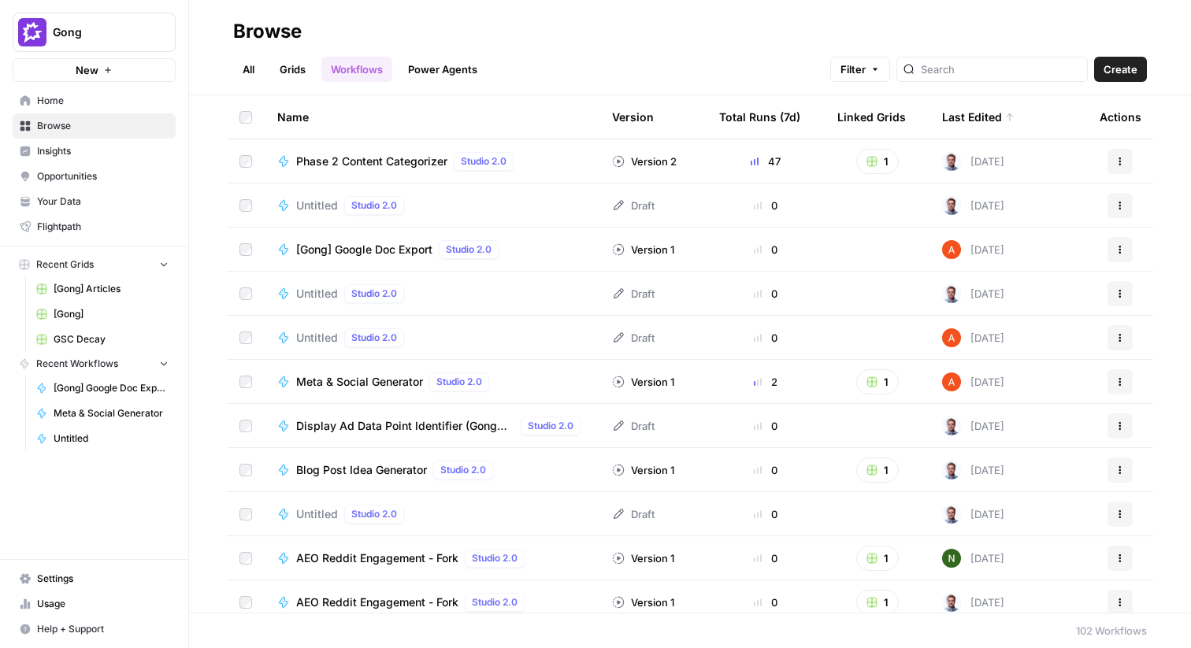
click at [302, 67] on link "Grids" at bounding box center [292, 69] width 45 height 25
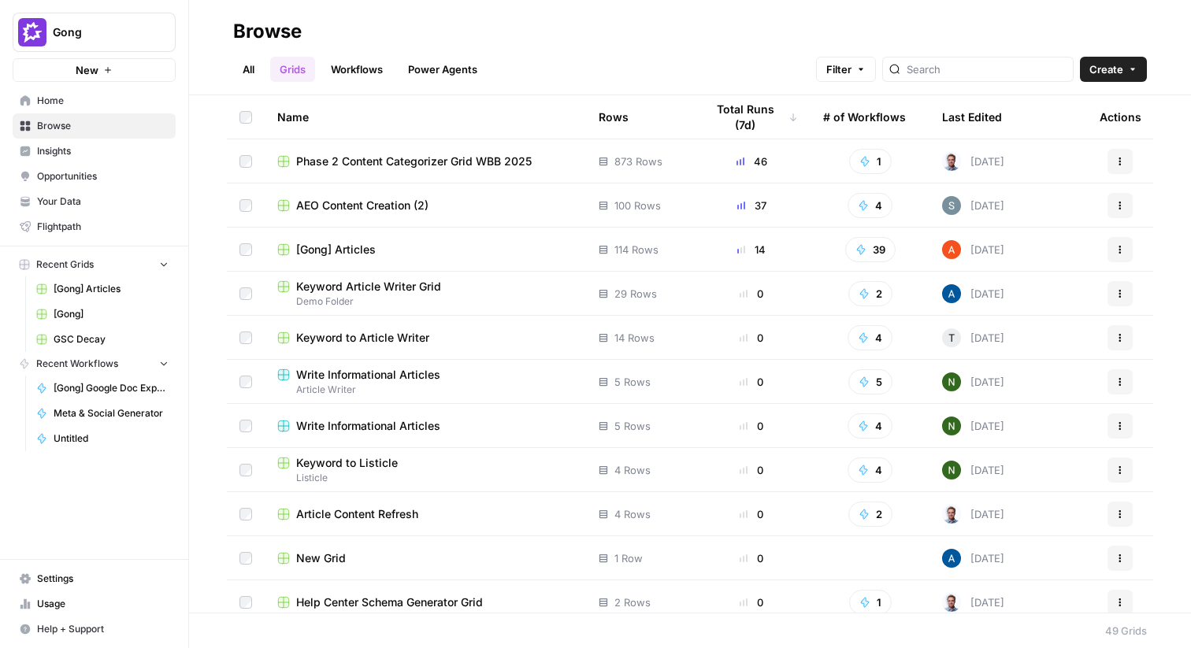
click at [1113, 60] on button "Create" at bounding box center [1113, 69] width 67 height 25
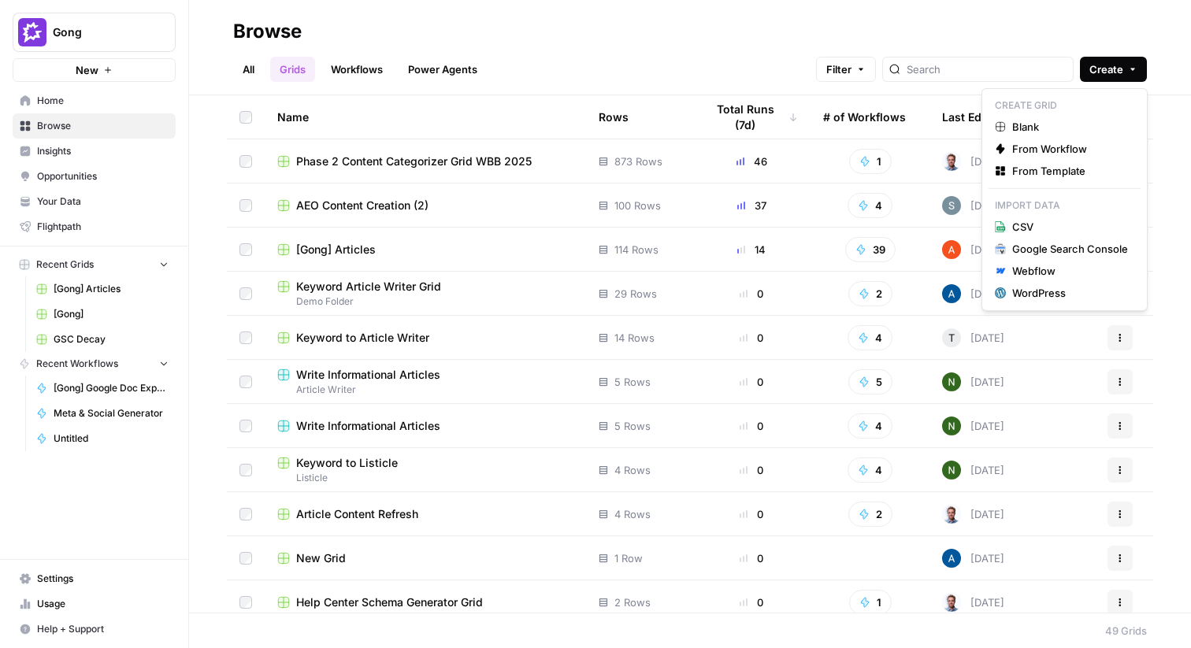
click at [808, 62] on div "All Grids Workflows Power Agents Filter Create" at bounding box center [690, 63] width 914 height 38
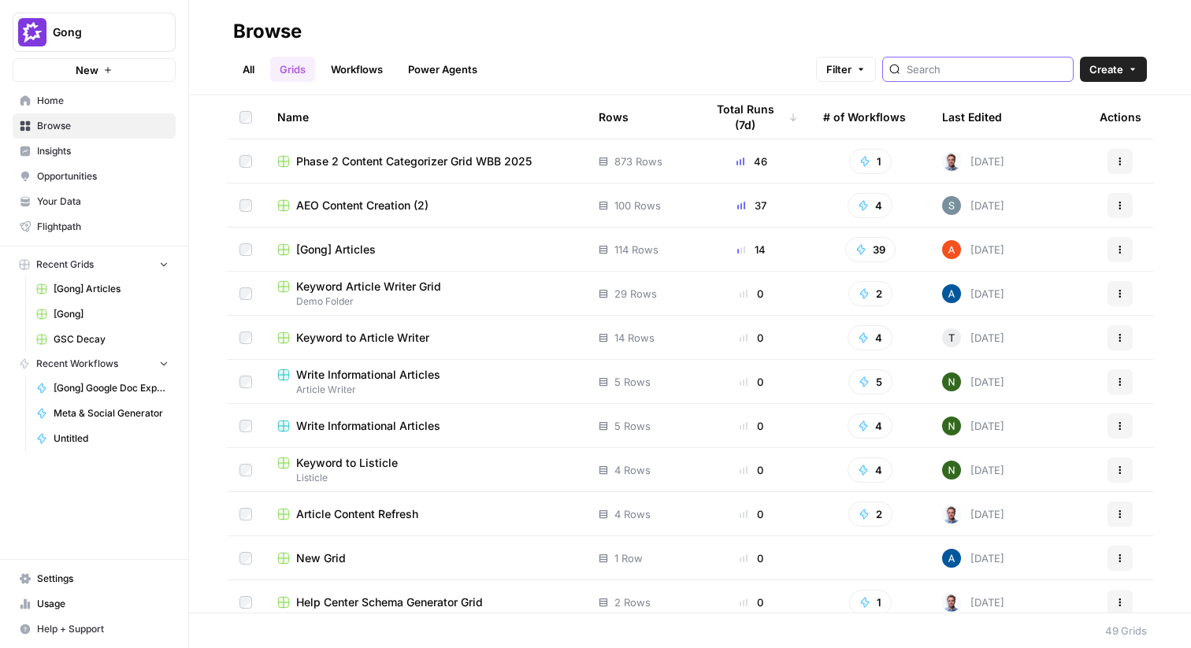
click at [968, 62] on input "search" at bounding box center [986, 69] width 160 height 16
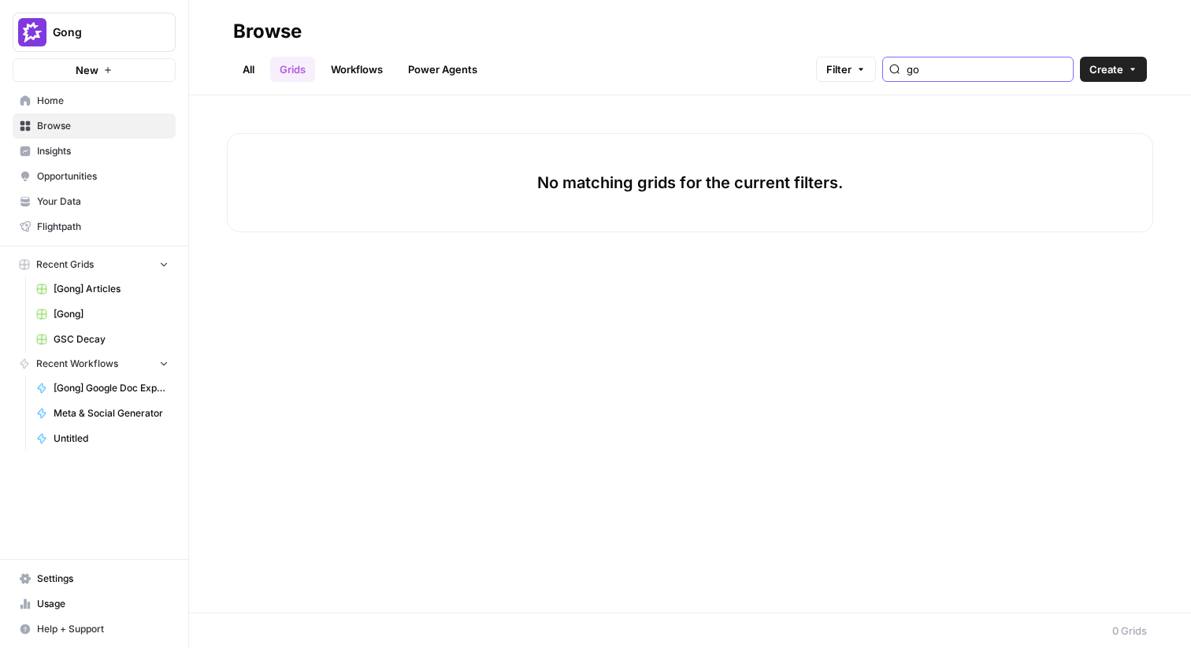
type input "g"
type input "drive"
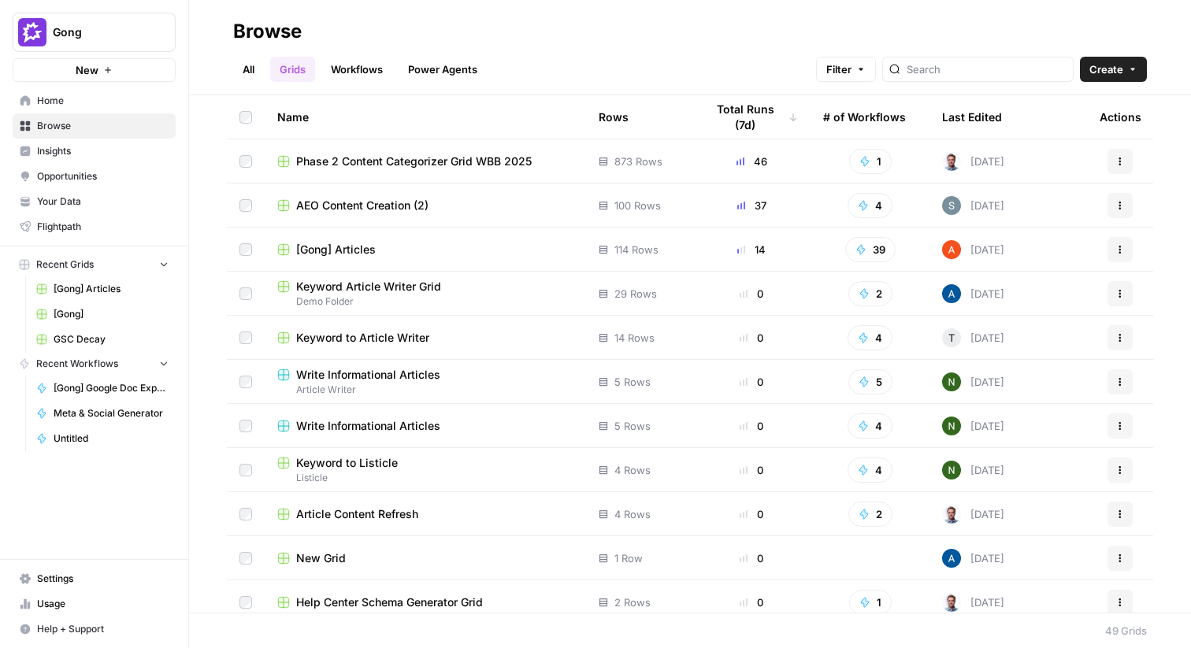
click at [362, 72] on link "Workflows" at bounding box center [356, 69] width 71 height 25
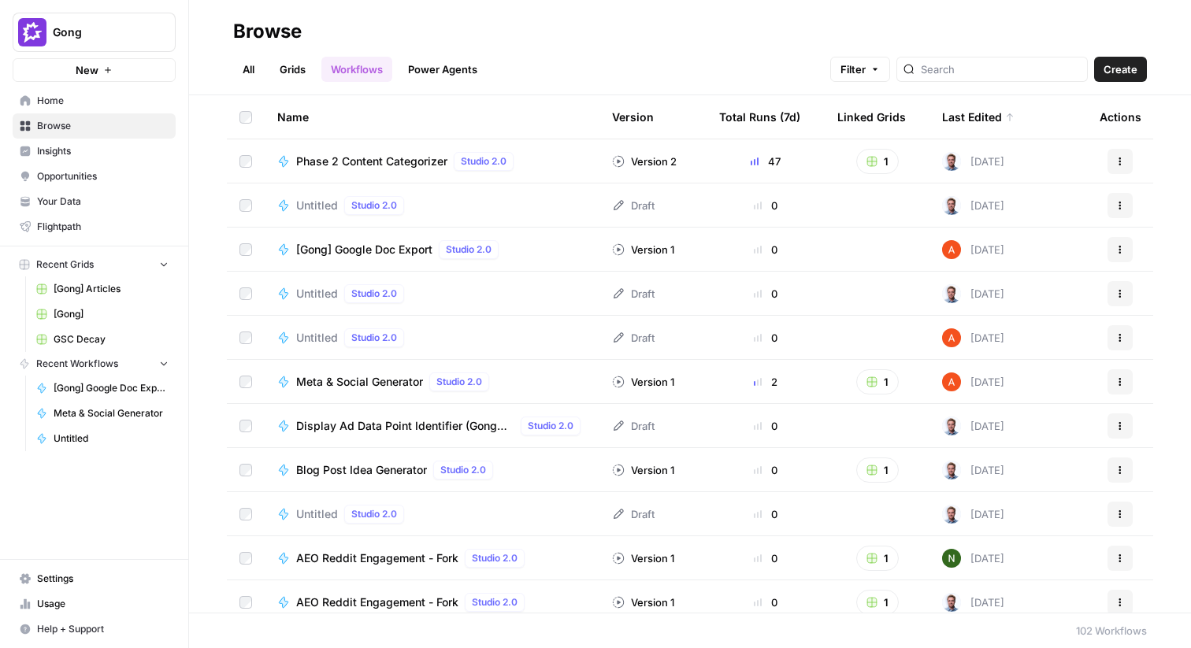
click at [302, 68] on link "Grids" at bounding box center [292, 69] width 45 height 25
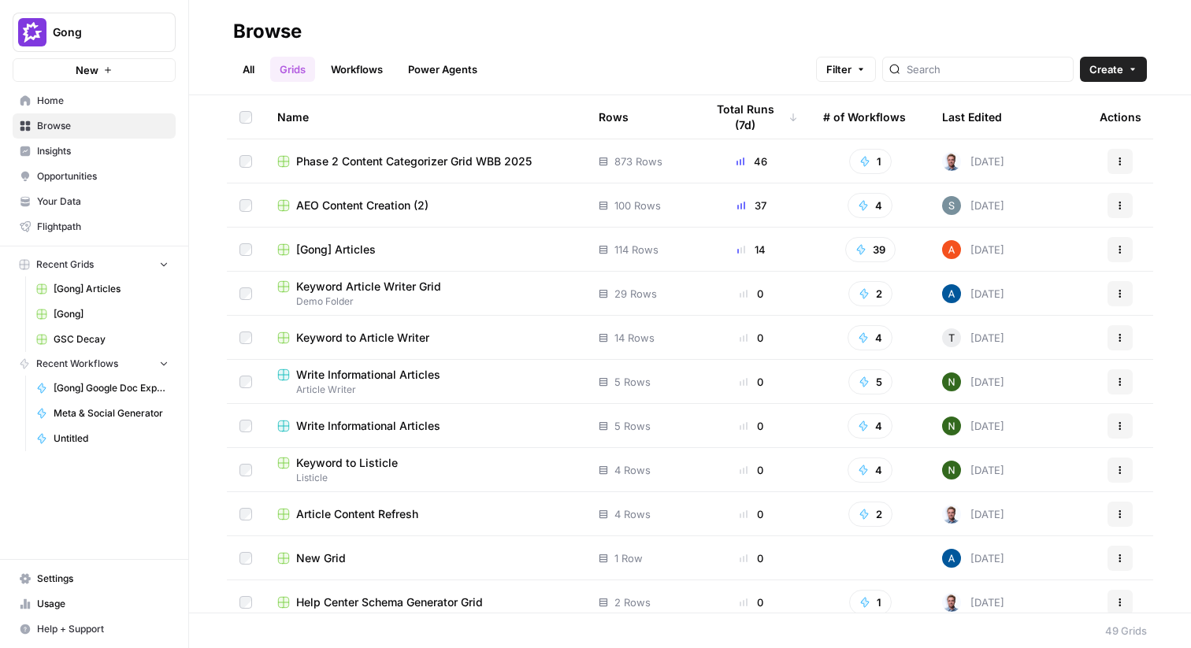
click at [364, 80] on link "Workflows" at bounding box center [356, 69] width 71 height 25
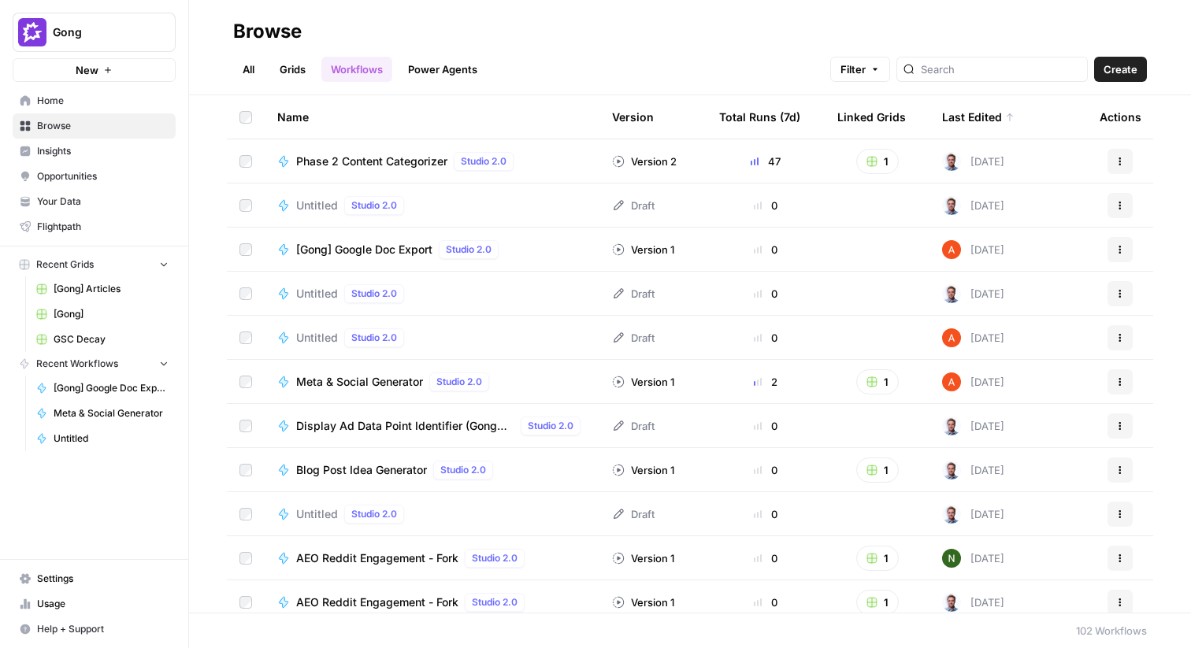
click at [123, 127] on span "Browse" at bounding box center [103, 126] width 132 height 14
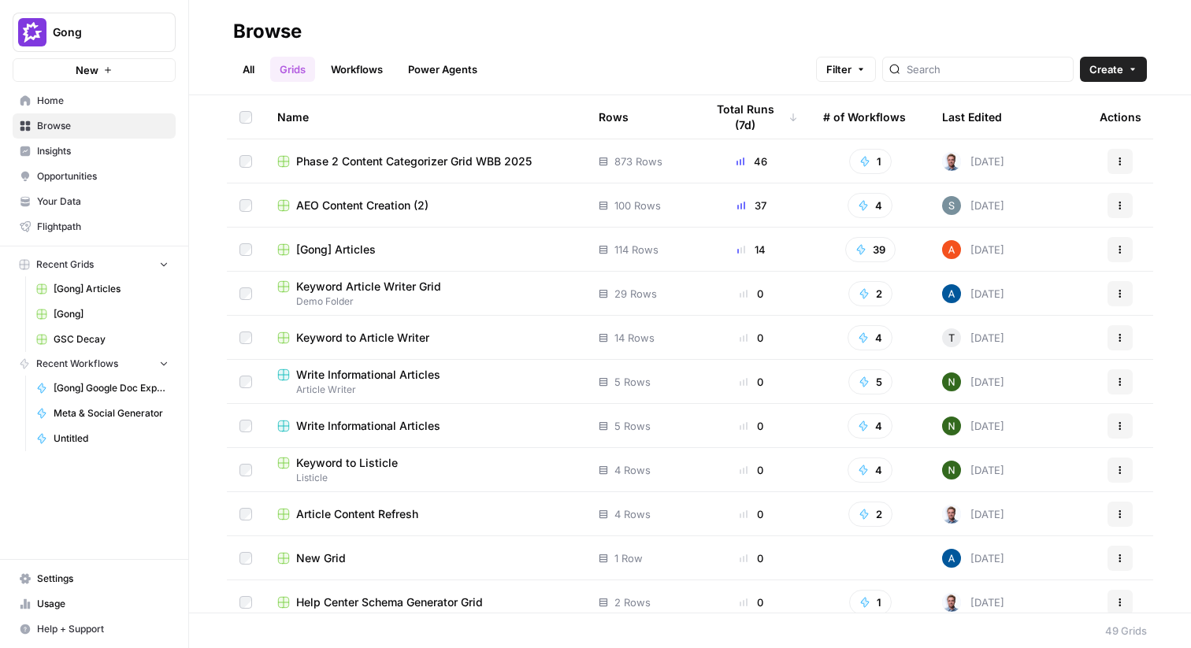
click at [108, 109] on link "Home" at bounding box center [94, 100] width 163 height 25
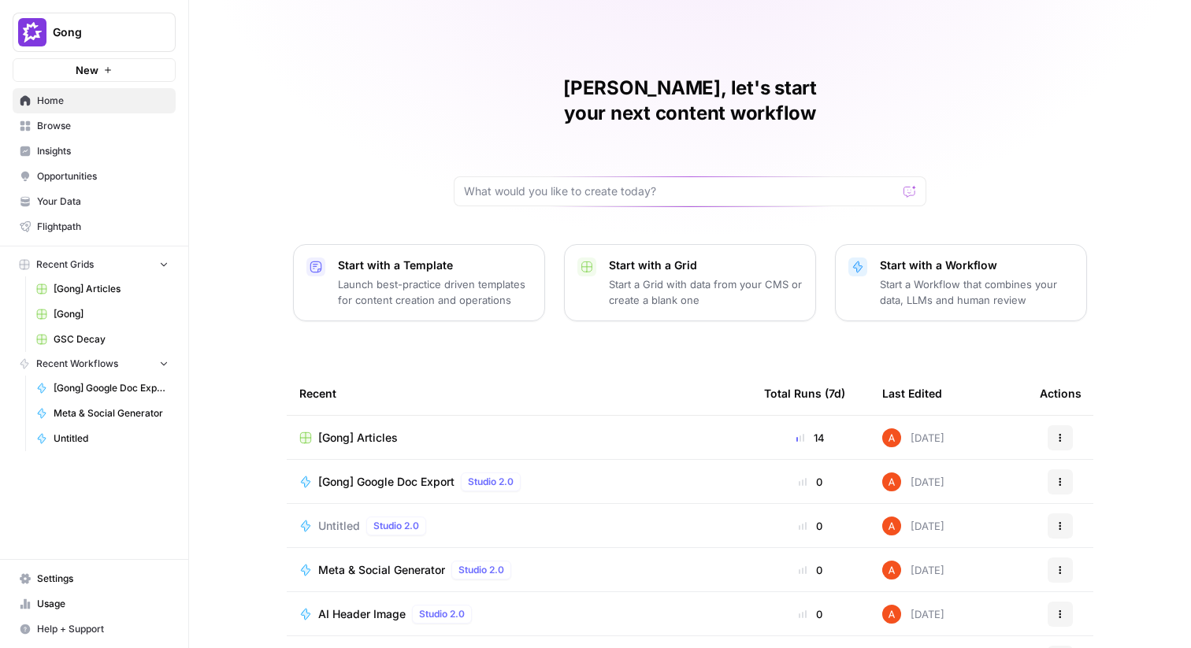
scroll to position [76, 0]
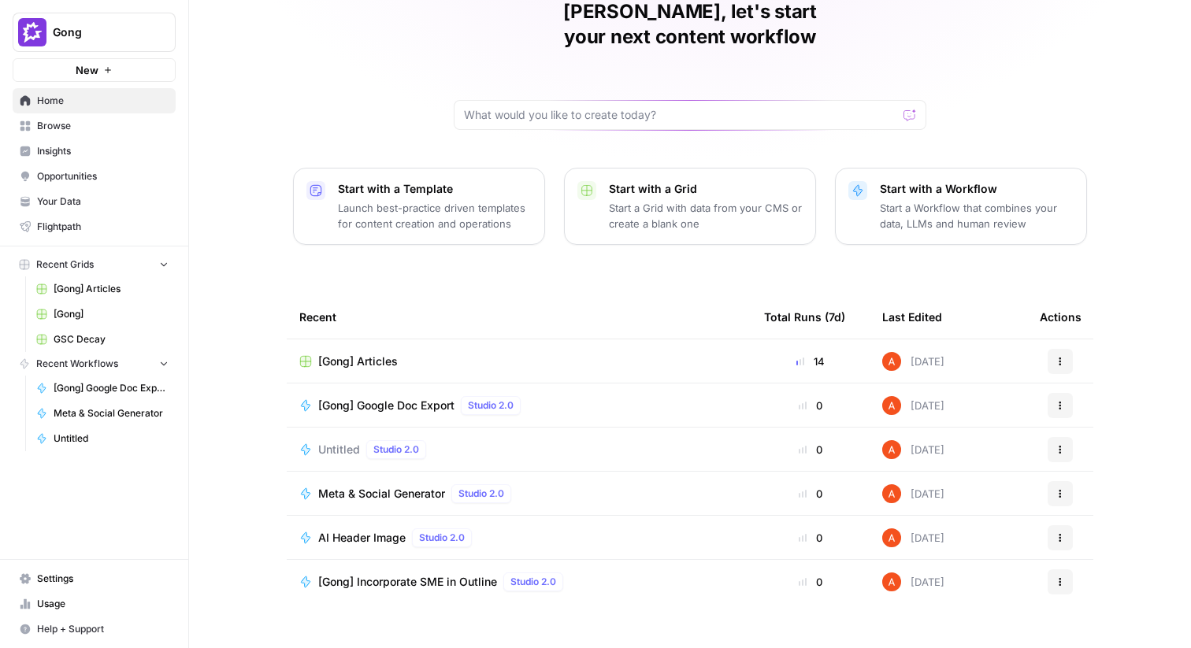
click at [347, 354] on span "[Gong] Articles" at bounding box center [358, 362] width 80 height 16
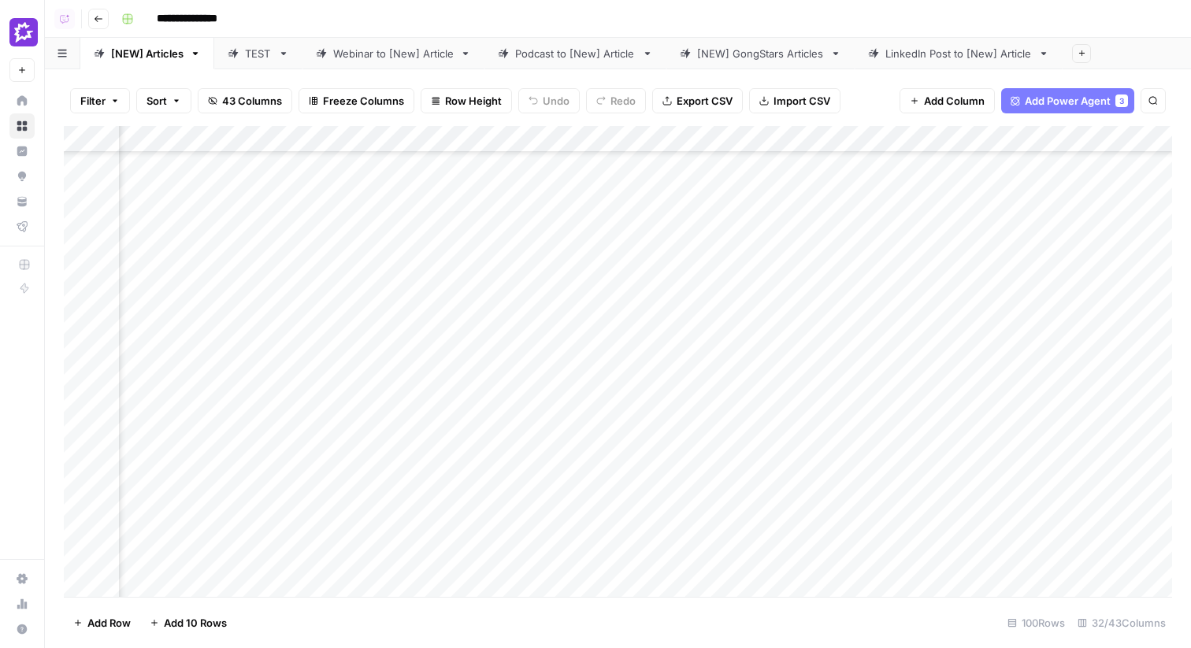
scroll to position [288, 0]
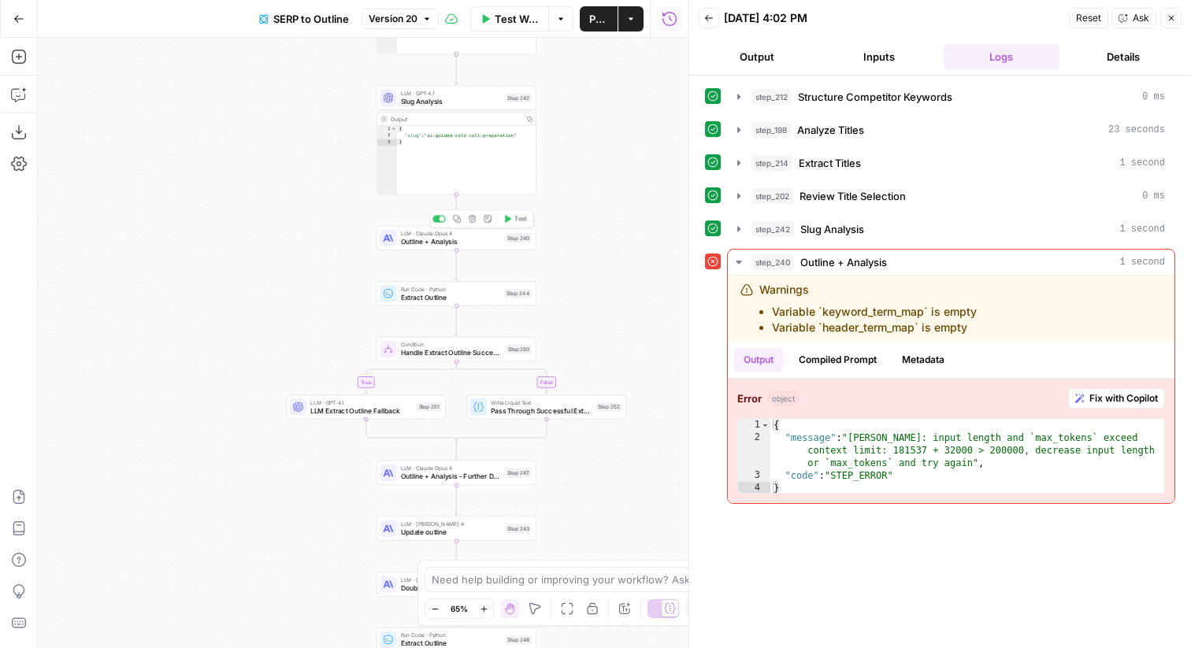
click at [522, 239] on div "Step 240" at bounding box center [518, 237] width 26 height 9
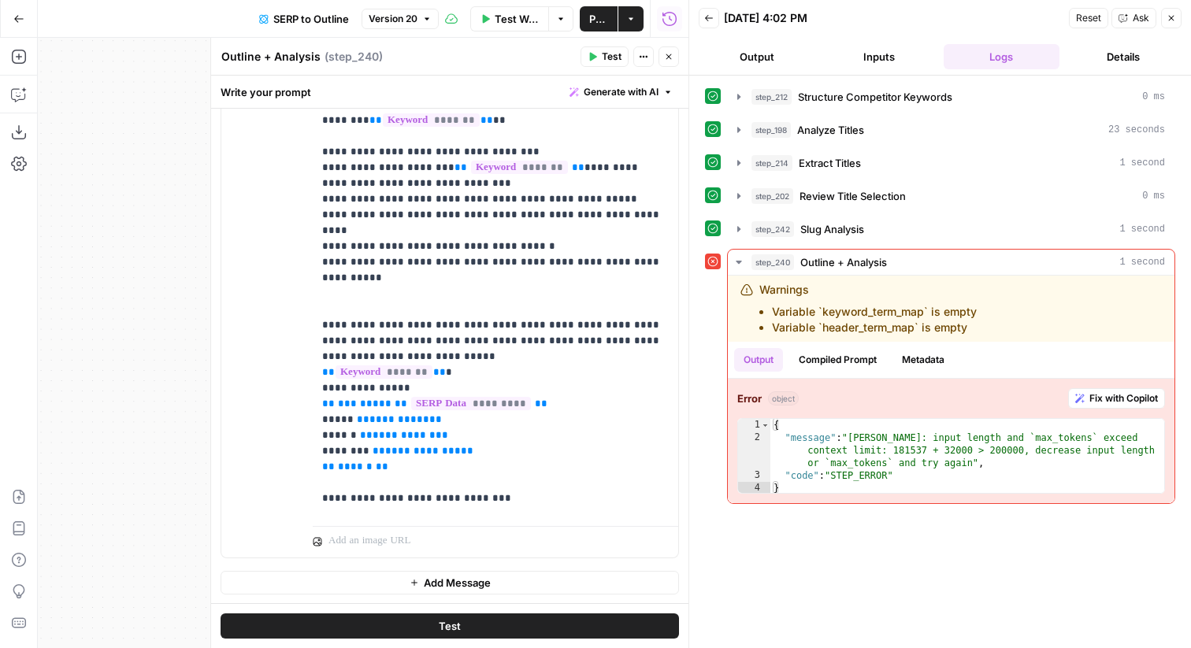
scroll to position [725, 0]
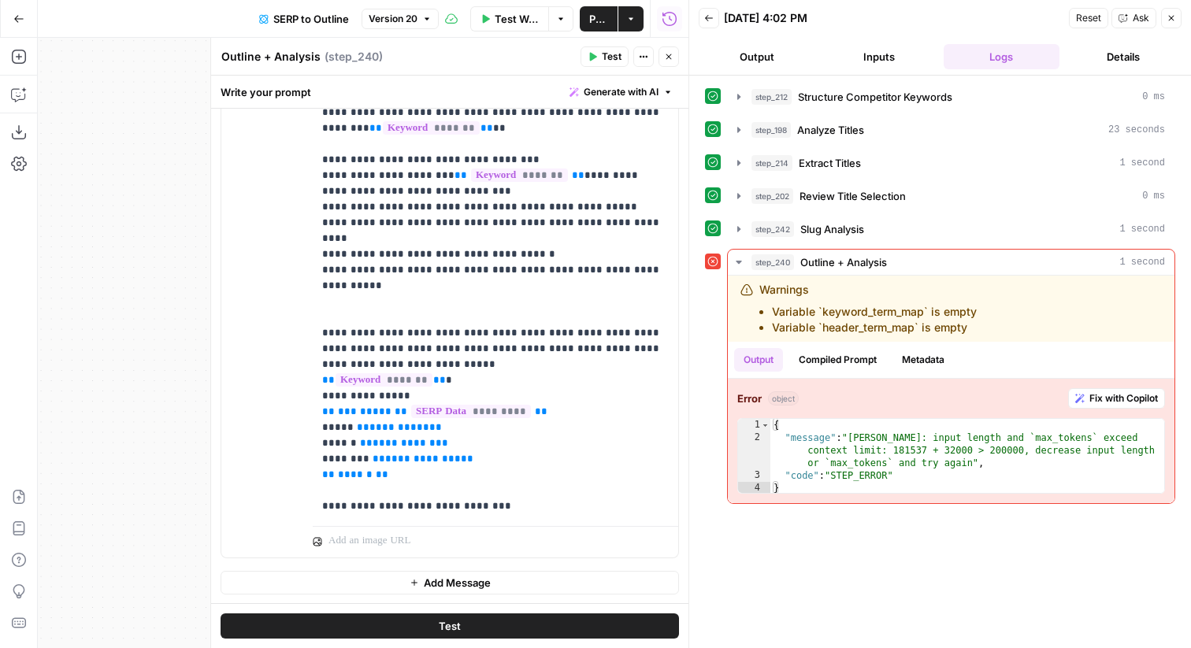
click at [673, 54] on icon "button" at bounding box center [668, 56] width 9 height 9
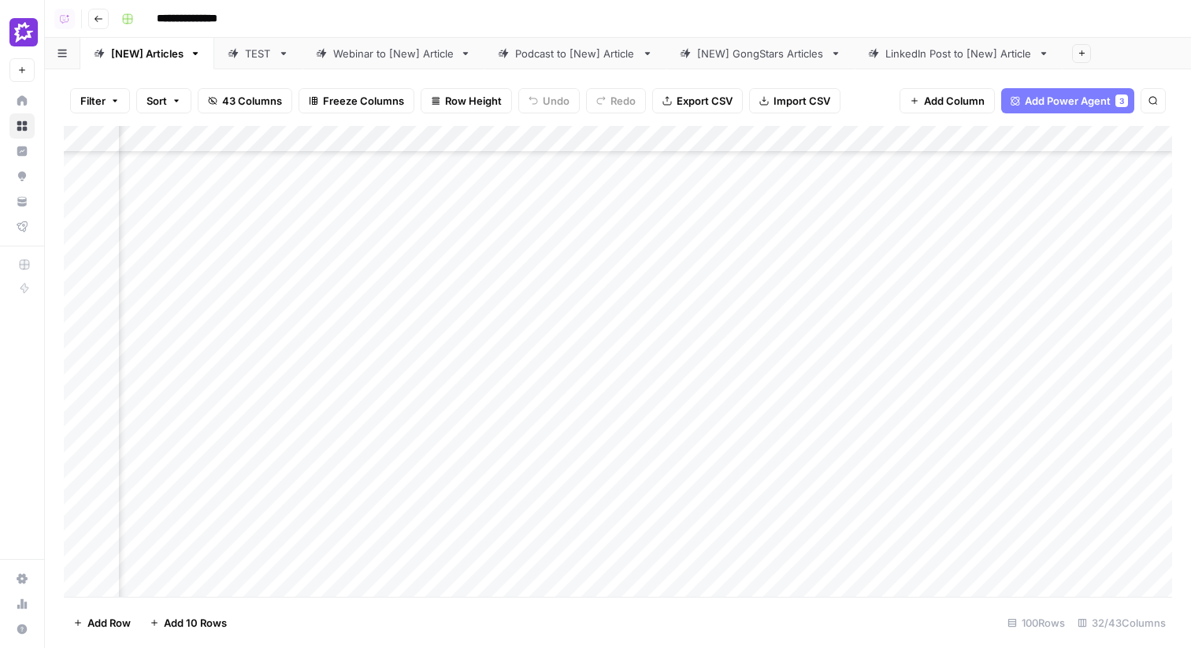
scroll to position [459, 323]
click at [553, 314] on div "Add Column" at bounding box center [618, 361] width 1108 height 471
click at [680, 316] on div "Add Column" at bounding box center [618, 361] width 1108 height 471
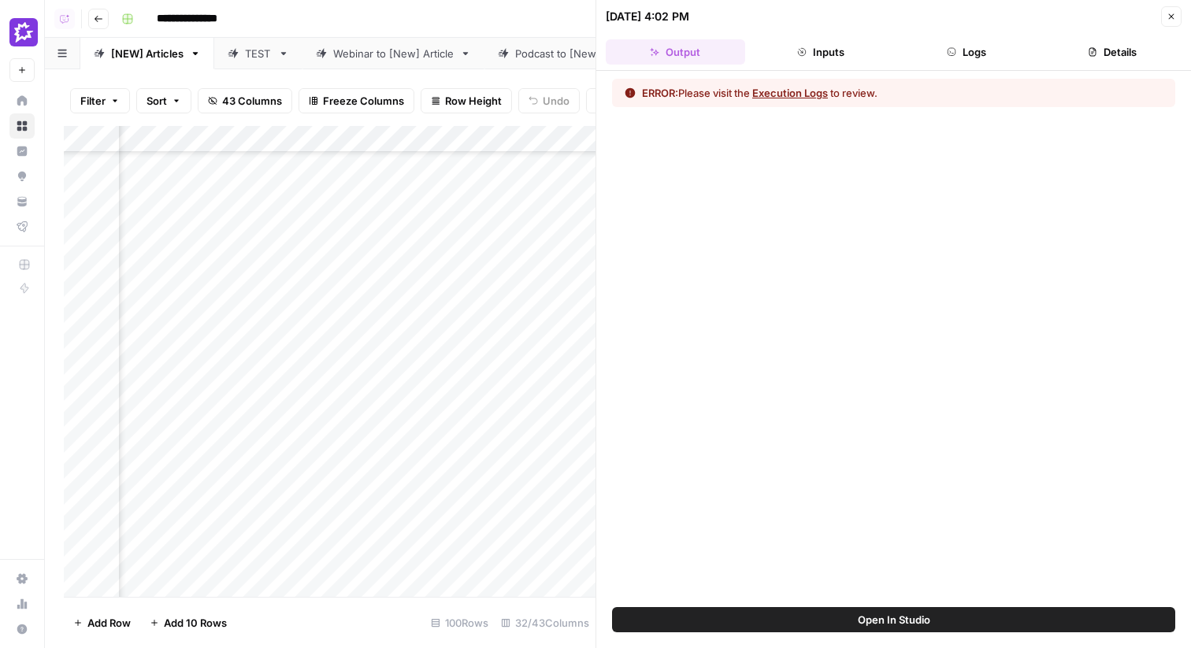
click at [964, 52] on button "Logs" at bounding box center [966, 51] width 139 height 25
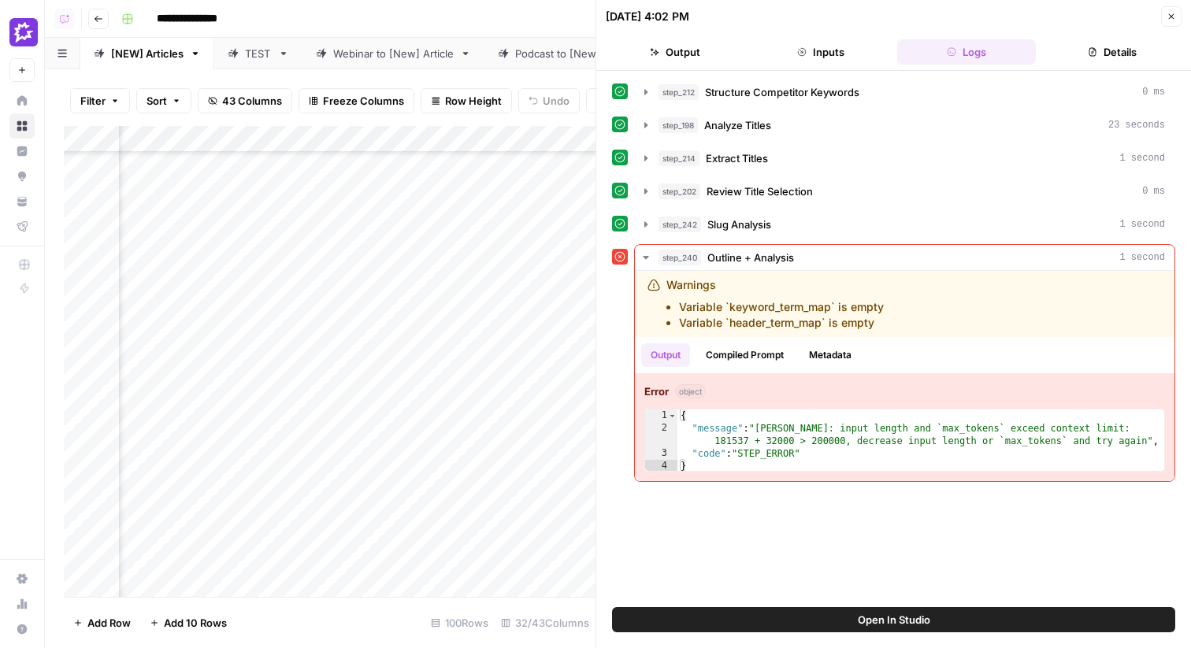
scroll to position [463, 2142]
click at [357, 140] on div "Add Column" at bounding box center [330, 361] width 532 height 471
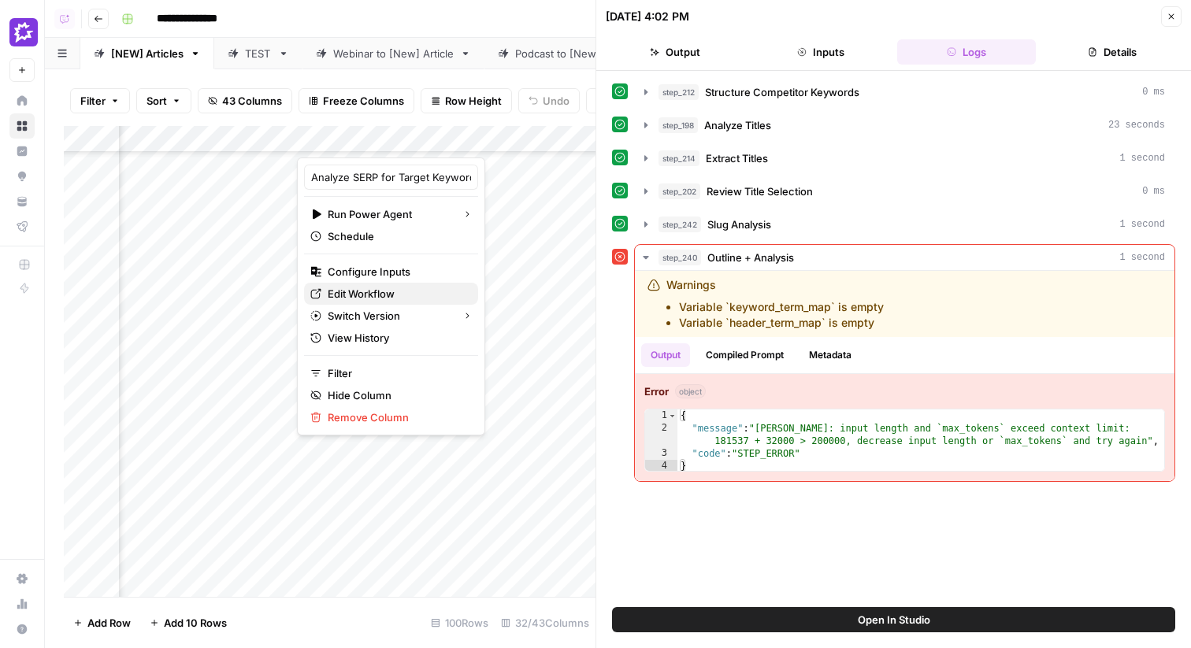
click at [384, 288] on span "Edit Workflow" at bounding box center [397, 294] width 138 height 16
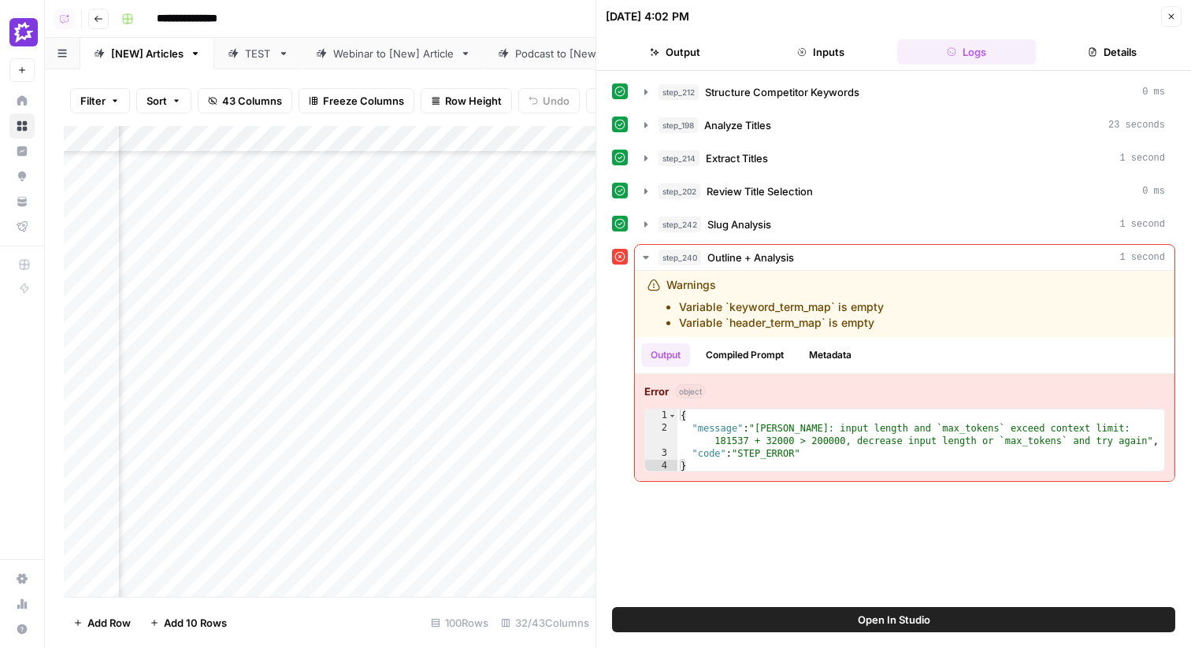
scroll to position [463, 1883]
click at [575, 143] on div "Add Column" at bounding box center [330, 361] width 532 height 471
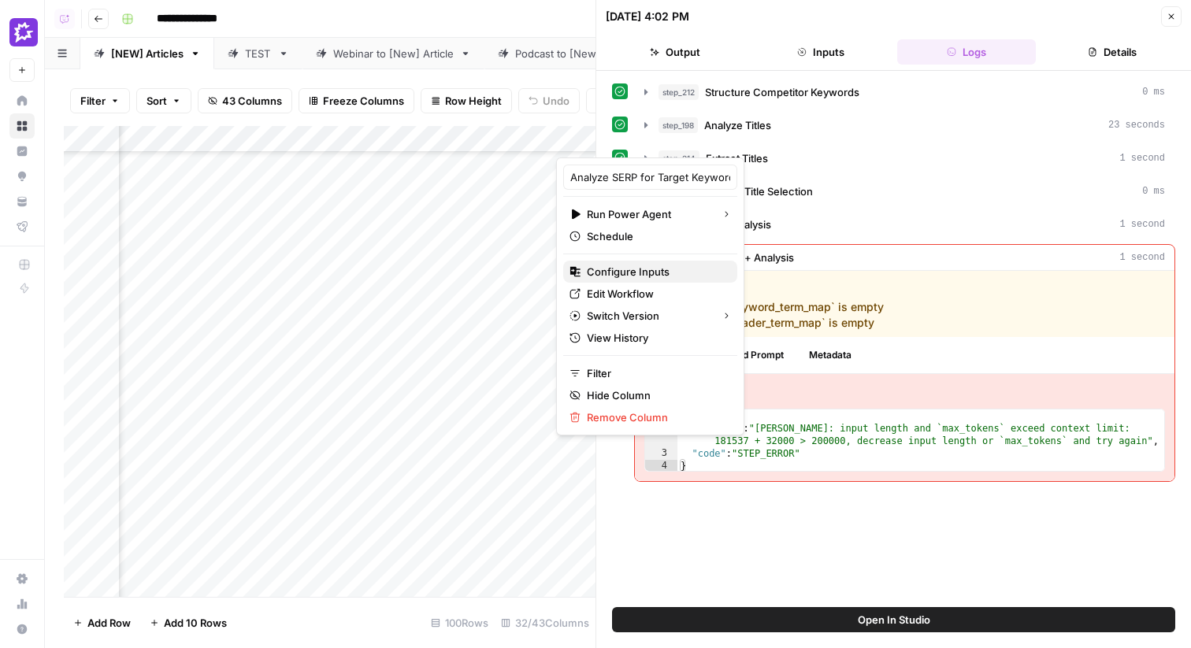
click at [613, 265] on span "Configure Inputs" at bounding box center [656, 272] width 138 height 16
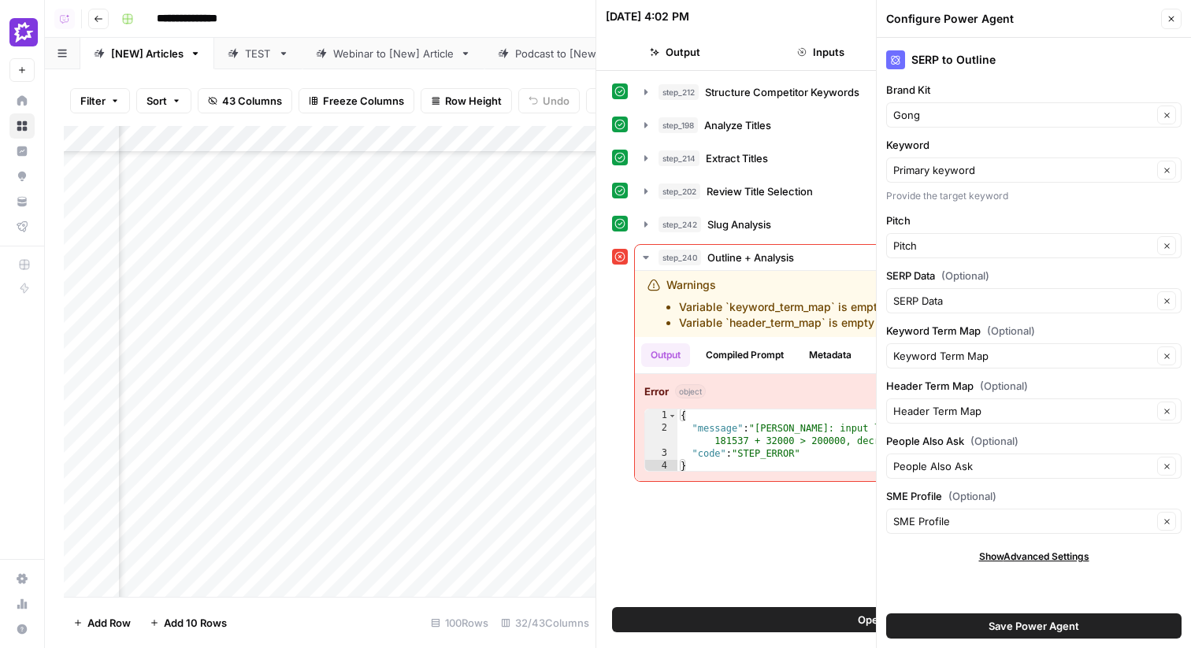
click at [1163, 22] on button "Close" at bounding box center [1171, 19] width 20 height 20
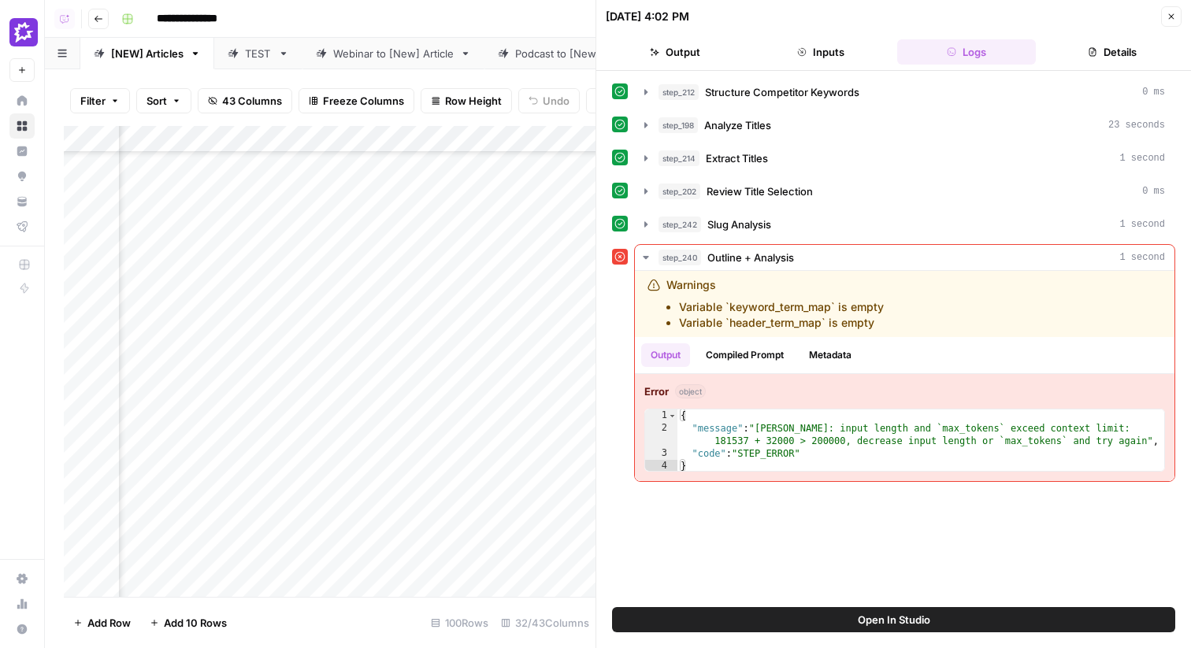
scroll to position [463, 1507]
click at [1174, 15] on icon "button" at bounding box center [1170, 16] width 9 height 9
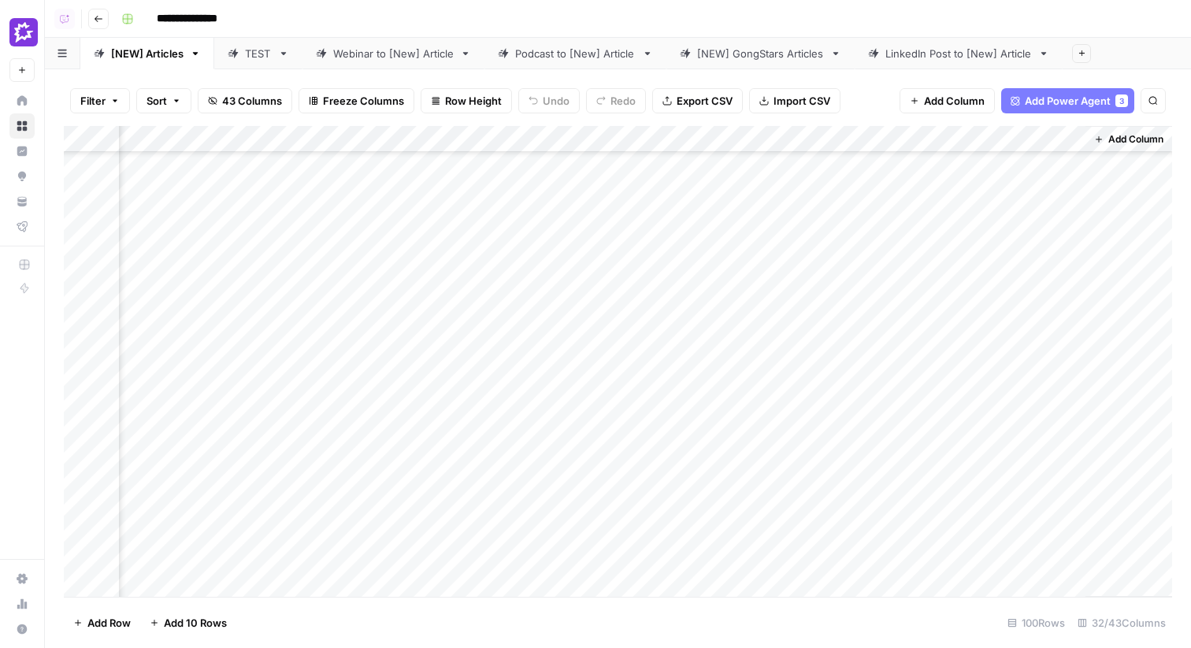
scroll to position [0, 4542]
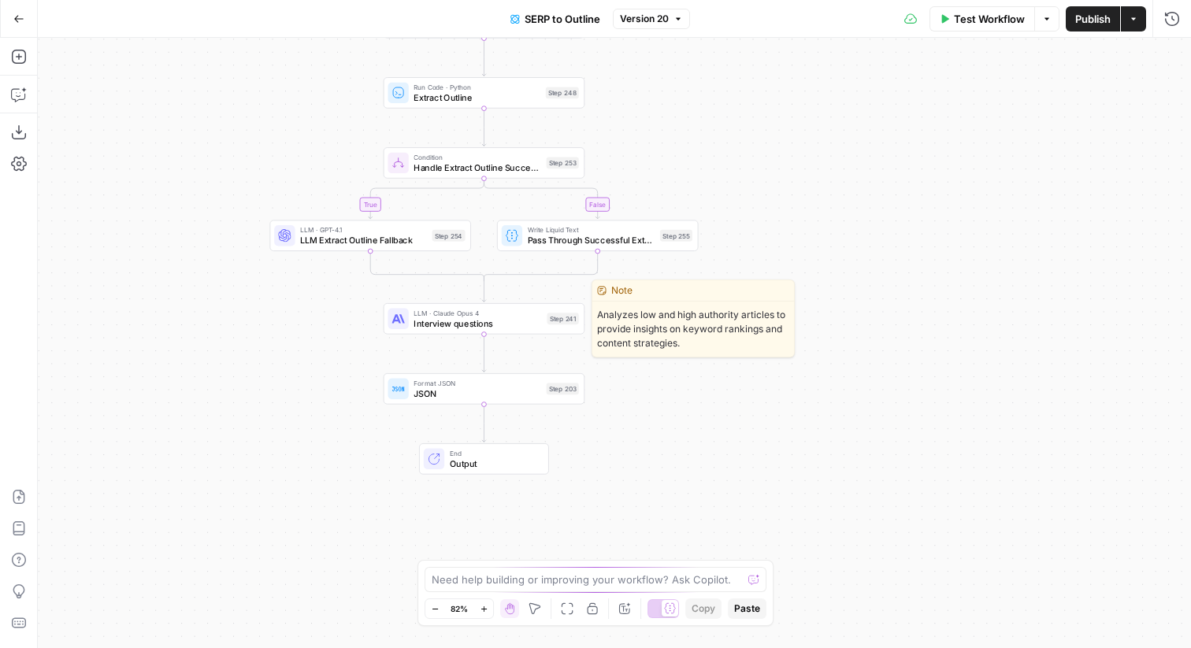
click at [539, 321] on span "Interview questions" at bounding box center [477, 323] width 128 height 13
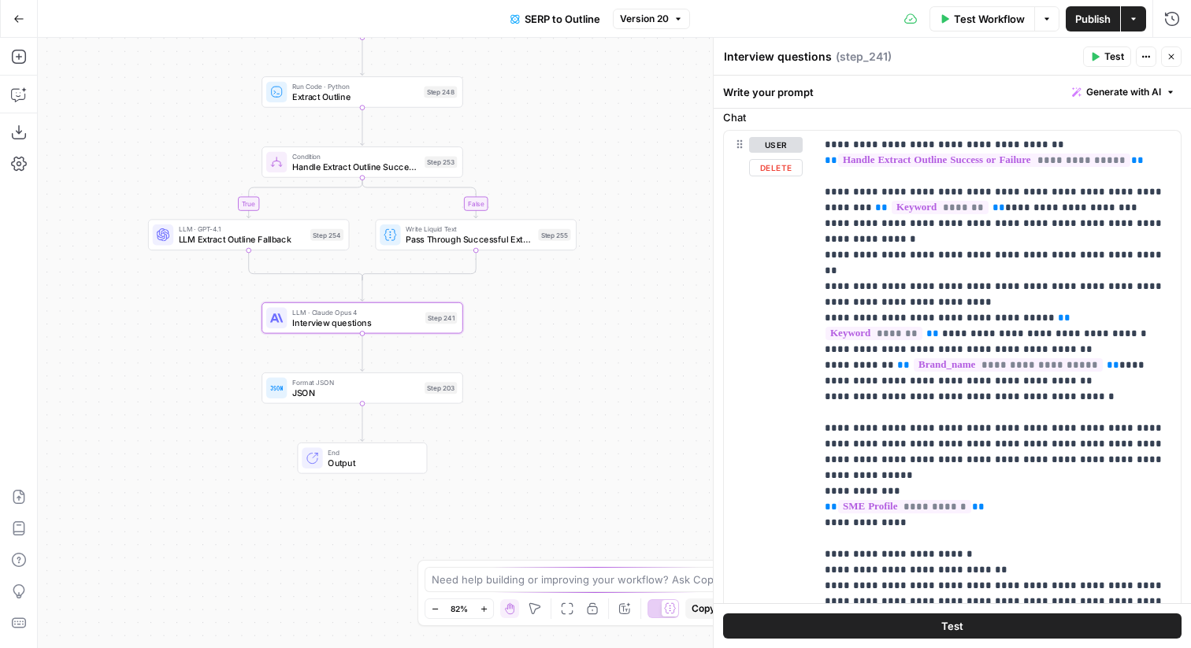
scroll to position [213, 0]
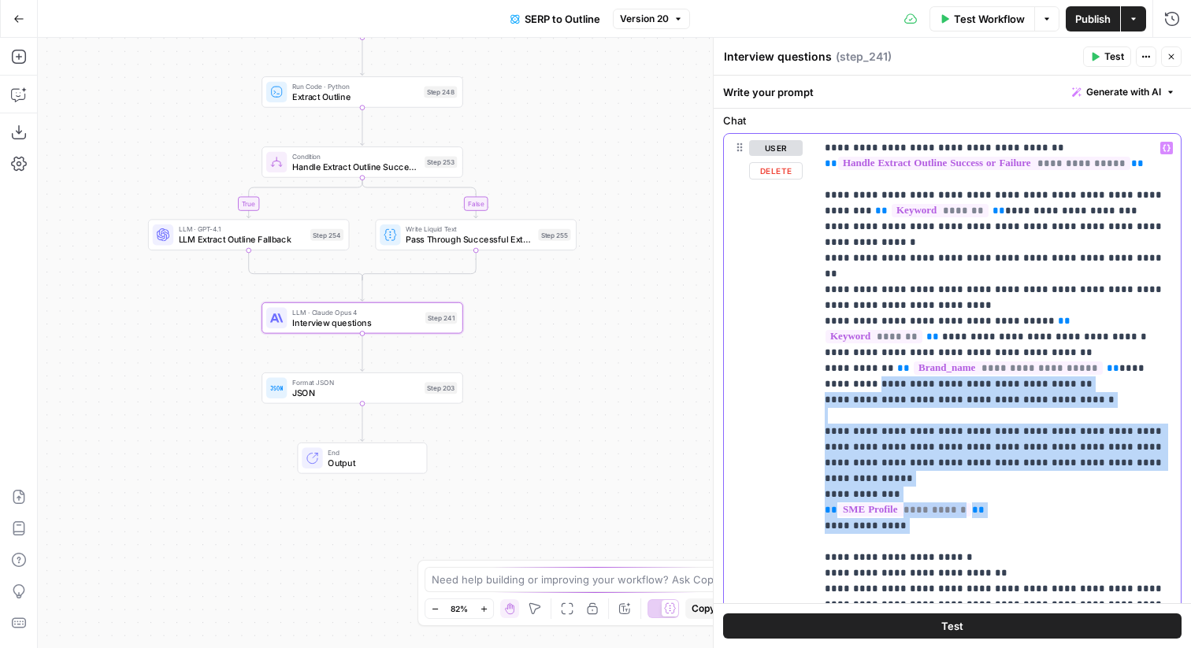
drag, startPoint x: 1000, startPoint y: 507, endPoint x: 819, endPoint y: 375, distance: 224.3
click at [818, 375] on div "**********" at bounding box center [997, 392] width 365 height 517
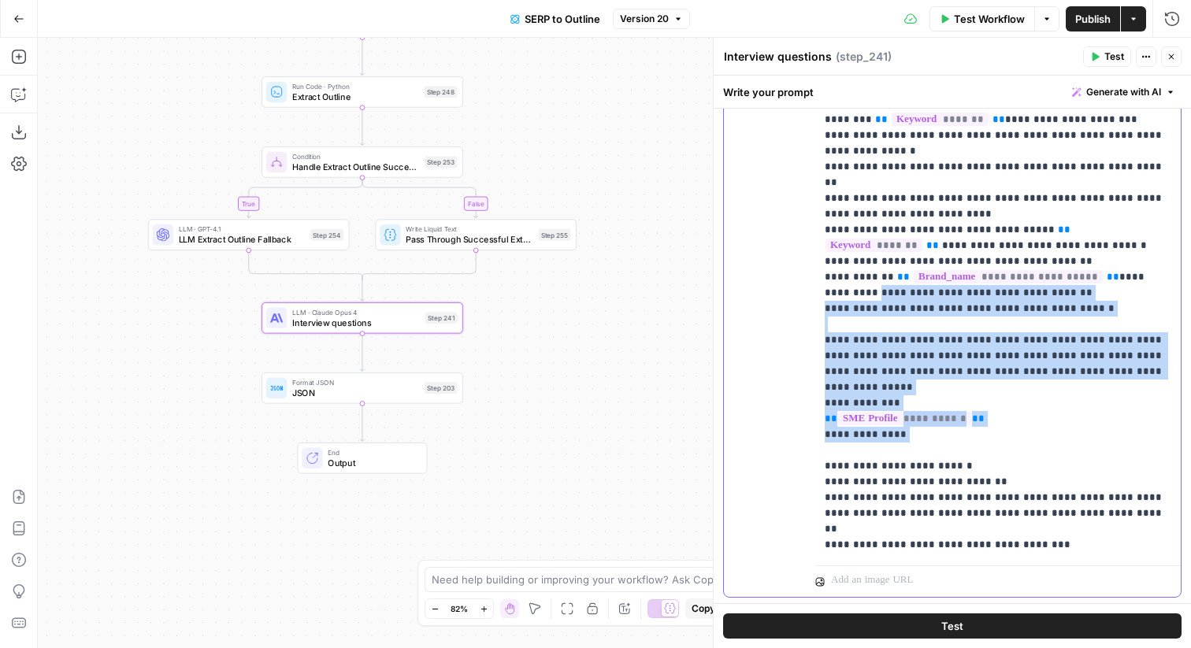
scroll to position [306, 0]
click at [929, 368] on p "**********" at bounding box center [998, 300] width 347 height 504
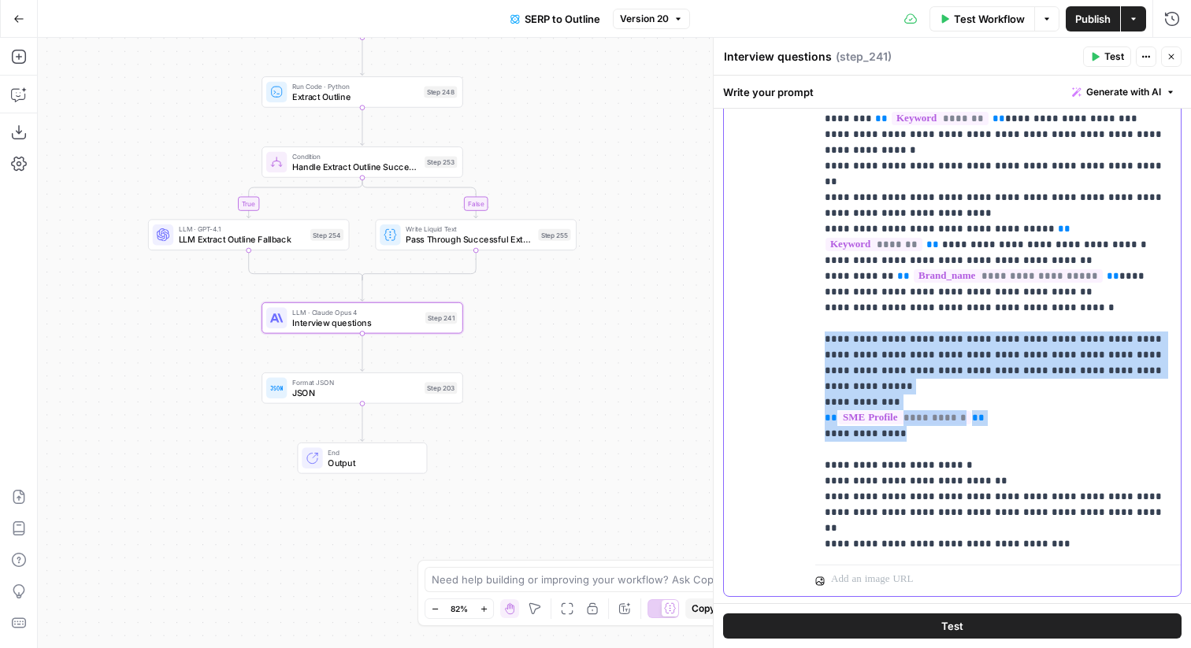
drag, startPoint x: 923, startPoint y: 401, endPoint x: 820, endPoint y: 324, distance: 128.8
click at [820, 324] on div "**********" at bounding box center [997, 300] width 365 height 517
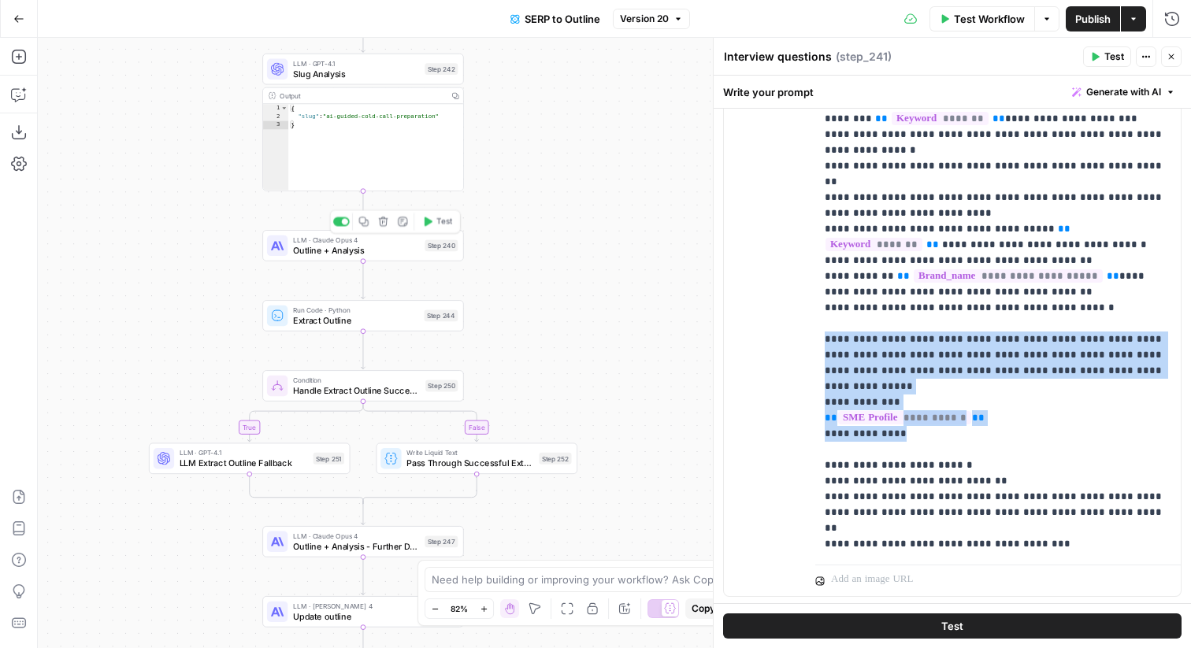
click at [447, 247] on div "Step 240" at bounding box center [440, 245] width 33 height 12
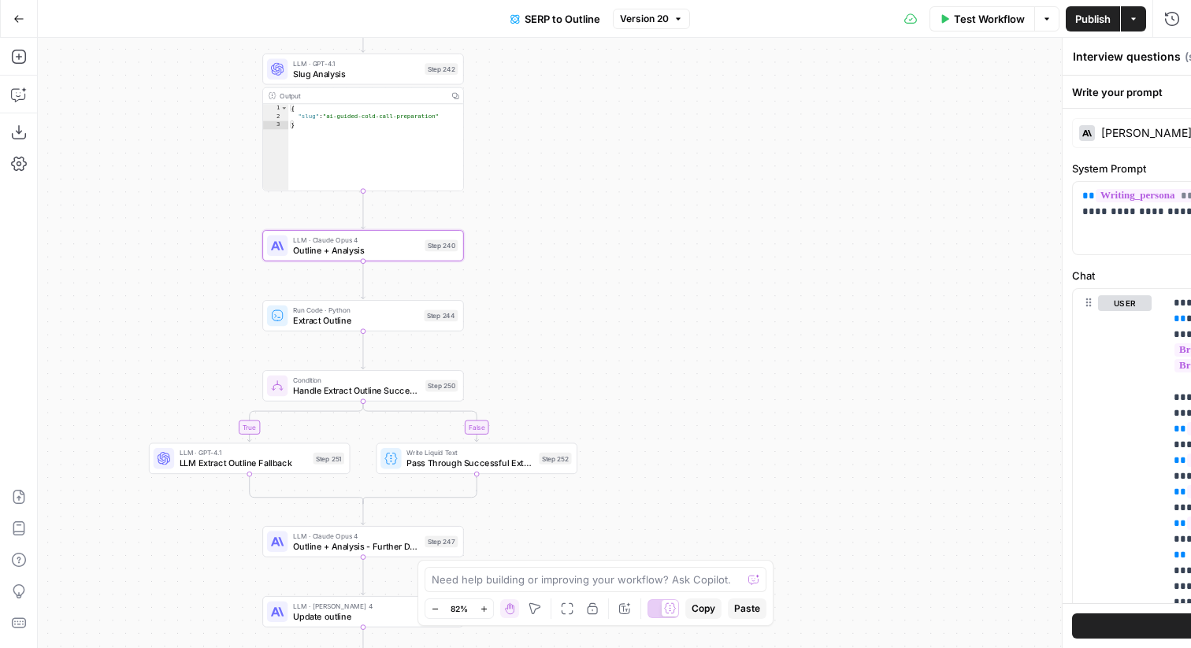
type textarea "Outline + Analysis"
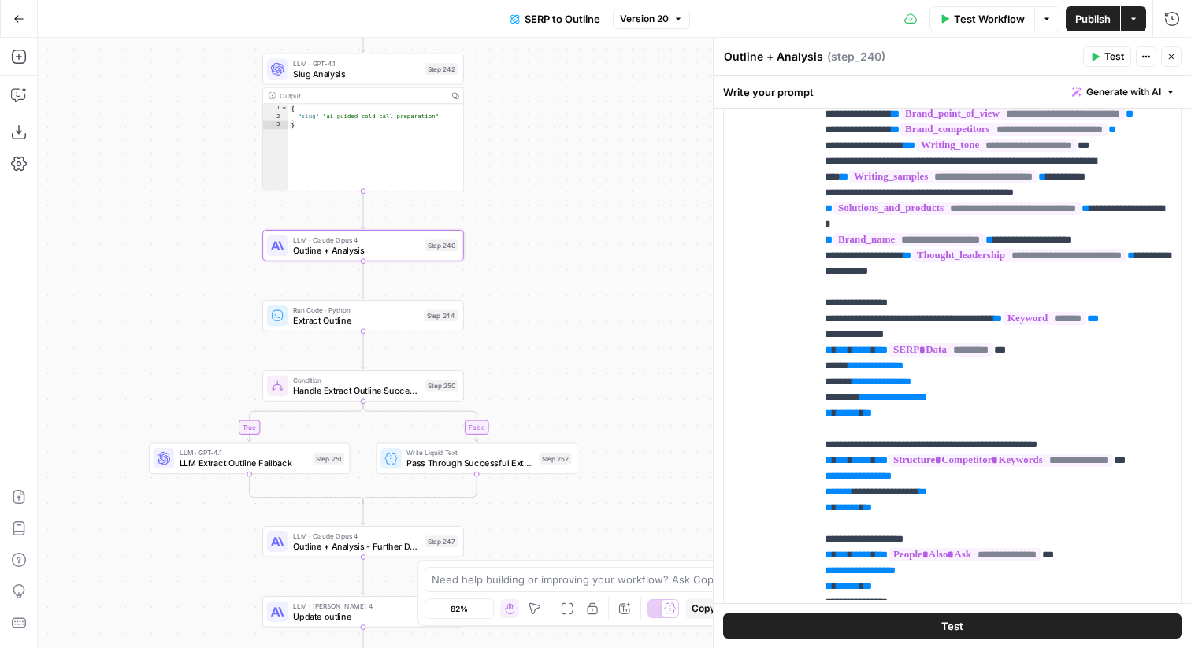
scroll to position [411, 0]
